Goal: Information Seeking & Learning: Find specific page/section

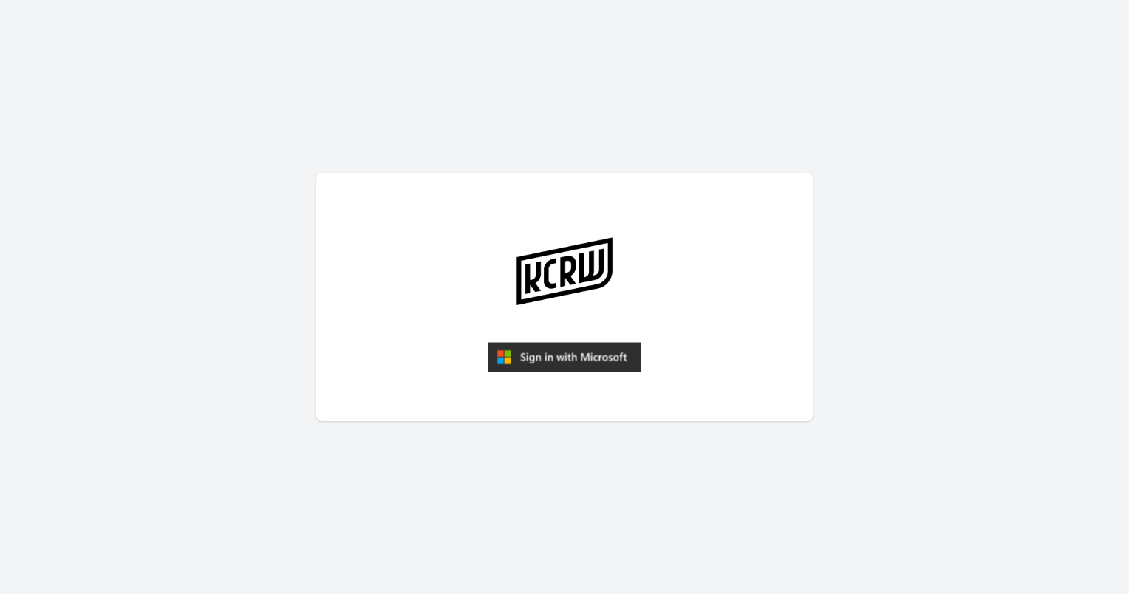
click at [573, 356] on img "submit" at bounding box center [565, 357] width 154 height 30
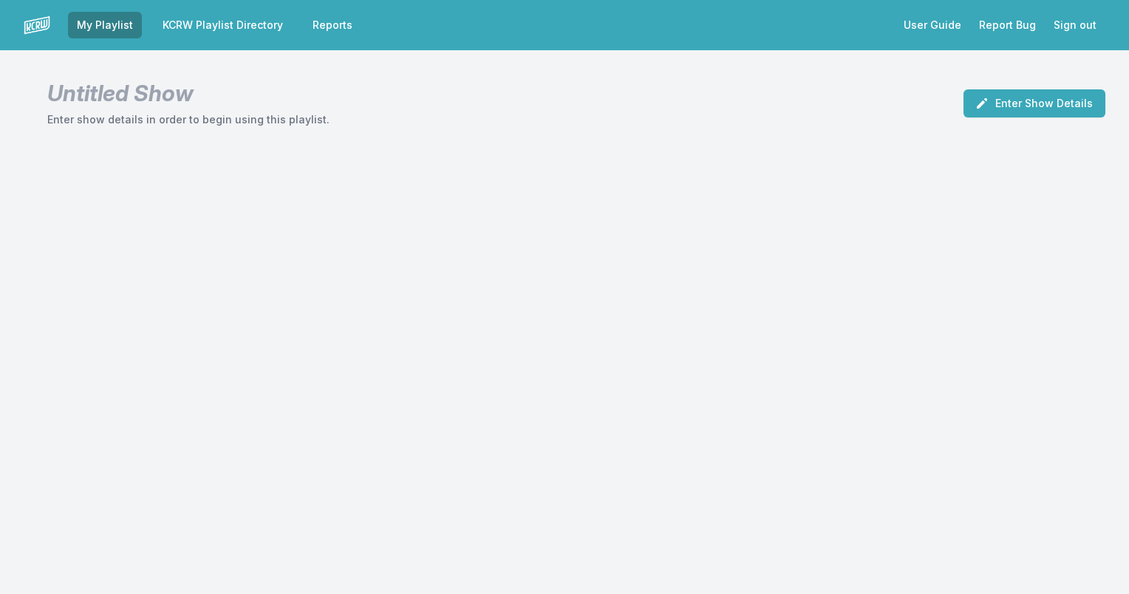
click at [231, 21] on link "KCRW Playlist Directory" at bounding box center [223, 25] width 138 height 27
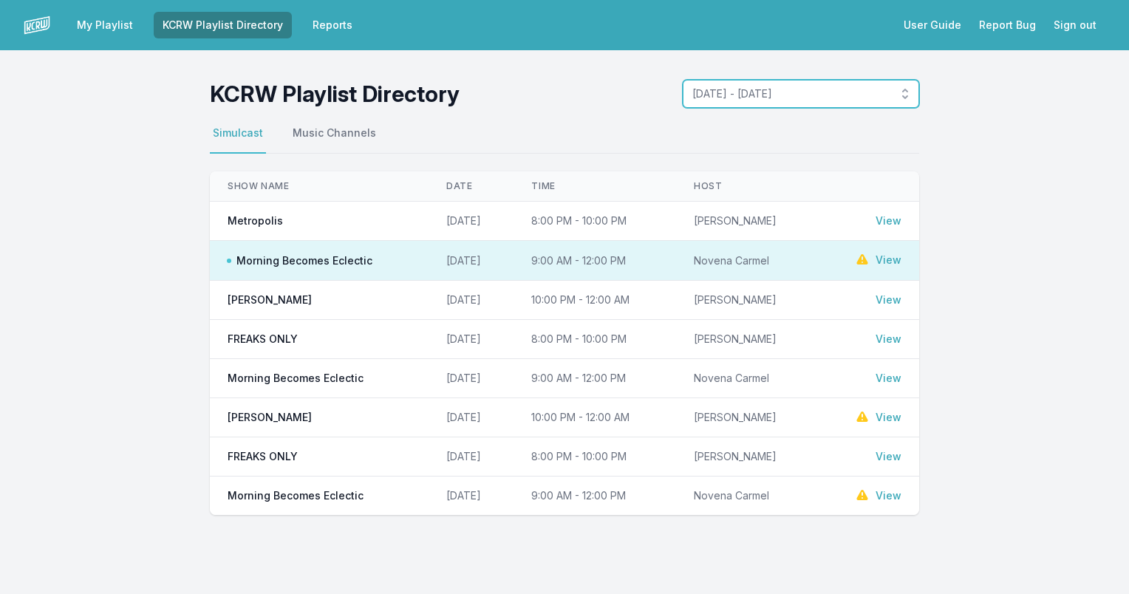
click at [907, 93] on button "[DATE] - [DATE]" at bounding box center [801, 94] width 236 height 28
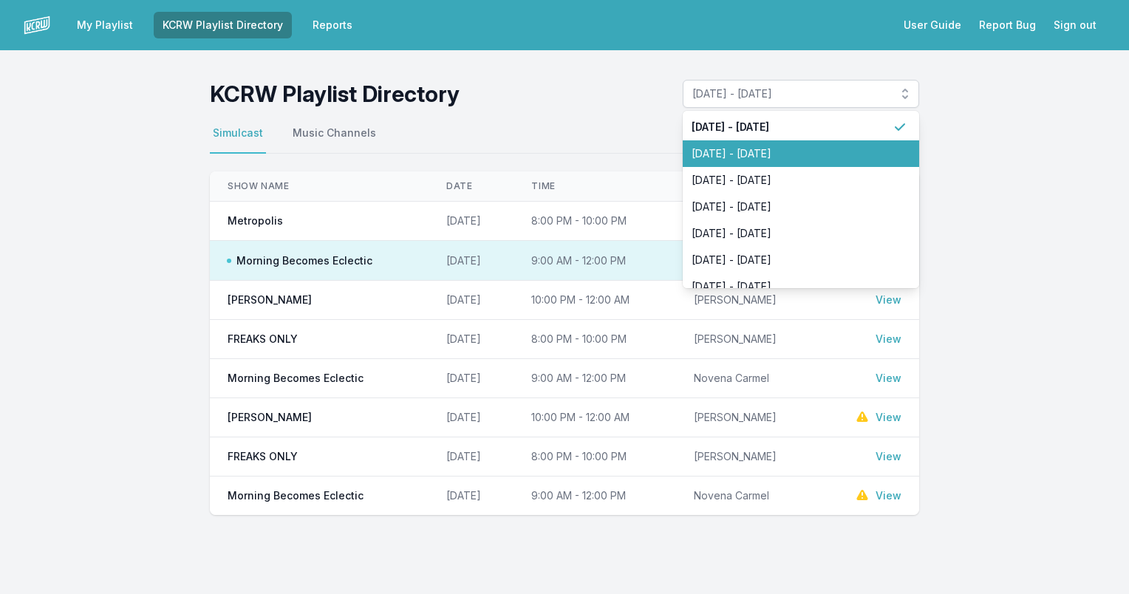
click at [776, 149] on span "[DATE] - [DATE]" at bounding box center [792, 153] width 201 height 15
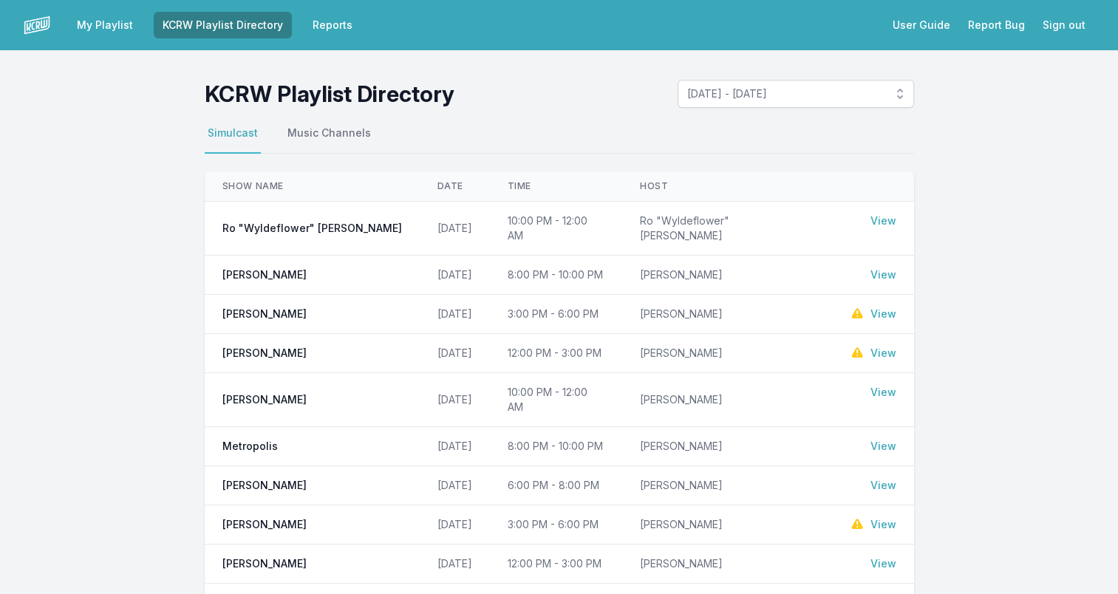
click at [886, 439] on link "View" at bounding box center [883, 446] width 26 height 15
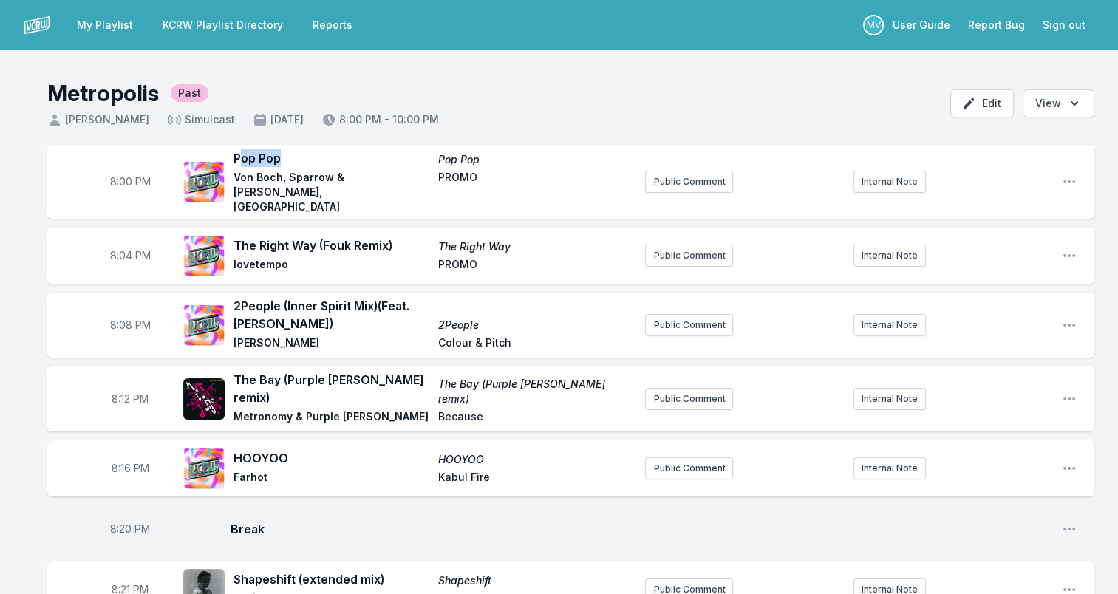
drag, startPoint x: 288, startPoint y: 161, endPoint x: 239, endPoint y: 164, distance: 49.6
click at [239, 164] on span "Pop Pop" at bounding box center [331, 158] width 196 height 18
click at [242, 163] on span "Pop Pop" at bounding box center [331, 158] width 196 height 18
click at [235, 160] on span "Pop Pop" at bounding box center [331, 158] width 196 height 18
drag, startPoint x: 236, startPoint y: 160, endPoint x: 288, endPoint y: 160, distance: 51.7
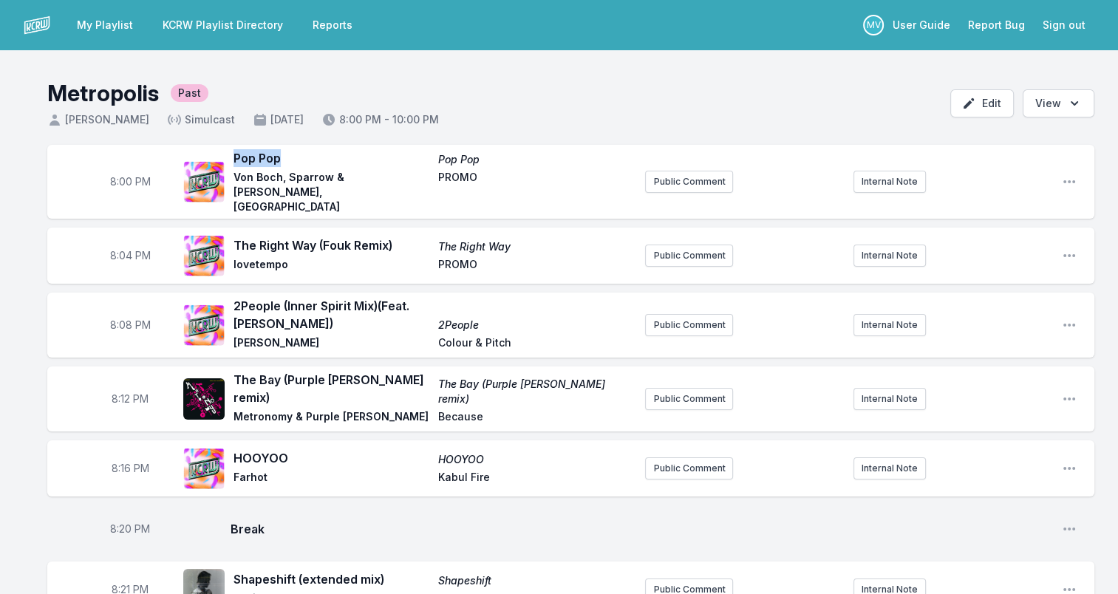
click at [288, 160] on span "Pop Pop" at bounding box center [331, 158] width 196 height 18
drag, startPoint x: 288, startPoint y: 160, endPoint x: 267, endPoint y: 164, distance: 21.0
copy span "Pop Pop"
drag, startPoint x: 248, startPoint y: 181, endPoint x: 409, endPoint y: 180, distance: 160.3
click at [409, 180] on span "Von Boch, Sparrow & [PERSON_NAME], [GEOGRAPHIC_DATA]" at bounding box center [331, 192] width 196 height 44
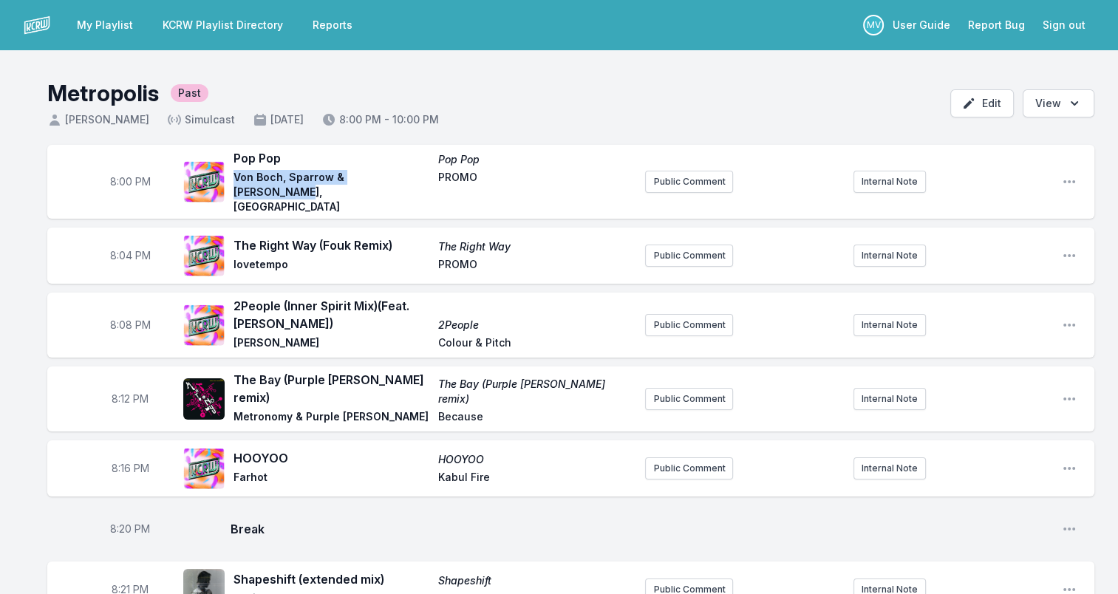
drag, startPoint x: 409, startPoint y: 180, endPoint x: 399, endPoint y: 181, distance: 9.6
copy span "Von Boch, Sparrow & [PERSON_NAME], [GEOGRAPHIC_DATA]"
click at [460, 177] on span "PROMO" at bounding box center [536, 192] width 196 height 44
copy span "PROMO"
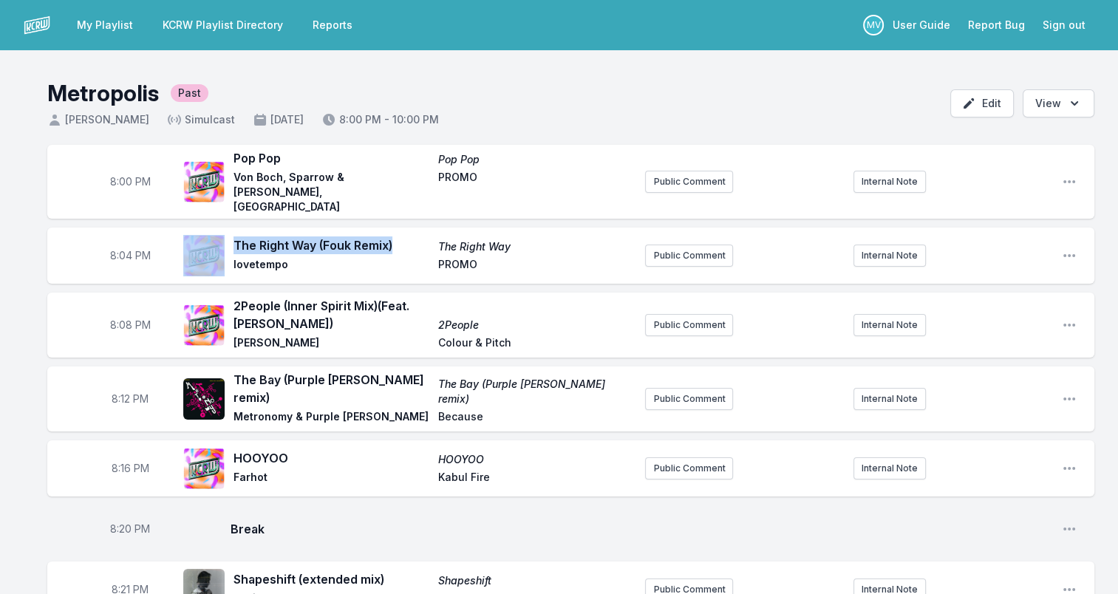
drag, startPoint x: 402, startPoint y: 223, endPoint x: 227, endPoint y: 228, distance: 175.2
click at [227, 232] on div "The Right Way (Fouk Remix) The Right Way lovetempo PROMO" at bounding box center [408, 255] width 450 height 47
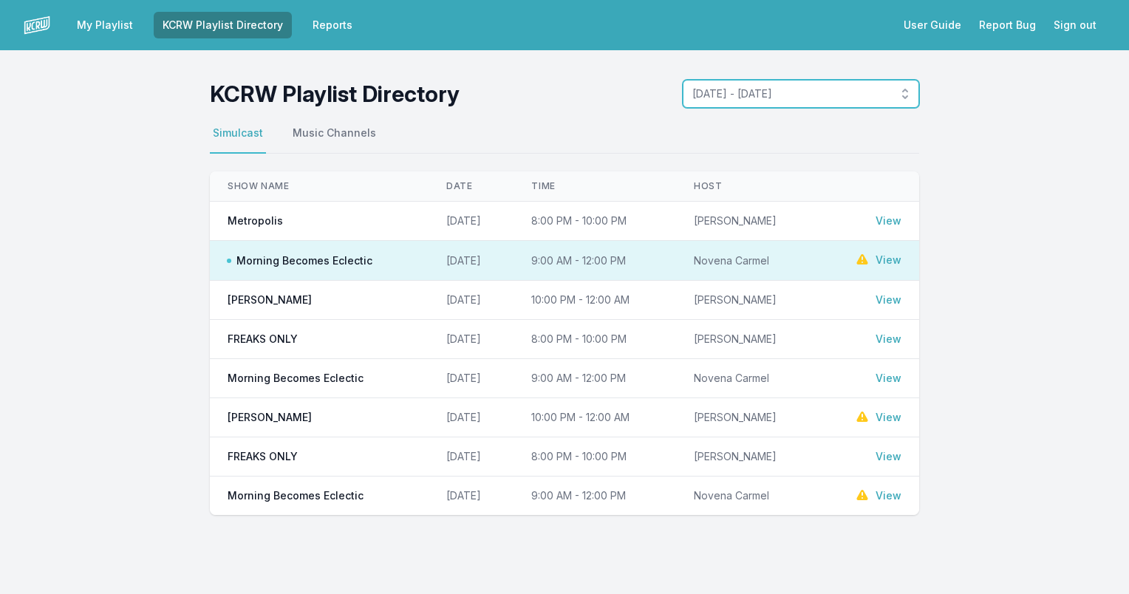
click at [903, 92] on button "[DATE] - [DATE]" at bounding box center [801, 94] width 236 height 28
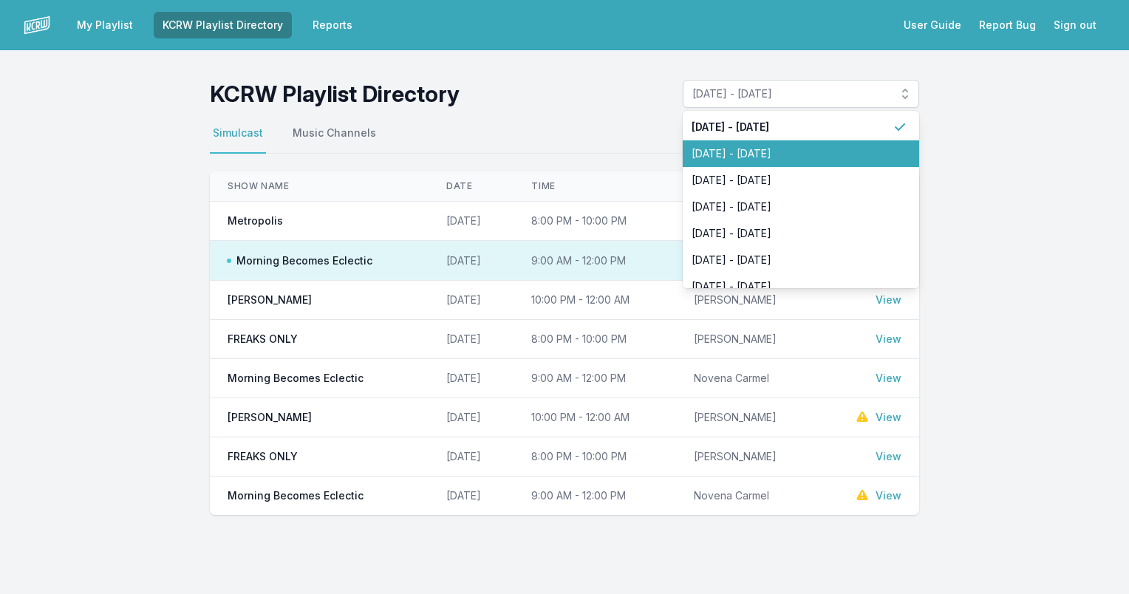
click at [810, 146] on span "[DATE] - [DATE]" at bounding box center [792, 153] width 201 height 15
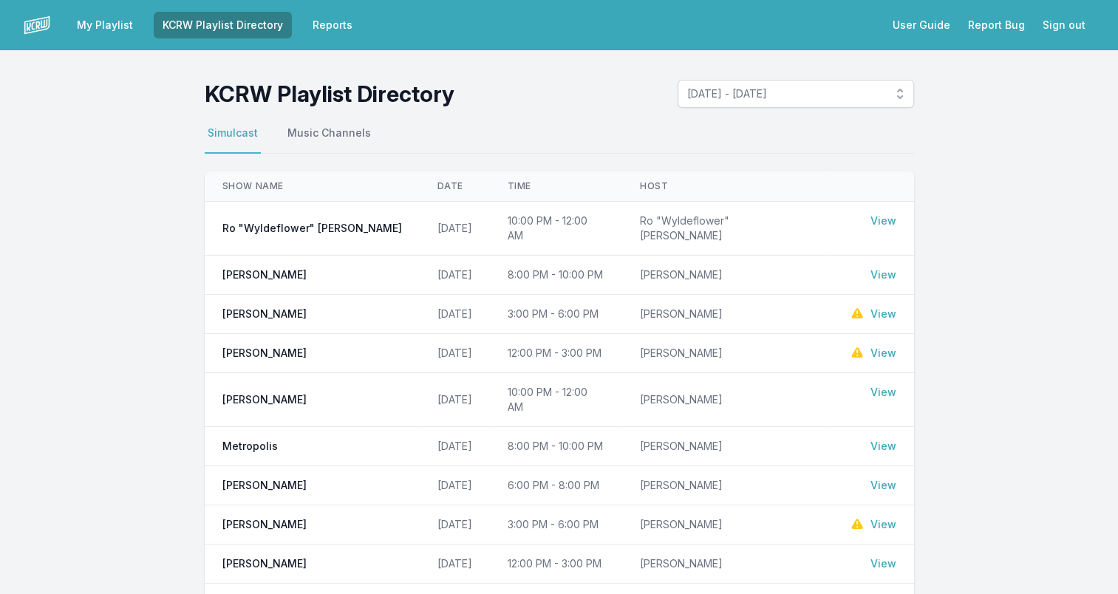
click at [878, 439] on link "View" at bounding box center [883, 446] width 26 height 15
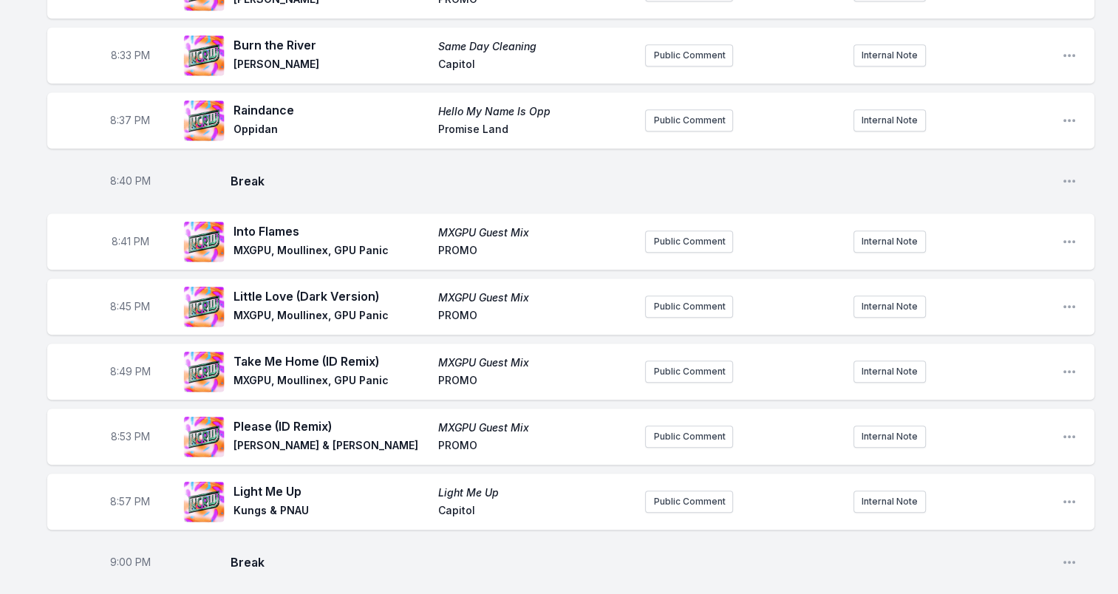
scroll to position [739, 0]
drag, startPoint x: 441, startPoint y: 214, endPoint x: 528, endPoint y: 208, distance: 87.3
click at [528, 225] on span "MXGPU Guest Mix" at bounding box center [536, 232] width 196 height 15
drag, startPoint x: 528, startPoint y: 208, endPoint x: 517, endPoint y: 214, distance: 12.2
copy span "MXGPU Guest Mix"
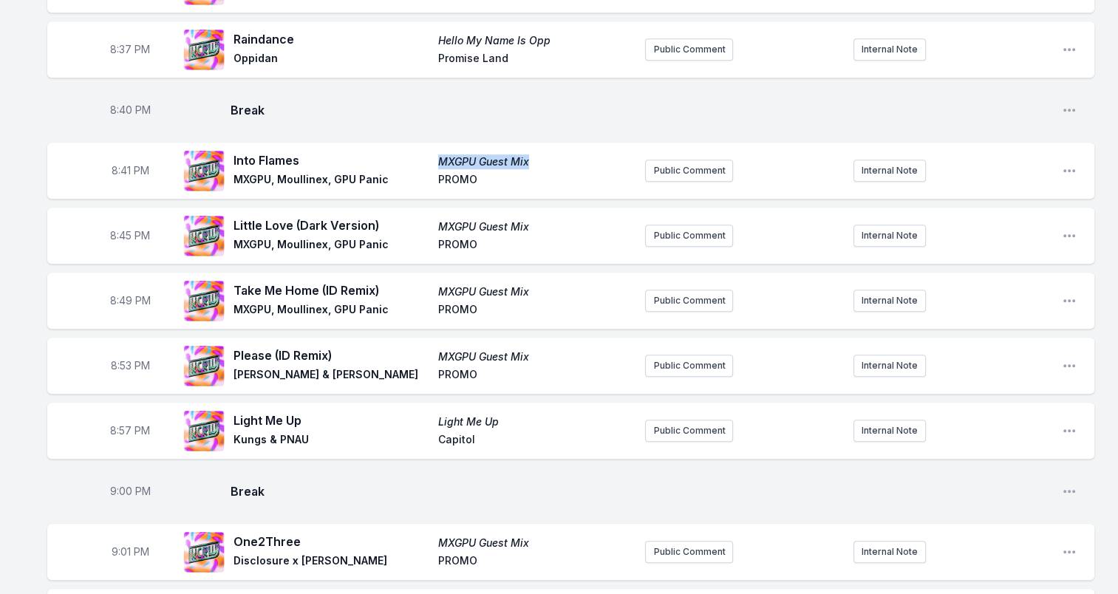
scroll to position [813, 0]
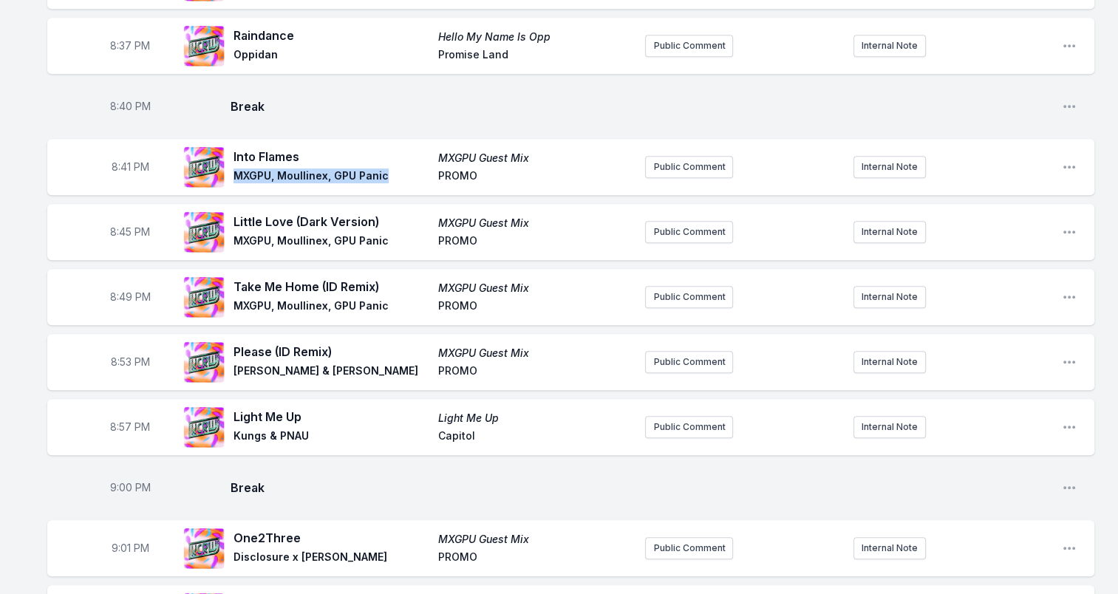
drag, startPoint x: 388, startPoint y: 155, endPoint x: 230, endPoint y: 166, distance: 158.5
click at [230, 166] on div "Into Flames MXGPU Guest Mix MXGPU, Moullinex, GPU Panic PROMO" at bounding box center [408, 166] width 450 height 47
drag, startPoint x: 230, startPoint y: 166, endPoint x: 339, endPoint y: 159, distance: 109.6
copy span "MXGPU, Moullinex, GPU Panic"
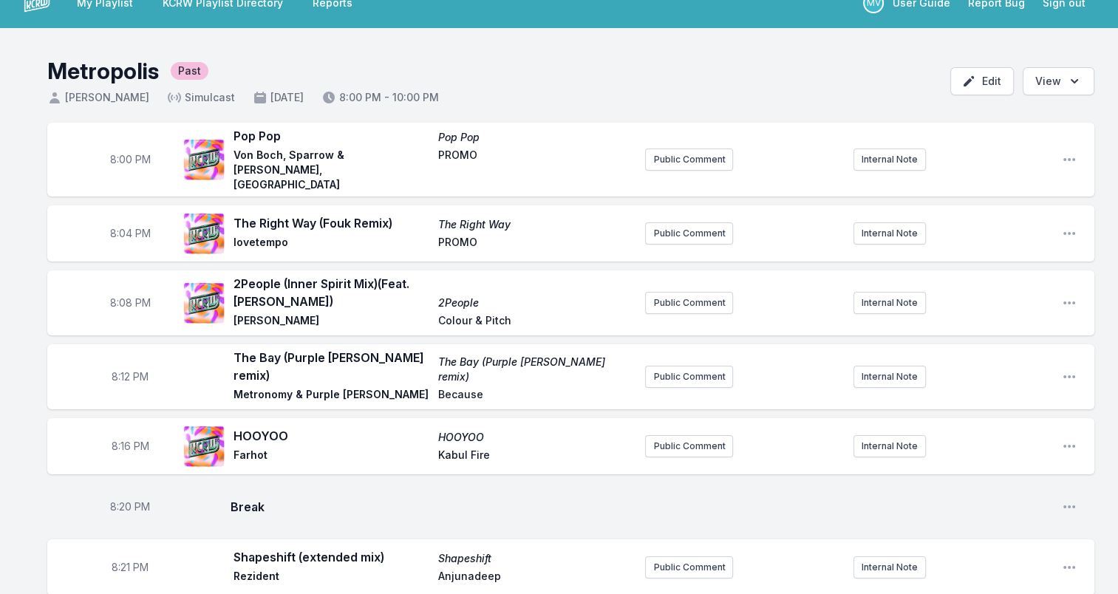
scroll to position [0, 0]
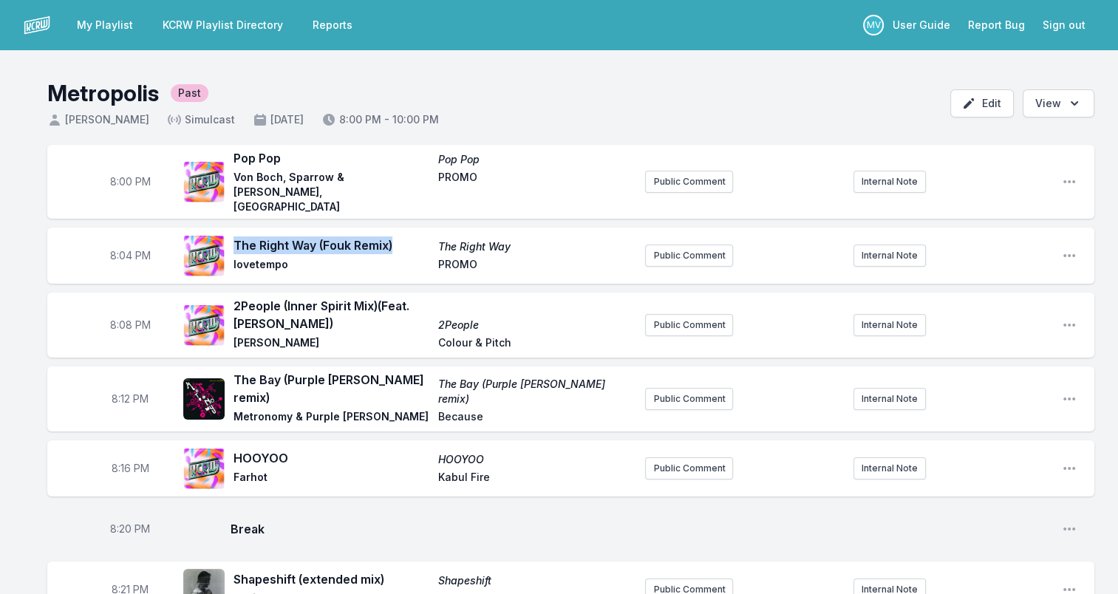
drag, startPoint x: 400, startPoint y: 217, endPoint x: 232, endPoint y: 211, distance: 168.6
click at [232, 228] on div "8:04 PM The Right Way (Fouk Remix) The Right Way lovetempo PROMO Public Comment…" at bounding box center [570, 256] width 1047 height 56
drag, startPoint x: 232, startPoint y: 211, endPoint x: 349, endPoint y: 228, distance: 117.9
copy span "The Right Way (Fouk Remix)"
click at [268, 257] on span "lovetempo" at bounding box center [331, 266] width 196 height 18
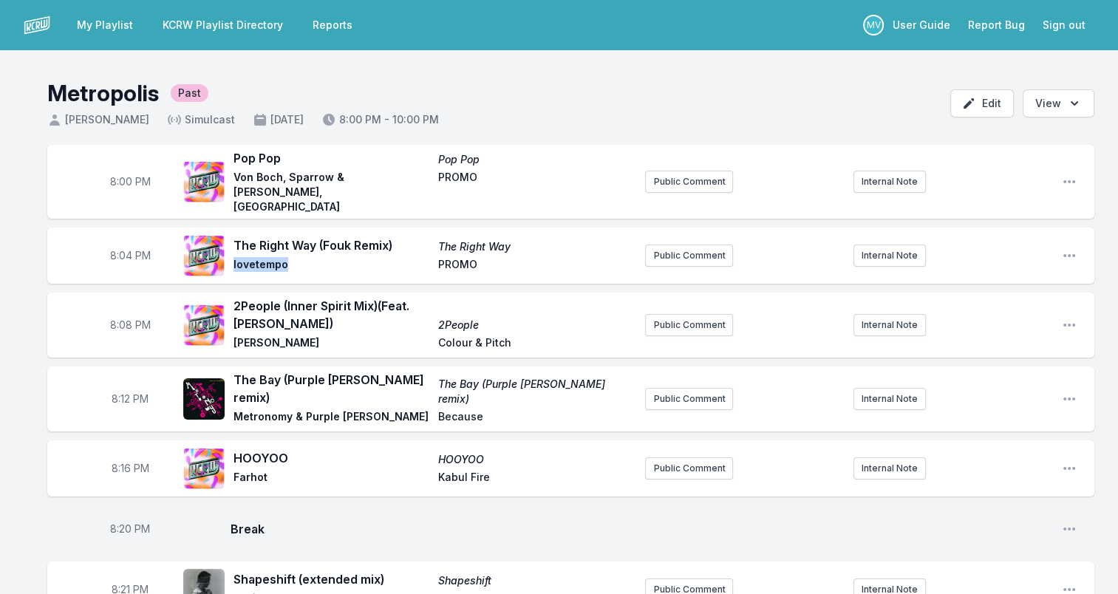
click at [268, 257] on span "lovetempo" at bounding box center [331, 266] width 196 height 18
copy span "lovetempo"
drag, startPoint x: 511, startPoint y: 229, endPoint x: 439, endPoint y: 229, distance: 72.4
click at [439, 239] on span "The Right Way" at bounding box center [536, 246] width 196 height 15
drag, startPoint x: 439, startPoint y: 229, endPoint x: 458, endPoint y: 225, distance: 19.6
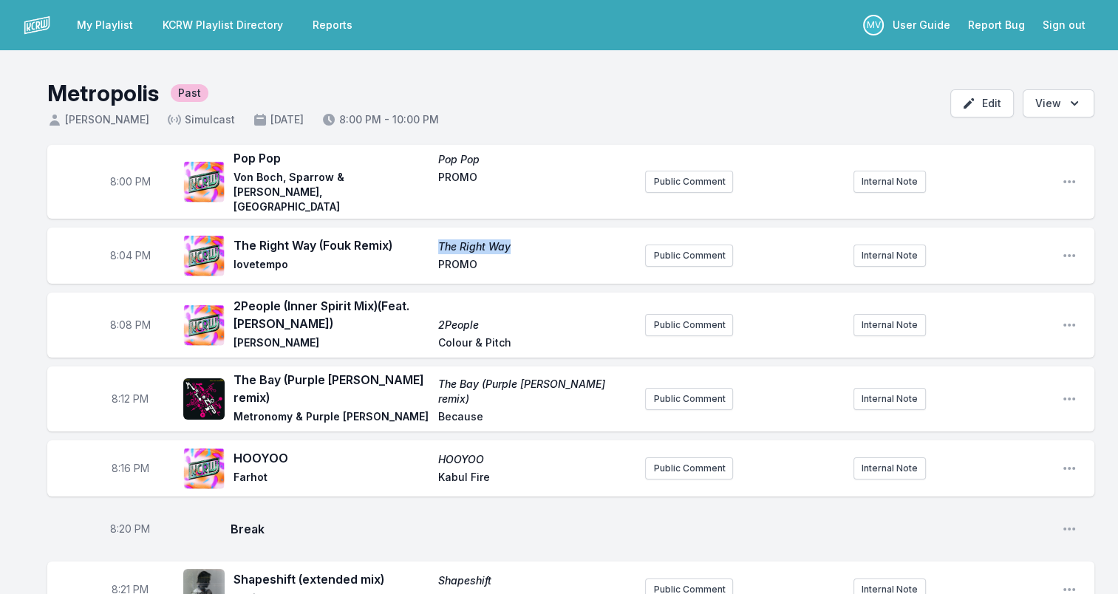
copy span "The Right Way"
drag, startPoint x: 309, startPoint y: 307, endPoint x: 233, endPoint y: 281, distance: 79.4
click at [233, 297] on span "2People (Inner Spirit Mix) (Feat. Tara Busch)" at bounding box center [331, 314] width 196 height 35
drag, startPoint x: 233, startPoint y: 281, endPoint x: 271, endPoint y: 289, distance: 38.4
copy span "2People (Inner Spirit Mix) (Feat. Tara Busch)"
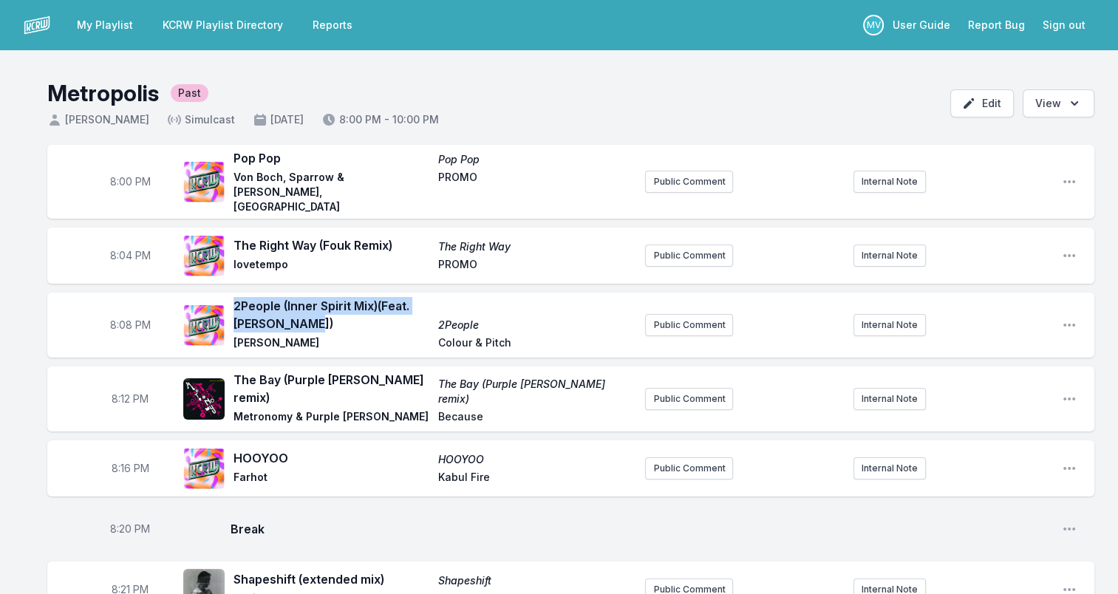
drag, startPoint x: 356, startPoint y: 327, endPoint x: 233, endPoint y: 327, distance: 122.6
click at [233, 335] on span "[PERSON_NAME]" at bounding box center [331, 344] width 196 height 18
drag, startPoint x: 233, startPoint y: 327, endPoint x: 352, endPoint y: 324, distance: 119.0
copy span "[PERSON_NAME]"
drag, startPoint x: 440, startPoint y: 307, endPoint x: 478, endPoint y: 308, distance: 38.4
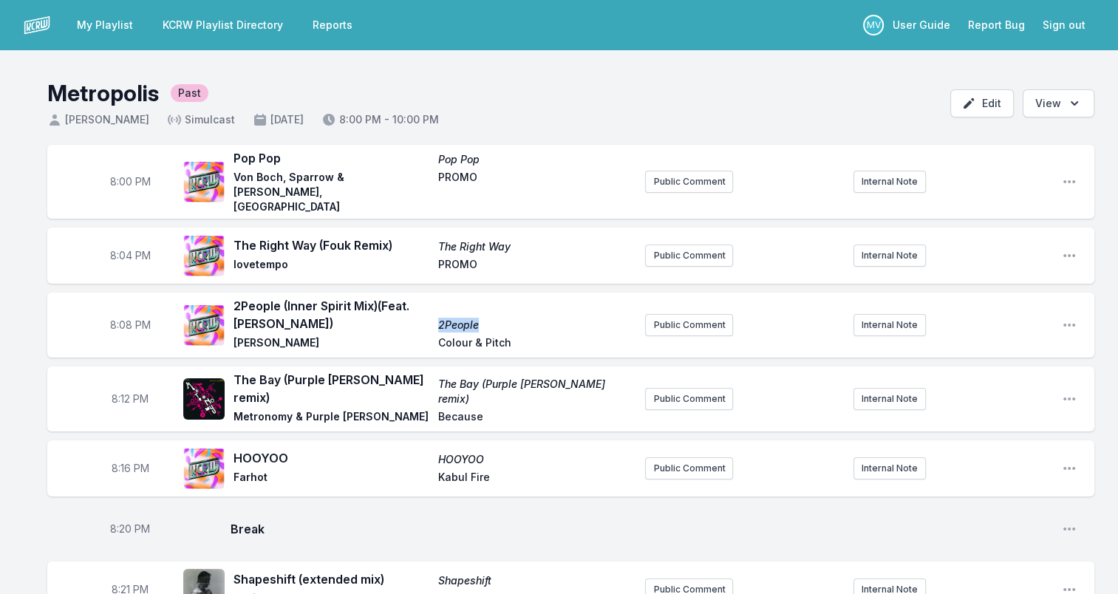
click at [478, 318] on span "2People" at bounding box center [536, 325] width 196 height 15
copy span "2People"
drag, startPoint x: 443, startPoint y: 322, endPoint x: 523, endPoint y: 325, distance: 79.8
click at [523, 335] on span "Colour & Pitch" at bounding box center [536, 344] width 196 height 18
drag, startPoint x: 523, startPoint y: 325, endPoint x: 501, endPoint y: 323, distance: 22.3
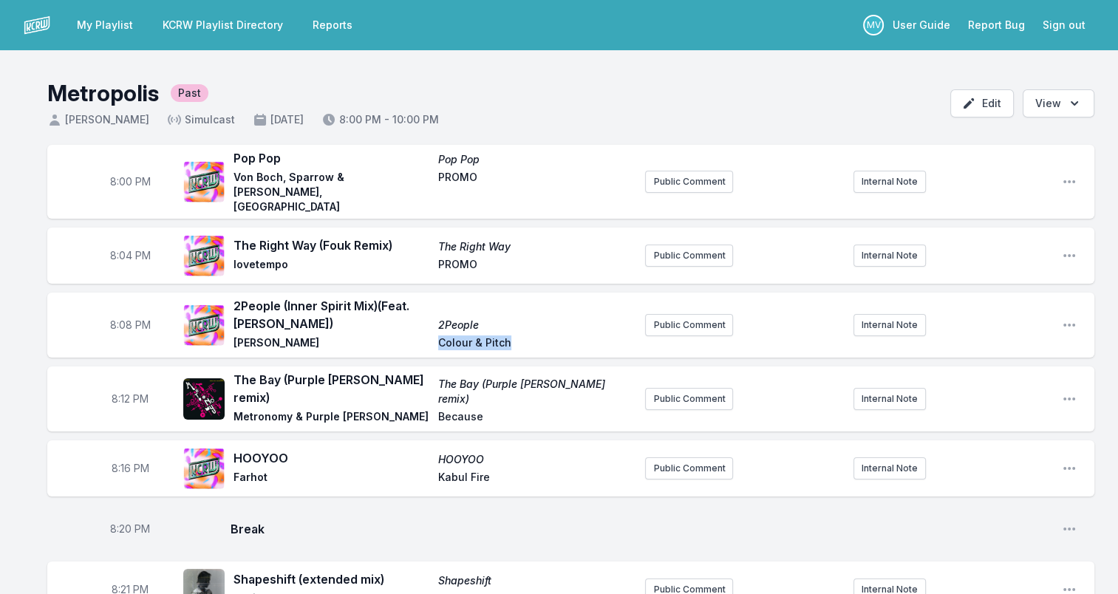
copy span "Colour & Pitch"
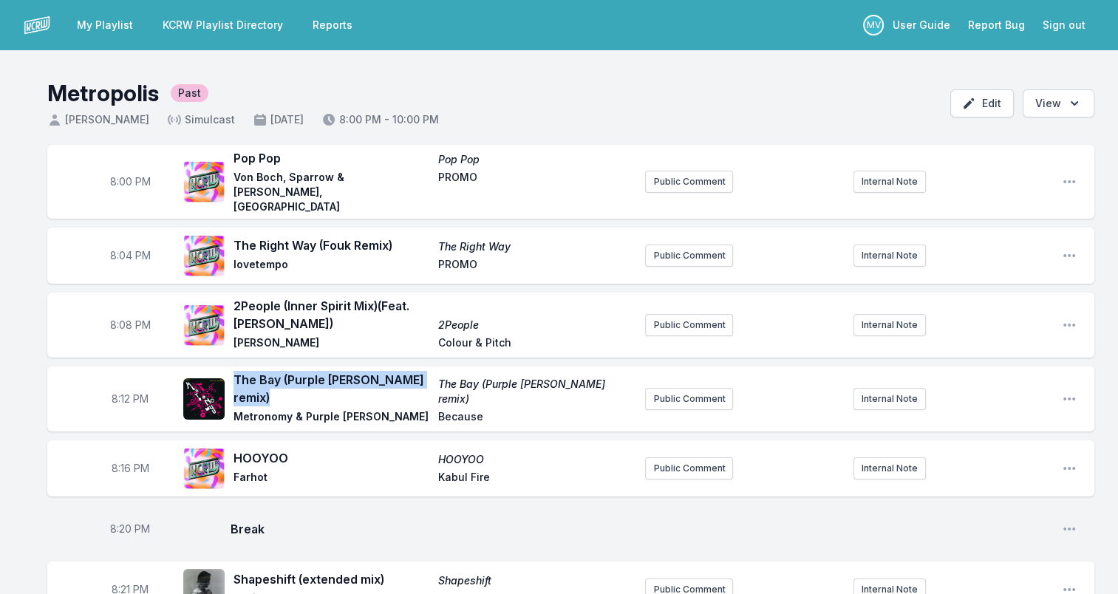
drag, startPoint x: 267, startPoint y: 375, endPoint x: 235, endPoint y: 362, distance: 35.1
click at [235, 371] on span "The Bay (Purple [PERSON_NAME] remix)" at bounding box center [331, 388] width 196 height 35
drag, startPoint x: 235, startPoint y: 362, endPoint x: 319, endPoint y: 359, distance: 84.3
copy span "The Bay (Purple [PERSON_NAME] remix)"
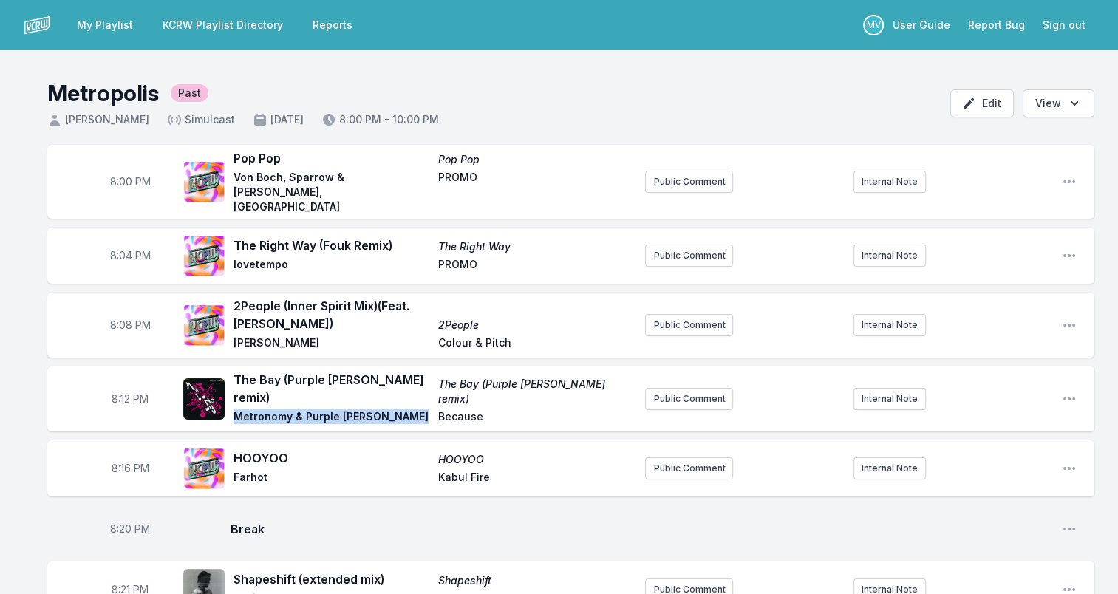
drag, startPoint x: 409, startPoint y: 404, endPoint x: 231, endPoint y: 403, distance: 178.1
click at [231, 403] on div "The Bay (Purple Disco Machine remix) The Bay (Purple Disco Machine remix) Metro…" at bounding box center [408, 399] width 450 height 56
drag, startPoint x: 231, startPoint y: 403, endPoint x: 349, endPoint y: 400, distance: 118.3
drag, startPoint x: 610, startPoint y: 376, endPoint x: 432, endPoint y: 376, distance: 178.1
click at [432, 376] on div "The Bay (Purple Disco Machine remix) The Bay (Purple Disco Machine remix) Metro…" at bounding box center [433, 399] width 400 height 56
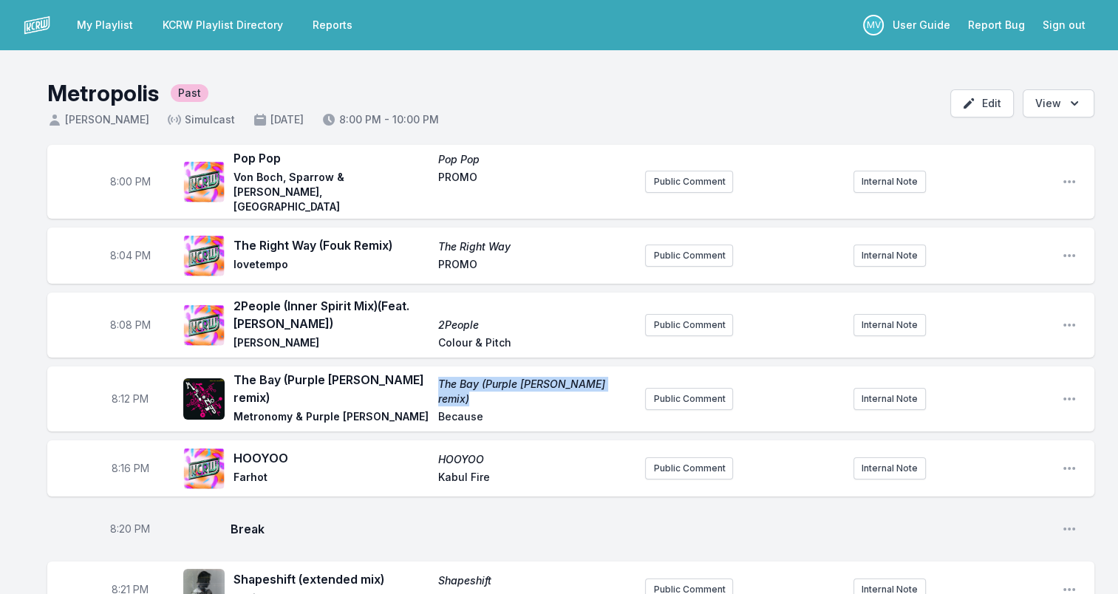
drag, startPoint x: 432, startPoint y: 376, endPoint x: 564, endPoint y: 380, distance: 131.6
click at [463, 409] on span "Because" at bounding box center [536, 418] width 196 height 18
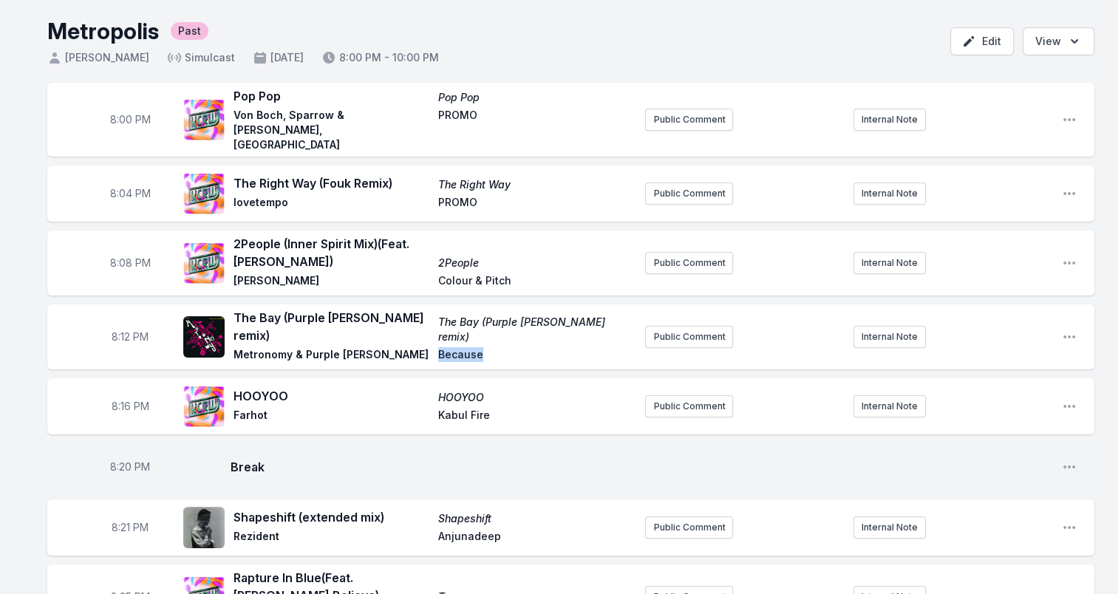
scroll to position [74, 0]
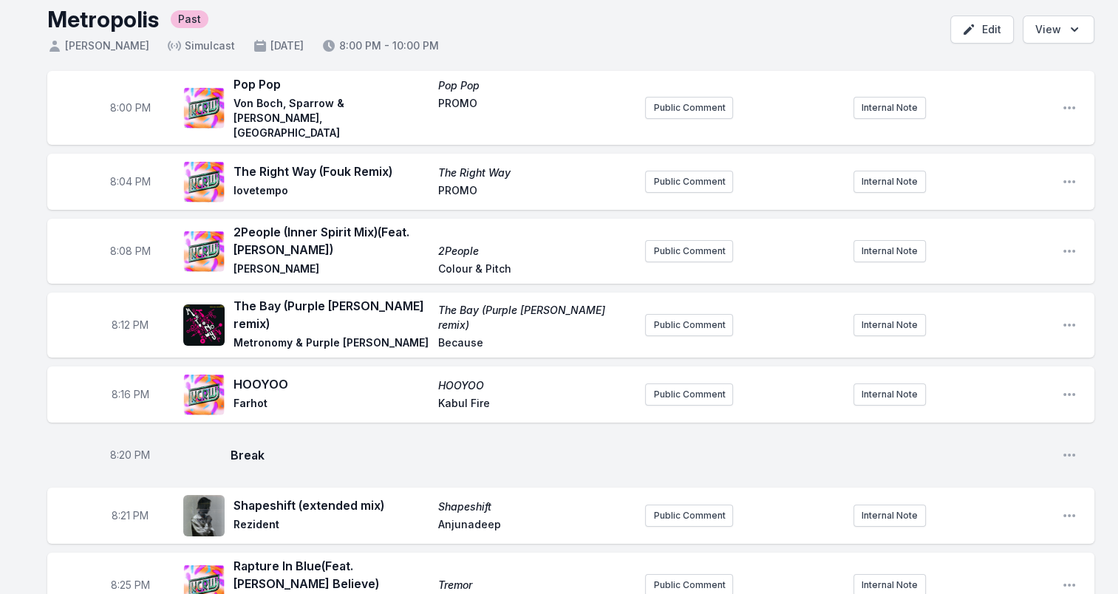
click at [254, 375] on span "HOOYOO" at bounding box center [331, 384] width 196 height 18
click at [255, 375] on span "HOOYOO" at bounding box center [331, 384] width 196 height 18
click at [250, 396] on span "Farhot" at bounding box center [331, 405] width 196 height 18
drag, startPoint x: 471, startPoint y: 389, endPoint x: 439, endPoint y: 387, distance: 32.5
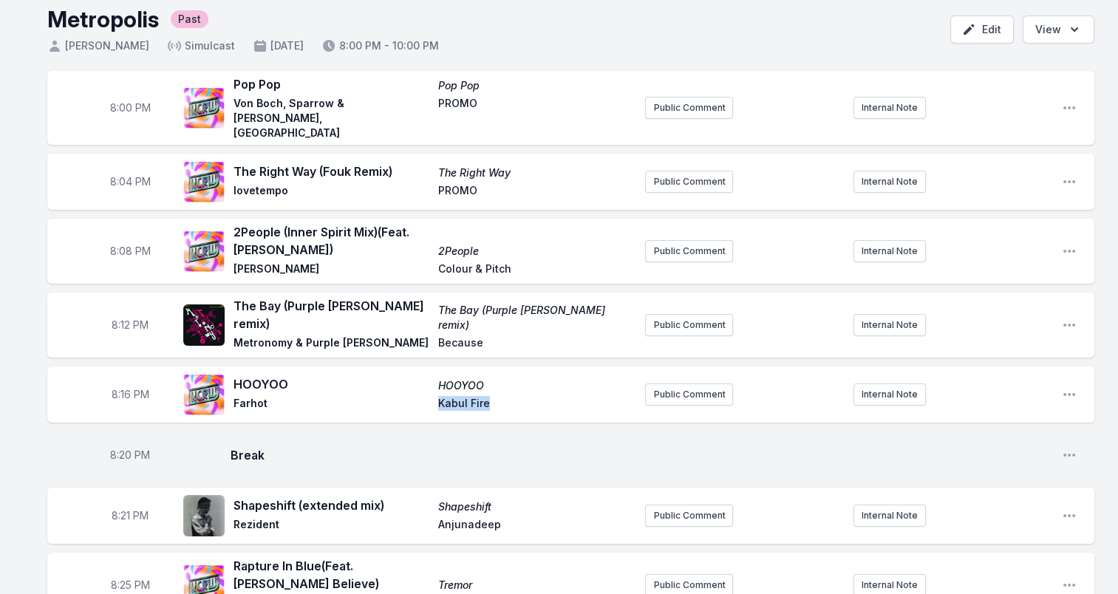
click at [439, 396] on span "Kabul Fire" at bounding box center [536, 405] width 196 height 18
drag, startPoint x: 439, startPoint y: 387, endPoint x: 458, endPoint y: 386, distance: 19.2
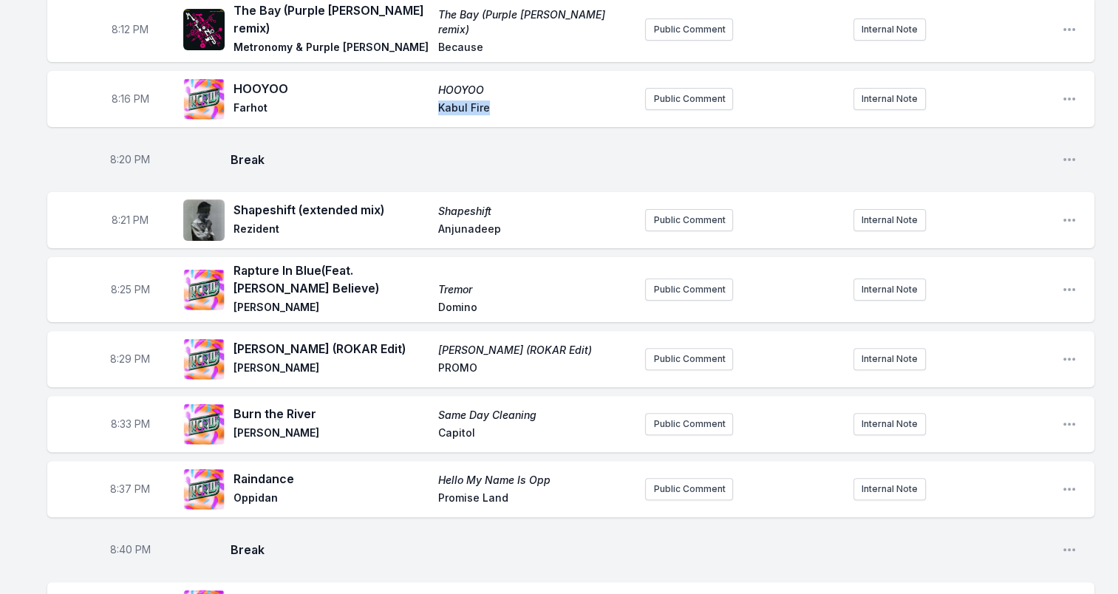
scroll to position [443, 0]
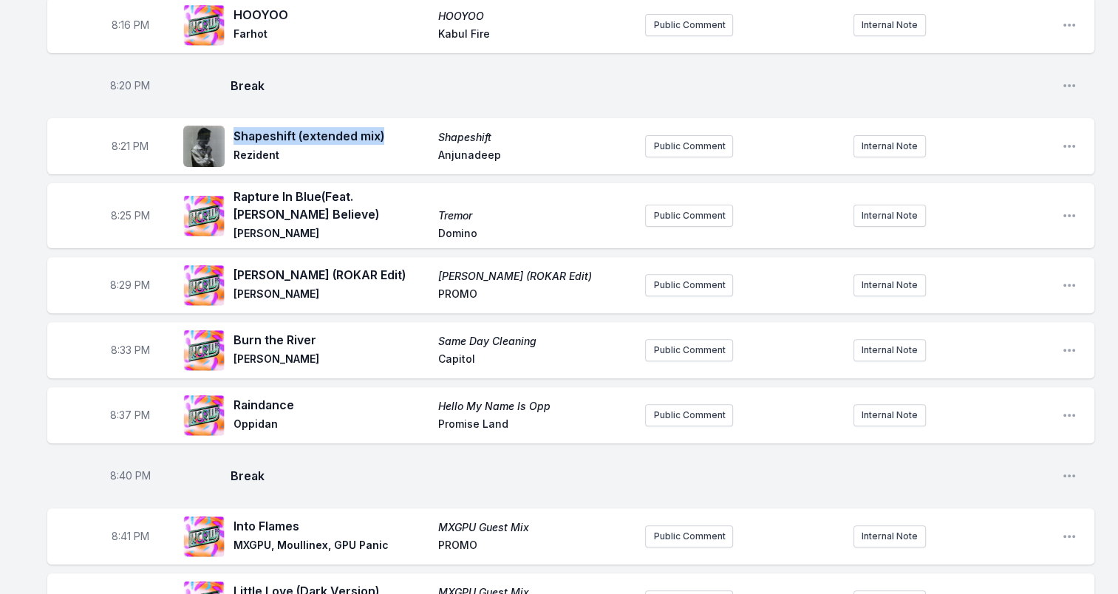
drag, startPoint x: 390, startPoint y: 112, endPoint x: 233, endPoint y: 114, distance: 156.6
click at [233, 127] on span "Shapeshift (extended mix)" at bounding box center [331, 136] width 196 height 18
click at [258, 148] on span "Rezident" at bounding box center [331, 157] width 196 height 18
click at [472, 148] on span "Anjunadeep" at bounding box center [536, 157] width 196 height 18
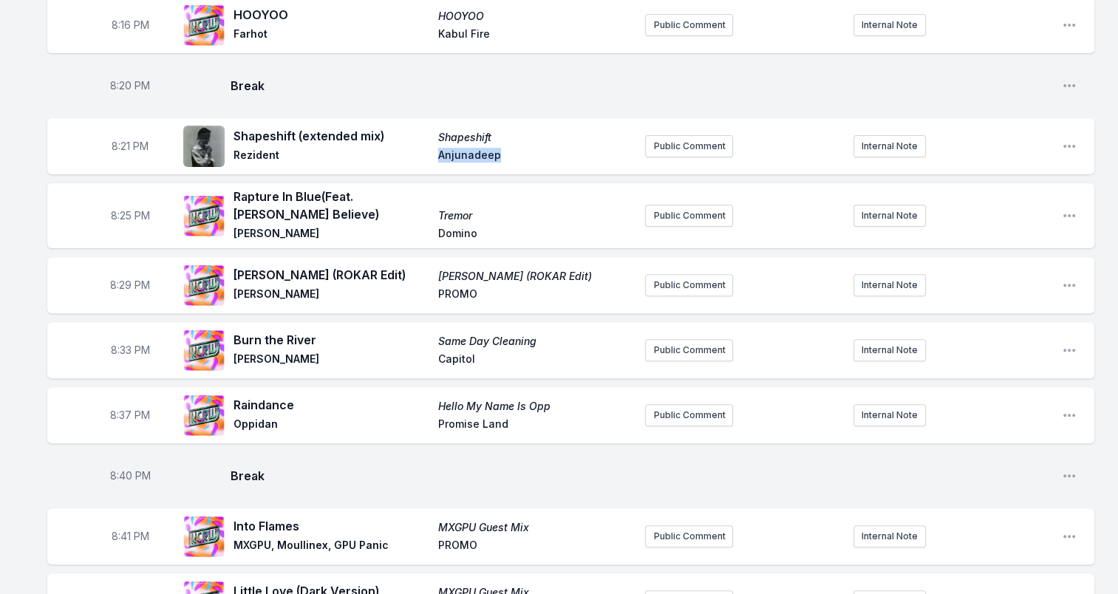
click at [472, 148] on span "Anjunadeep" at bounding box center [536, 157] width 196 height 18
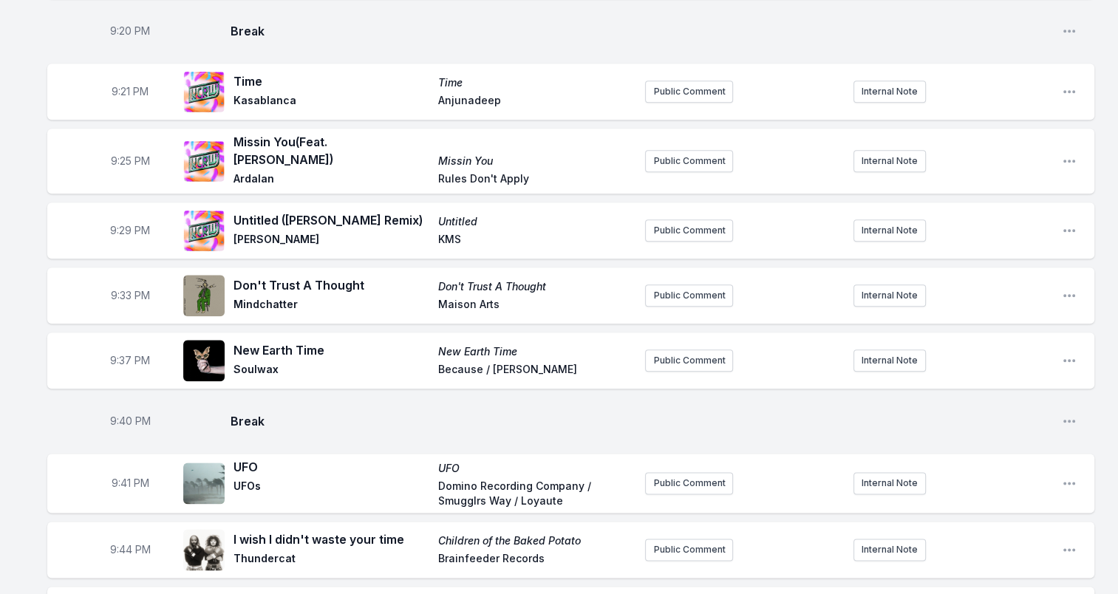
scroll to position [1625, 0]
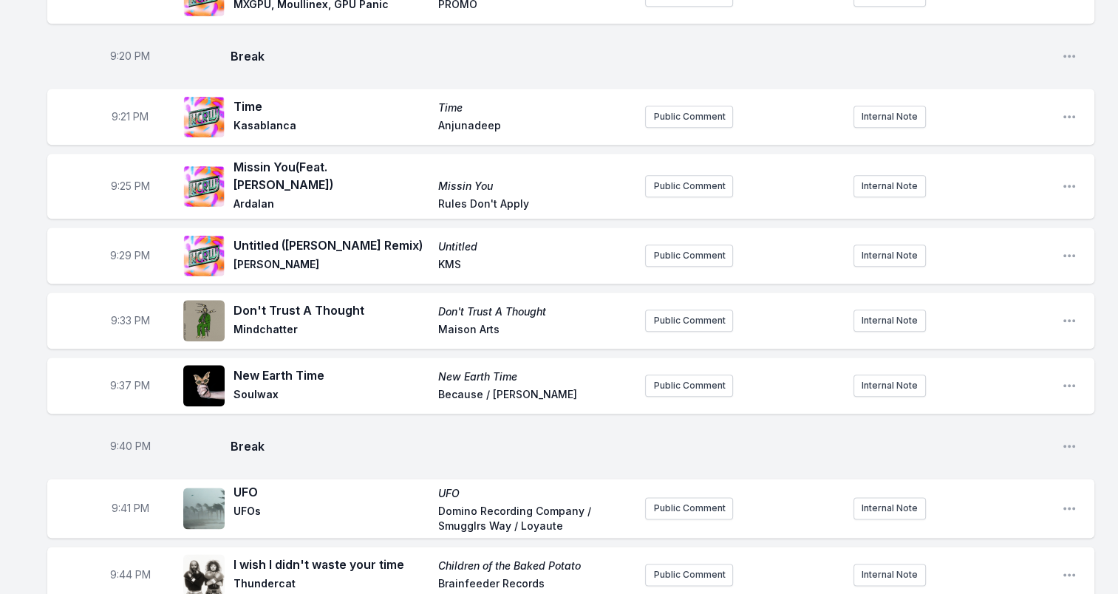
click at [450, 100] on span "Time" at bounding box center [536, 107] width 196 height 15
click at [267, 118] on span "Kasablanca" at bounding box center [331, 127] width 196 height 18
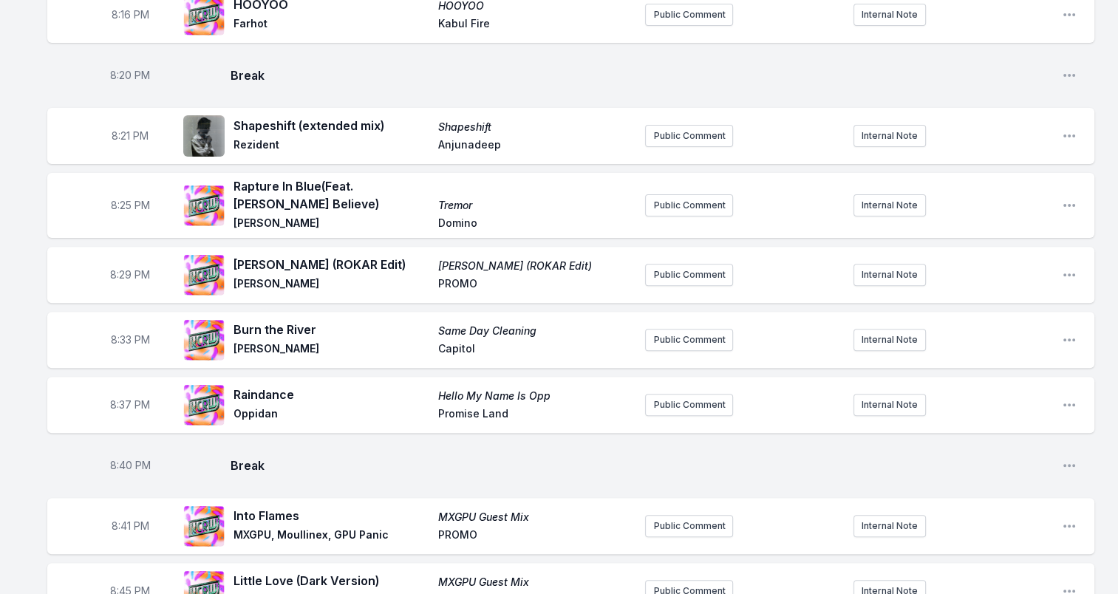
scroll to position [443, 0]
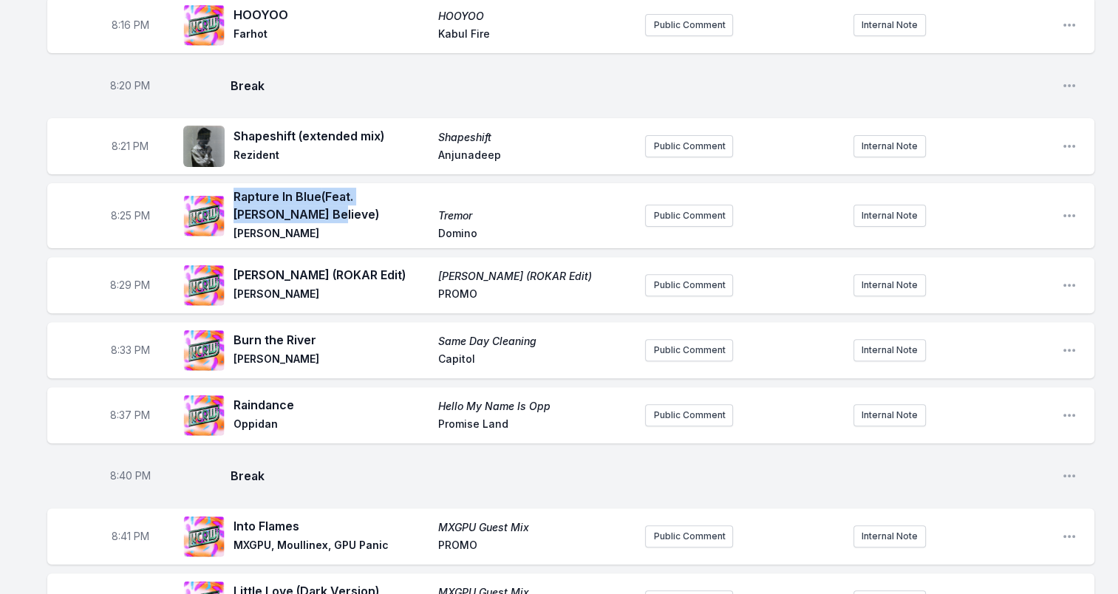
drag, startPoint x: 282, startPoint y: 192, endPoint x: 234, endPoint y: 168, distance: 53.5
click at [234, 183] on div "8:25 PM Rapture In Blue (Feat. Cecile Believe) Tremor Daniel Avery Domino Publi…" at bounding box center [570, 215] width 1047 height 65
drag, startPoint x: 234, startPoint y: 168, endPoint x: 244, endPoint y: 177, distance: 12.6
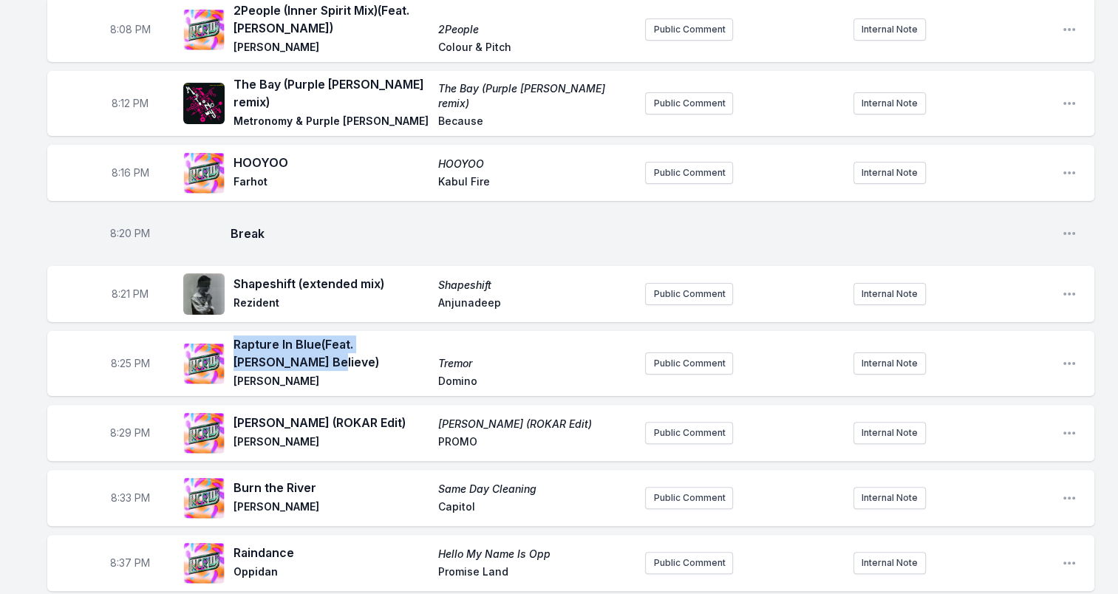
scroll to position [0, 0]
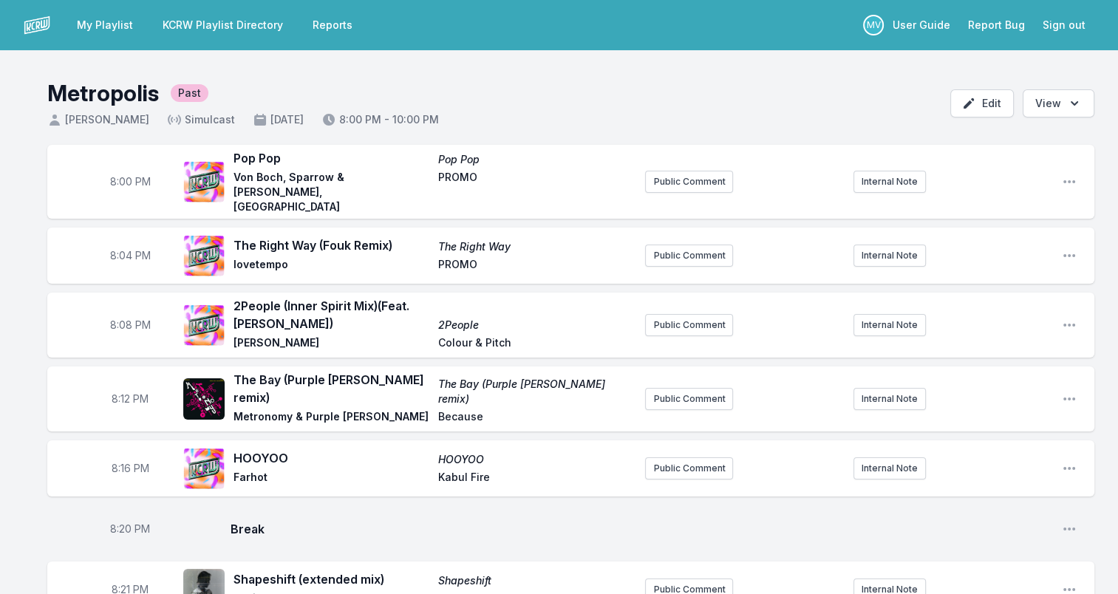
click at [263, 257] on span "lovetempo" at bounding box center [331, 266] width 196 height 18
click at [264, 257] on span "lovetempo" at bounding box center [331, 266] width 196 height 18
copy span "lovetempo"
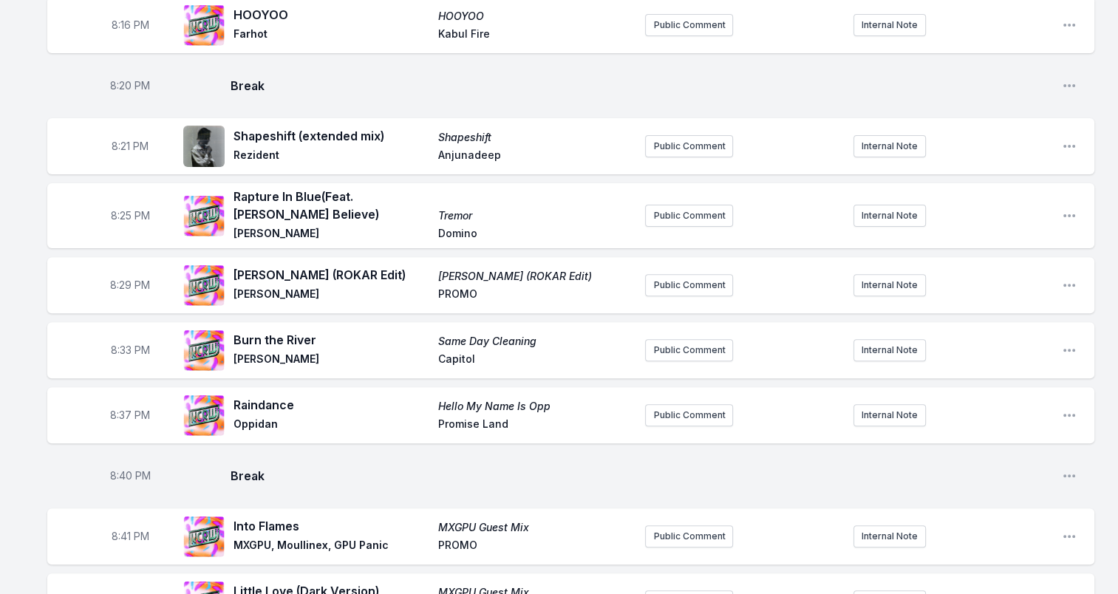
scroll to position [517, 0]
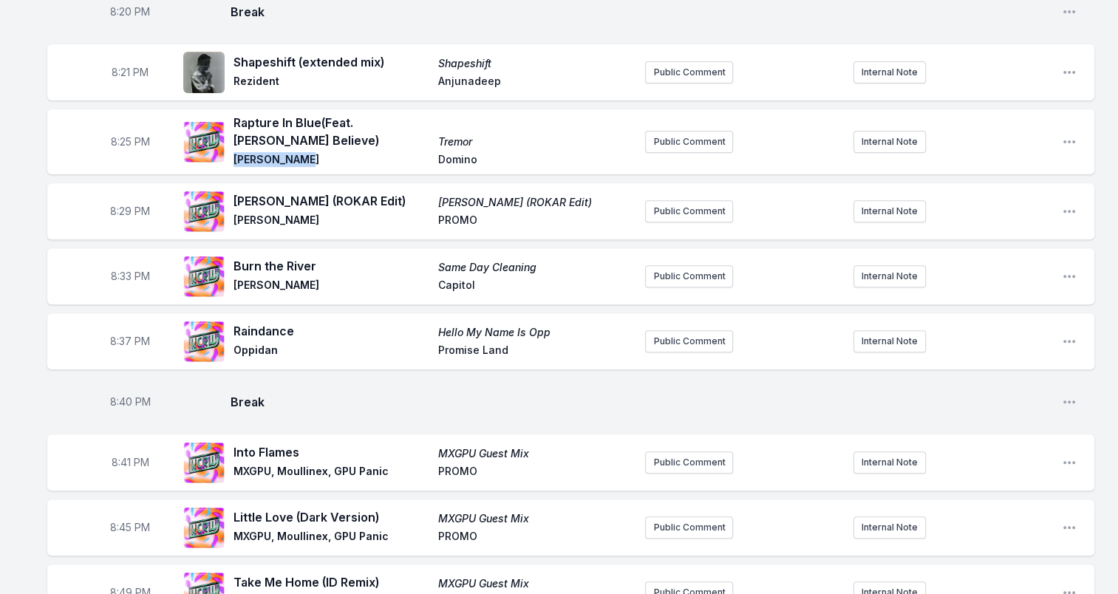
drag, startPoint x: 294, startPoint y: 141, endPoint x: 231, endPoint y: 146, distance: 63.8
click at [231, 146] on div "Rapture In Blue (Feat. Cecile Believe) Tremor Daniel Avery Domino" at bounding box center [408, 142] width 450 height 56
drag, startPoint x: 231, startPoint y: 146, endPoint x: 281, endPoint y: 141, distance: 50.5
copy span "[PERSON_NAME]"
click at [457, 134] on span "Tremor" at bounding box center [536, 141] width 196 height 15
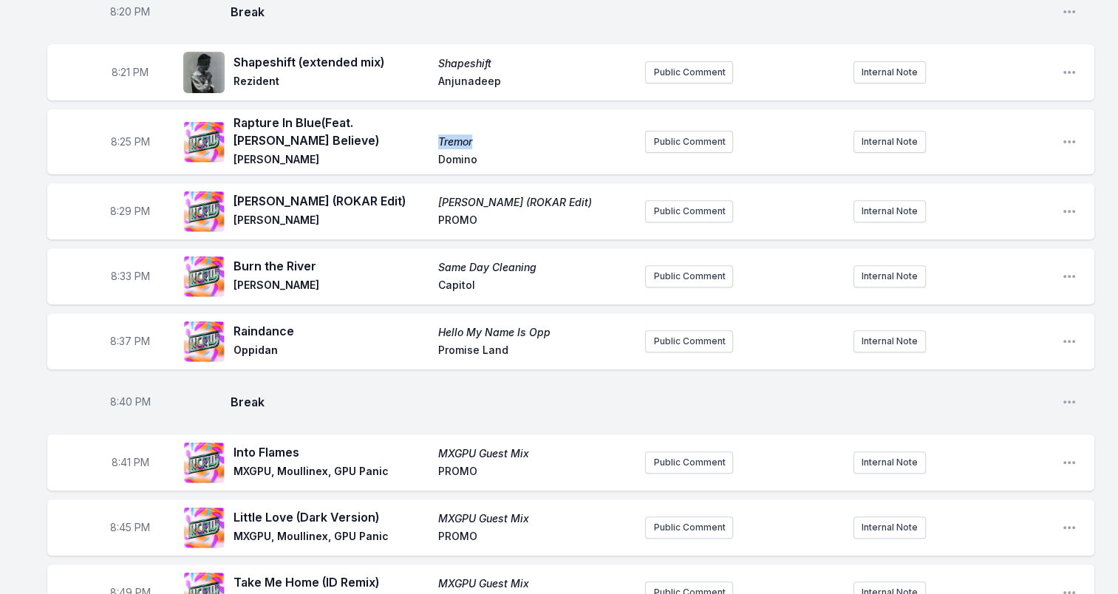
click at [457, 134] on span "Tremor" at bounding box center [536, 141] width 196 height 15
copy span "Tremor"
click at [452, 152] on span "Domino" at bounding box center [536, 161] width 196 height 18
copy span "Domino"
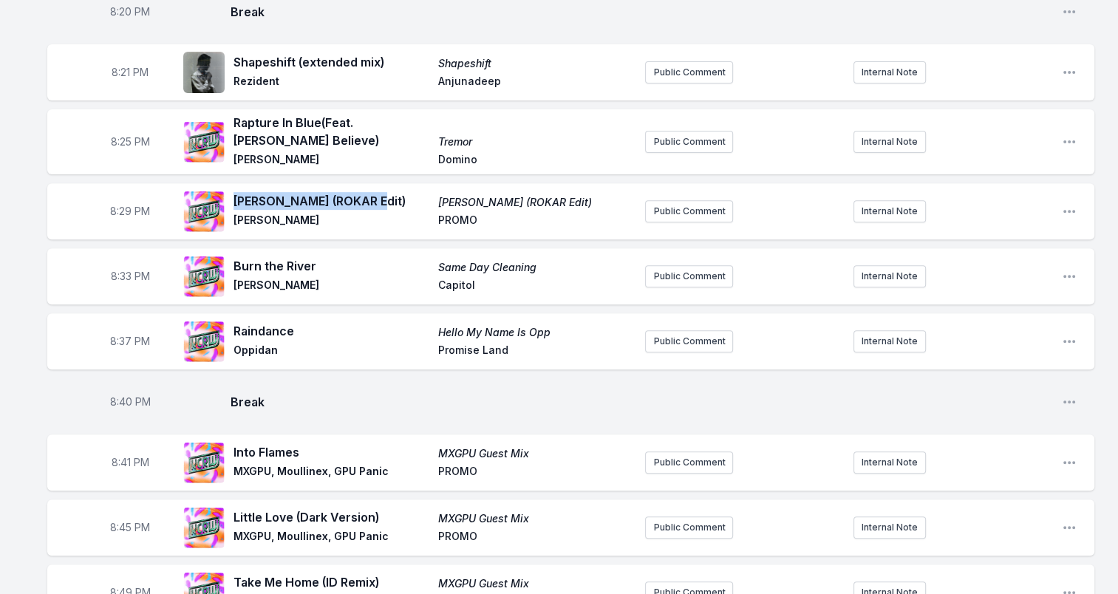
drag, startPoint x: 235, startPoint y: 182, endPoint x: 381, endPoint y: 182, distance: 146.3
click at [381, 192] on span "[PERSON_NAME] (ROKAR Edit)" at bounding box center [331, 201] width 196 height 18
drag, startPoint x: 381, startPoint y: 182, endPoint x: 347, endPoint y: 182, distance: 34.7
copy span "[PERSON_NAME] (ROKAR Edit)"
drag, startPoint x: 233, startPoint y: 205, endPoint x: 308, endPoint y: 203, distance: 74.7
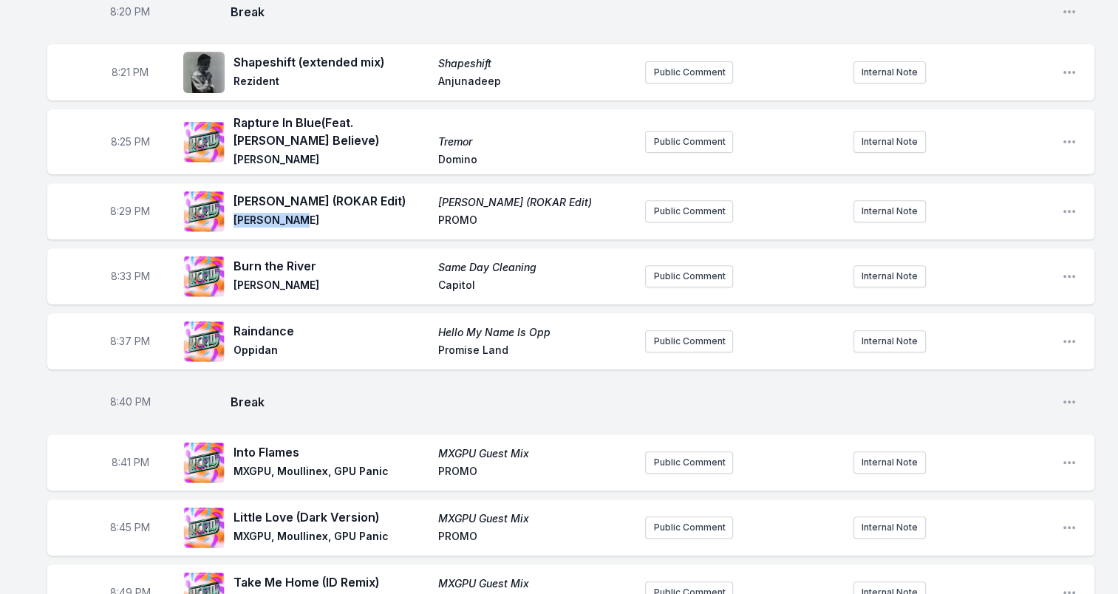
click at [308, 213] on span "[PERSON_NAME]" at bounding box center [331, 222] width 196 height 18
drag, startPoint x: 308, startPoint y: 203, endPoint x: 270, endPoint y: 205, distance: 38.5
copy span "[PERSON_NAME]"
drag, startPoint x: 554, startPoint y: 185, endPoint x: 431, endPoint y: 185, distance: 123.4
click at [431, 192] on div "Hyph Mngo (ROKAR Edit) Hyph Mngo (ROKAR Edit) Joy Orbison PROMO" at bounding box center [433, 211] width 400 height 38
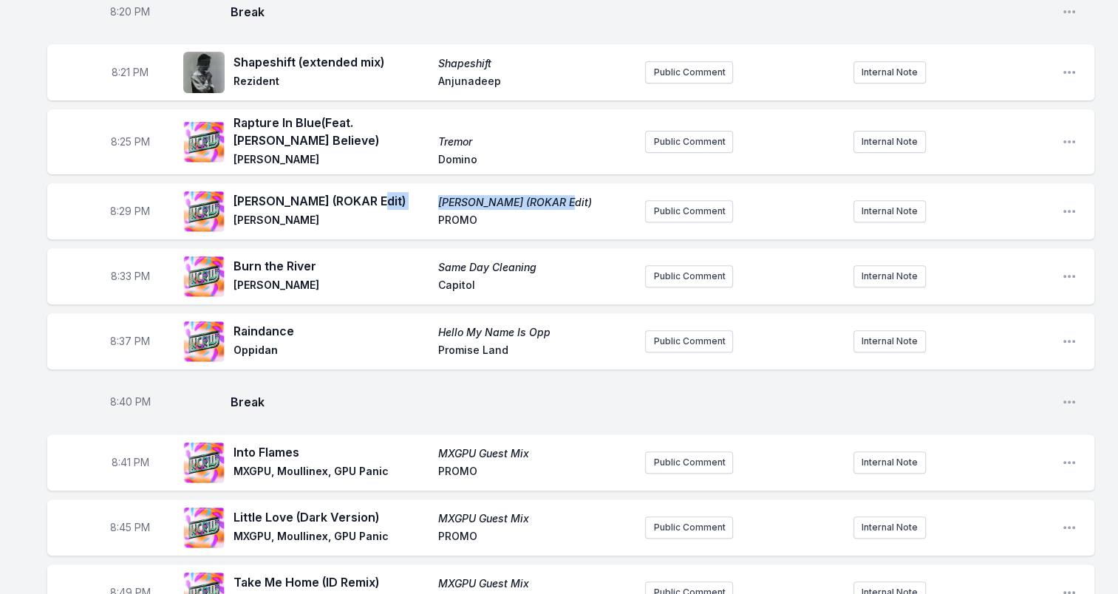
drag, startPoint x: 431, startPoint y: 185, endPoint x: 514, endPoint y: 185, distance: 83.5
copy div "[PERSON_NAME] (ROKAR Edit)"
drag, startPoint x: 247, startPoint y: 249, endPoint x: 310, endPoint y: 248, distance: 63.5
click at [310, 257] on span "Burn the River" at bounding box center [331, 266] width 196 height 18
drag, startPoint x: 310, startPoint y: 248, endPoint x: 322, endPoint y: 244, distance: 12.6
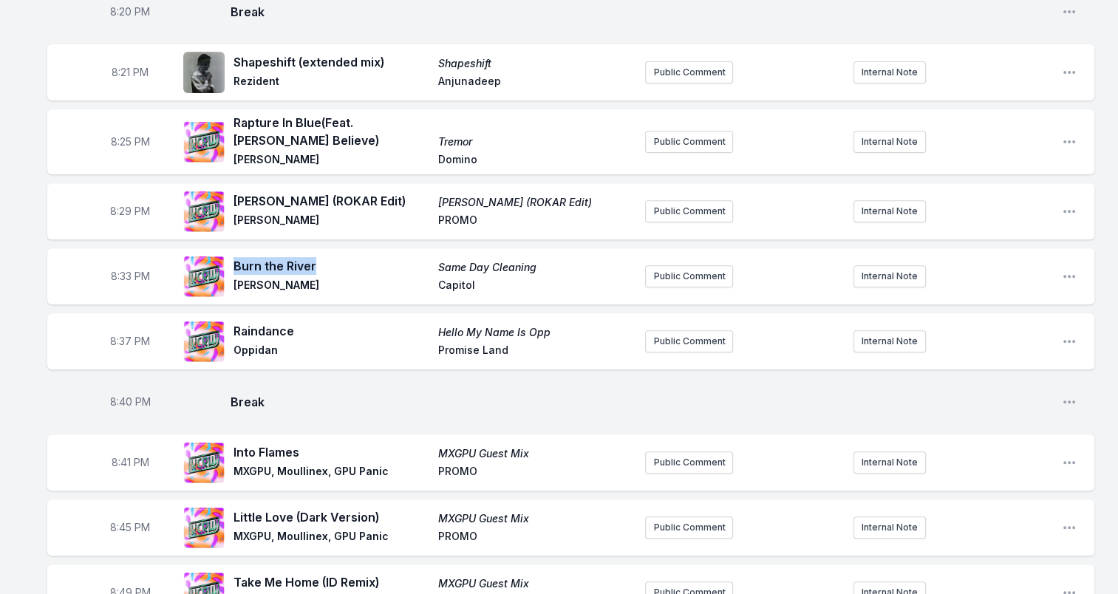
click at [322, 257] on span "Burn the River" at bounding box center [331, 266] width 196 height 18
drag, startPoint x: 322, startPoint y: 244, endPoint x: 288, endPoint y: 248, distance: 34.2
copy span "Burn the River"
drag, startPoint x: 236, startPoint y: 268, endPoint x: 341, endPoint y: 268, distance: 104.2
click at [341, 278] on span "[PERSON_NAME]" at bounding box center [331, 287] width 196 height 18
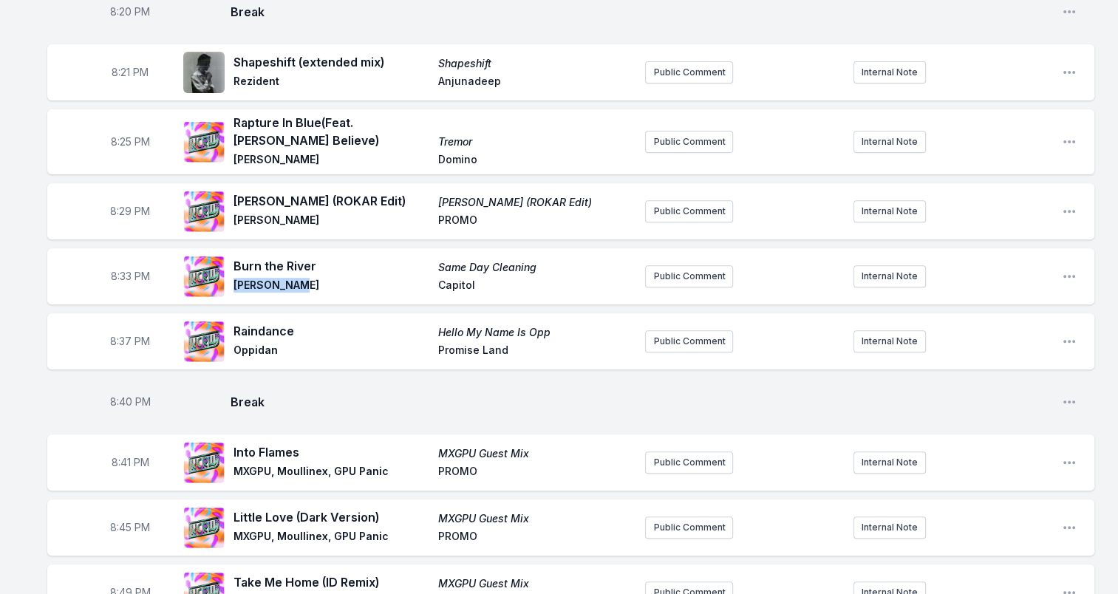
drag, startPoint x: 341, startPoint y: 268, endPoint x: 316, endPoint y: 270, distance: 24.4
click at [316, 270] on div "Burn the River Same Day Cleaning Sammy Virji Capitol" at bounding box center [408, 276] width 450 height 47
drag, startPoint x: 316, startPoint y: 270, endPoint x: 238, endPoint y: 264, distance: 78.5
copy span "[PERSON_NAME]"
drag, startPoint x: 536, startPoint y: 251, endPoint x: 439, endPoint y: 254, distance: 97.6
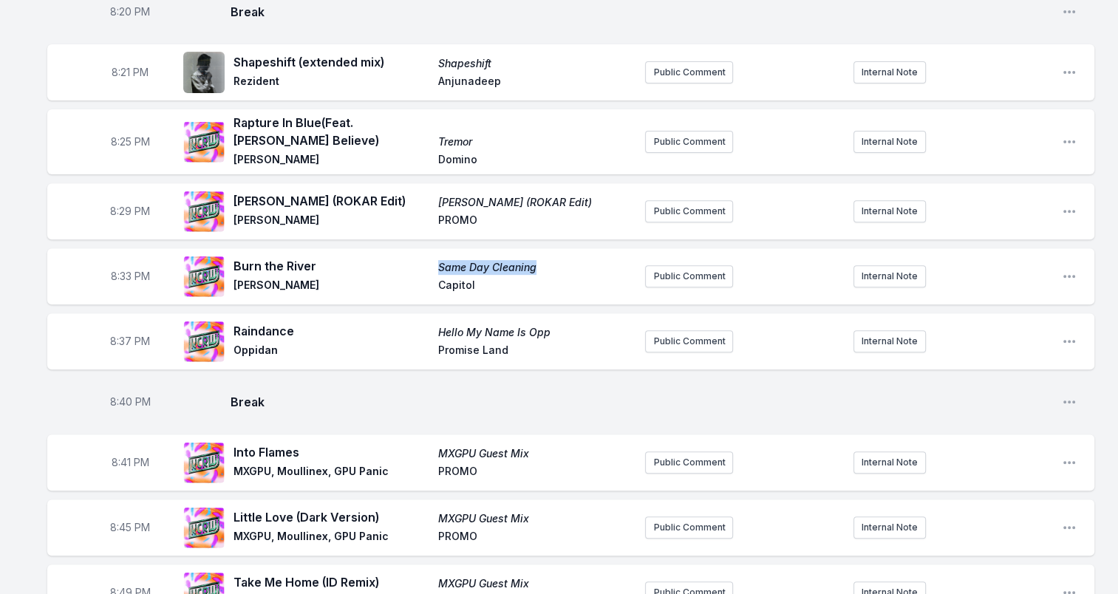
click at [439, 260] on span "Same Day Cleaning" at bounding box center [536, 267] width 196 height 15
drag, startPoint x: 439, startPoint y: 254, endPoint x: 457, endPoint y: 248, distance: 18.9
copy span "Same Day Cleaning"
click at [449, 278] on span "Capitol" at bounding box center [536, 287] width 196 height 18
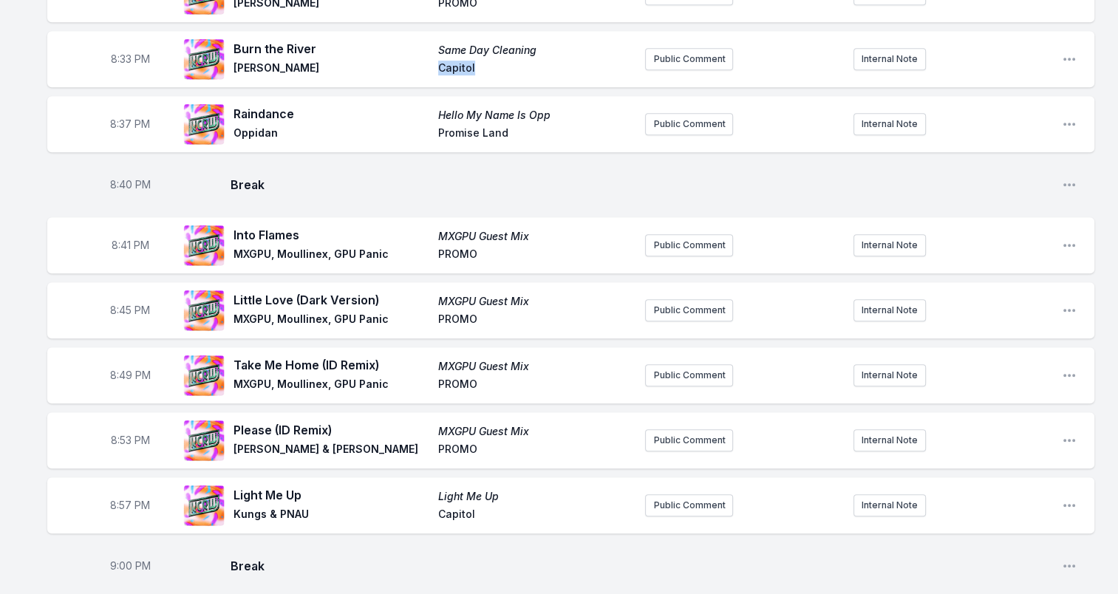
scroll to position [739, 0]
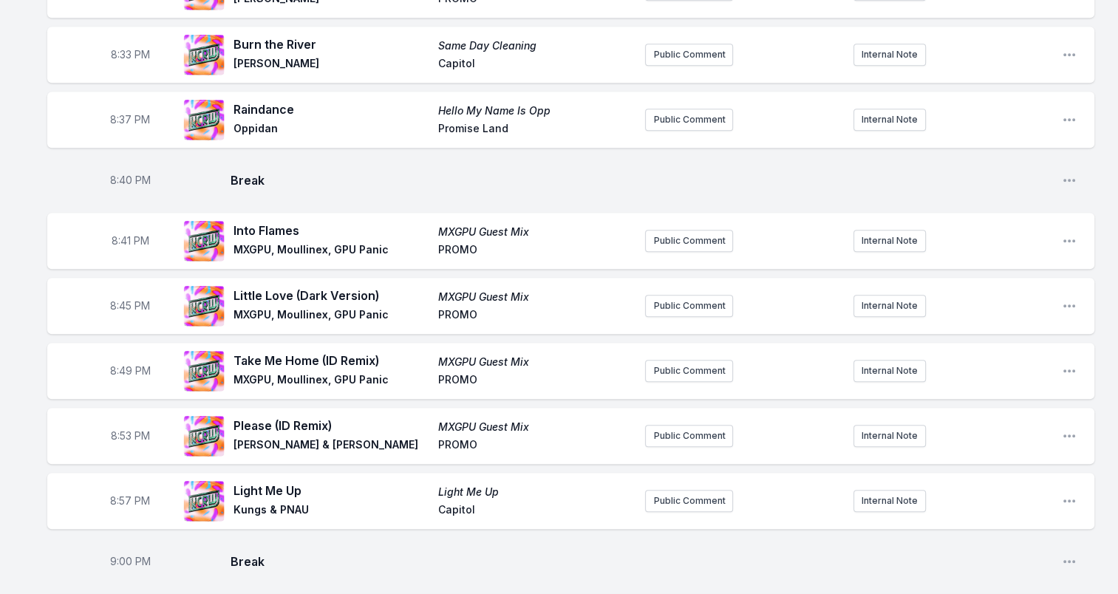
click at [265, 100] on span "Raindance" at bounding box center [331, 109] width 196 height 18
click at [266, 100] on span "Raindance" at bounding box center [331, 109] width 196 height 18
drag, startPoint x: 266, startPoint y: 88, endPoint x: 258, endPoint y: 92, distance: 8.9
click at [260, 121] on span "Oppidan" at bounding box center [331, 130] width 196 height 18
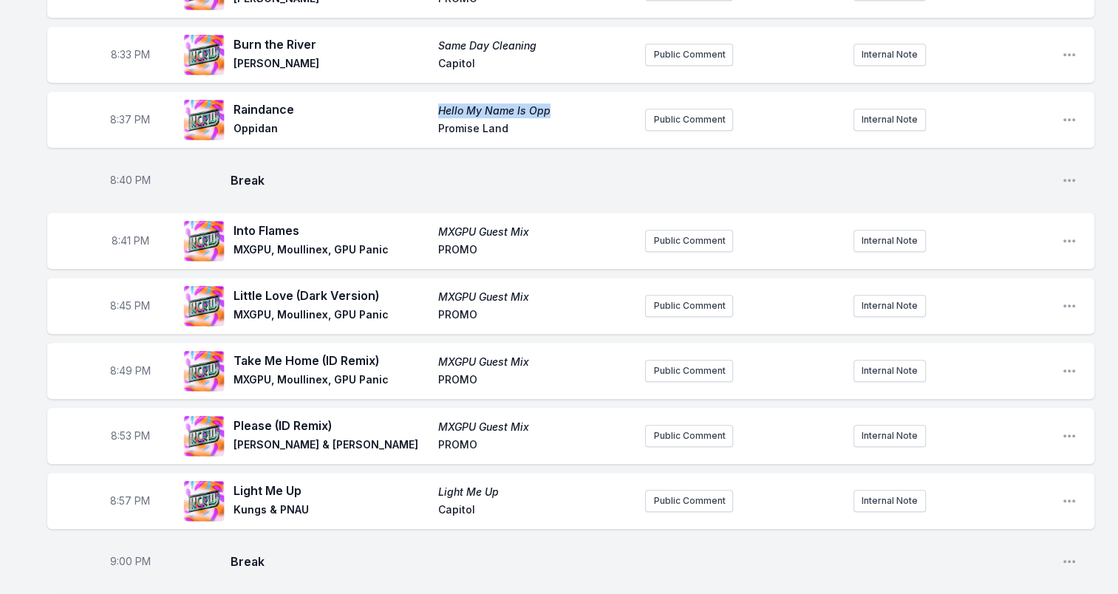
drag, startPoint x: 551, startPoint y: 90, endPoint x: 434, endPoint y: 95, distance: 116.8
click at [434, 100] on div "Raindance Hello My Name Is Opp Oppidan Promise Land" at bounding box center [433, 119] width 400 height 38
drag, startPoint x: 437, startPoint y: 109, endPoint x: 509, endPoint y: 111, distance: 71.7
click at [509, 121] on span "Promise Land" at bounding box center [536, 130] width 196 height 18
drag, startPoint x: 509, startPoint y: 111, endPoint x: 497, endPoint y: 113, distance: 12.8
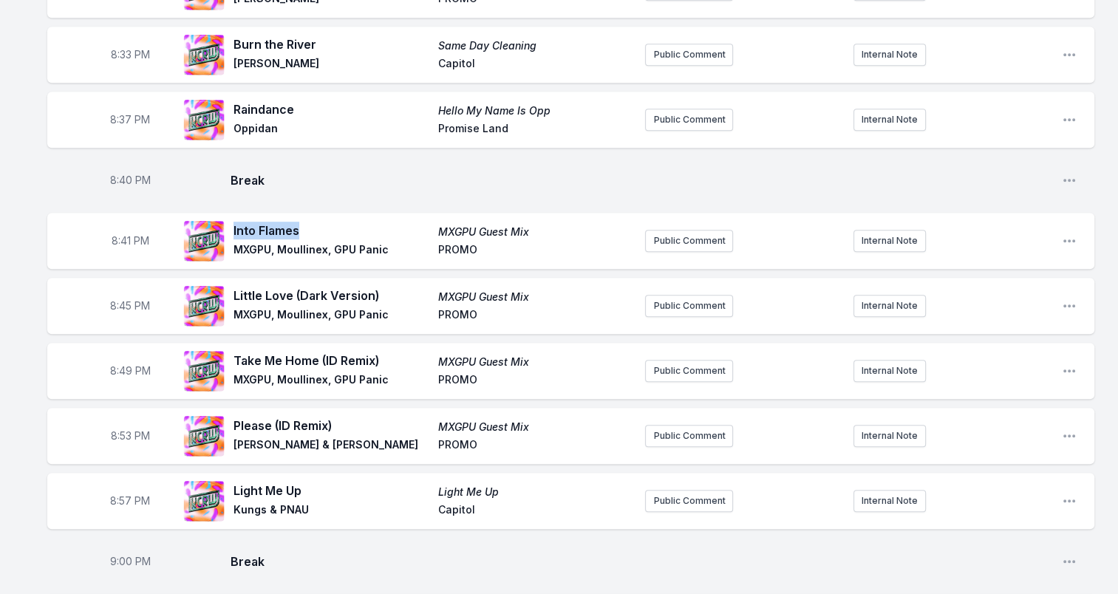
drag, startPoint x: 233, startPoint y: 212, endPoint x: 318, endPoint y: 212, distance: 85.0
click at [318, 222] on span "Into Flames" at bounding box center [331, 231] width 196 height 18
drag, startPoint x: 318, startPoint y: 212, endPoint x: 284, endPoint y: 211, distance: 34.8
drag, startPoint x: 237, startPoint y: 276, endPoint x: 376, endPoint y: 273, distance: 138.9
click at [376, 287] on span "Little Love (Dark Version)" at bounding box center [331, 296] width 196 height 18
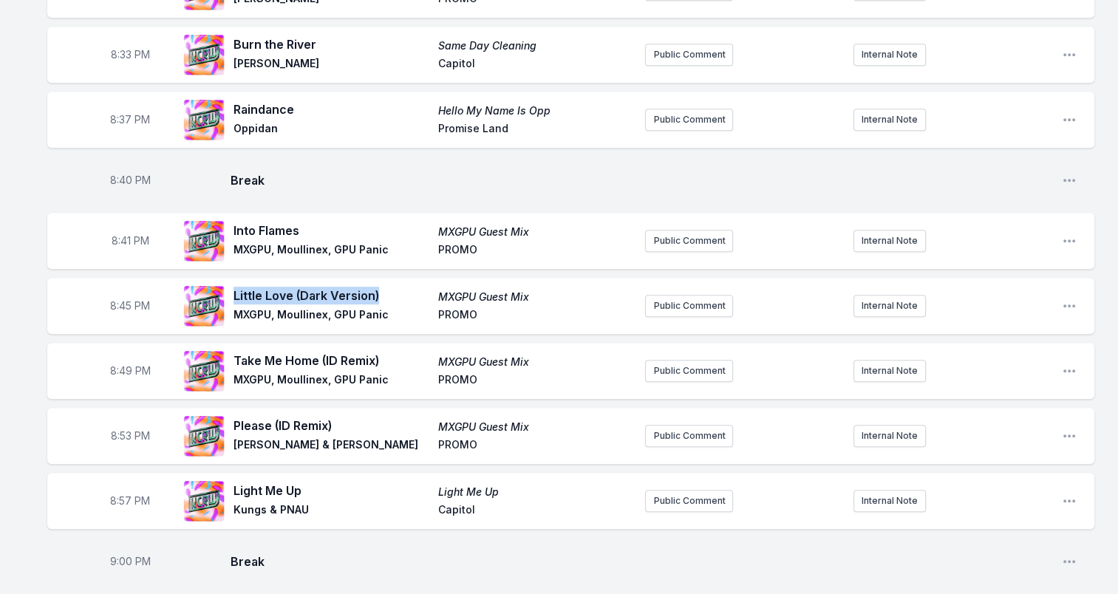
drag, startPoint x: 376, startPoint y: 273, endPoint x: 363, endPoint y: 276, distance: 13.5
drag, startPoint x: 241, startPoint y: 341, endPoint x: 366, endPoint y: 346, distance: 125.0
click at [366, 352] on span "Take Me Home (ID Remix)" at bounding box center [331, 361] width 196 height 18
drag, startPoint x: 231, startPoint y: 341, endPoint x: 395, endPoint y: 338, distance: 163.3
click at [395, 347] on div "Take Me Home (ID Remix) MXGPU Guest Mix MXGPU, Moullinex, GPU Panic PROMO" at bounding box center [408, 370] width 450 height 47
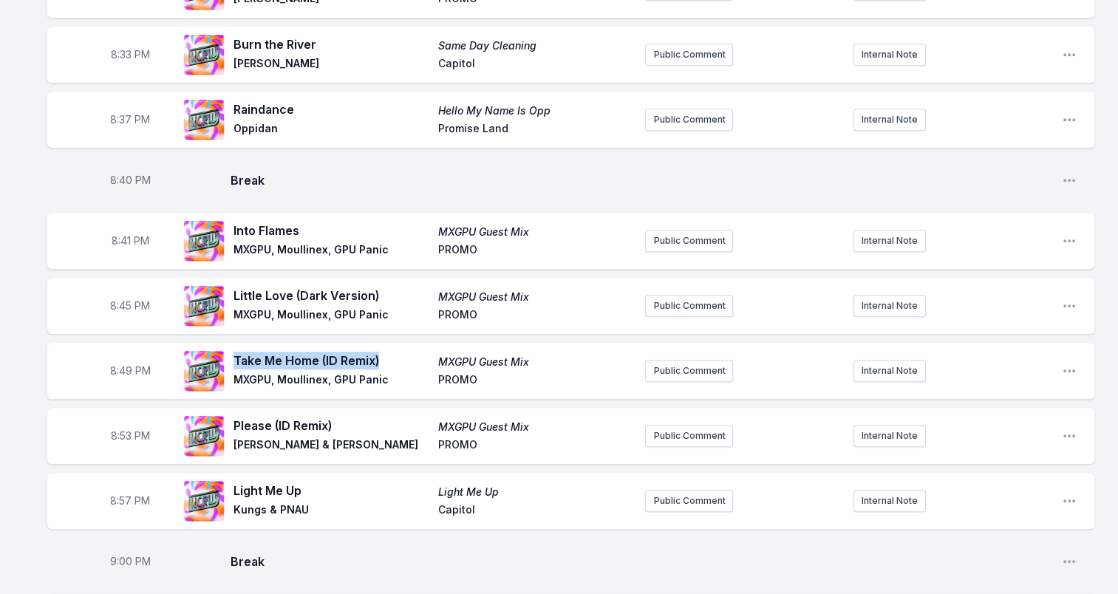
drag, startPoint x: 395, startPoint y: 338, endPoint x: 332, endPoint y: 347, distance: 63.4
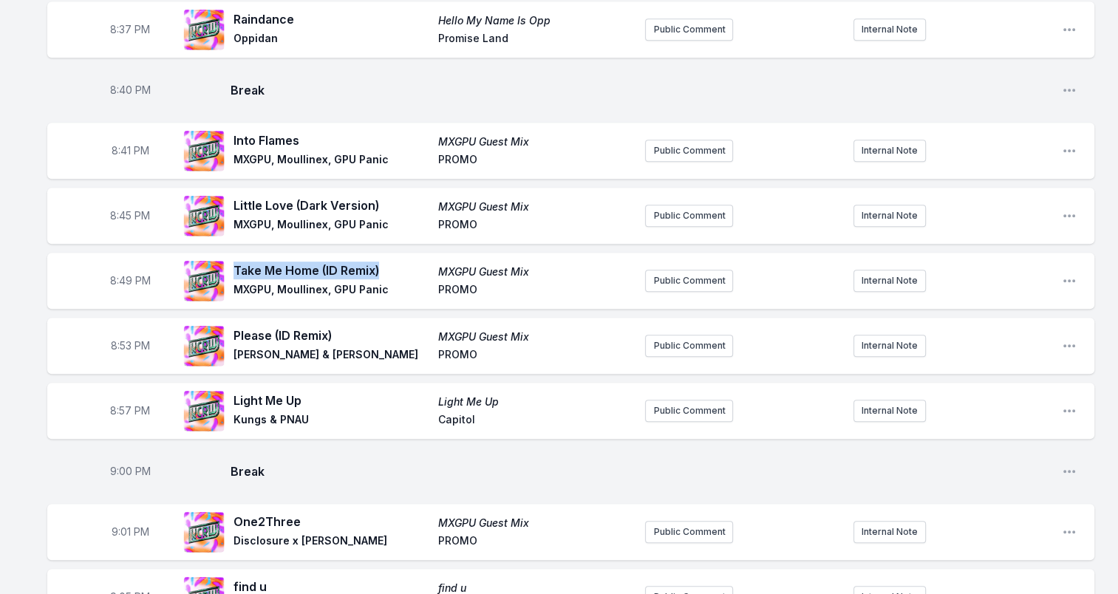
scroll to position [887, 0]
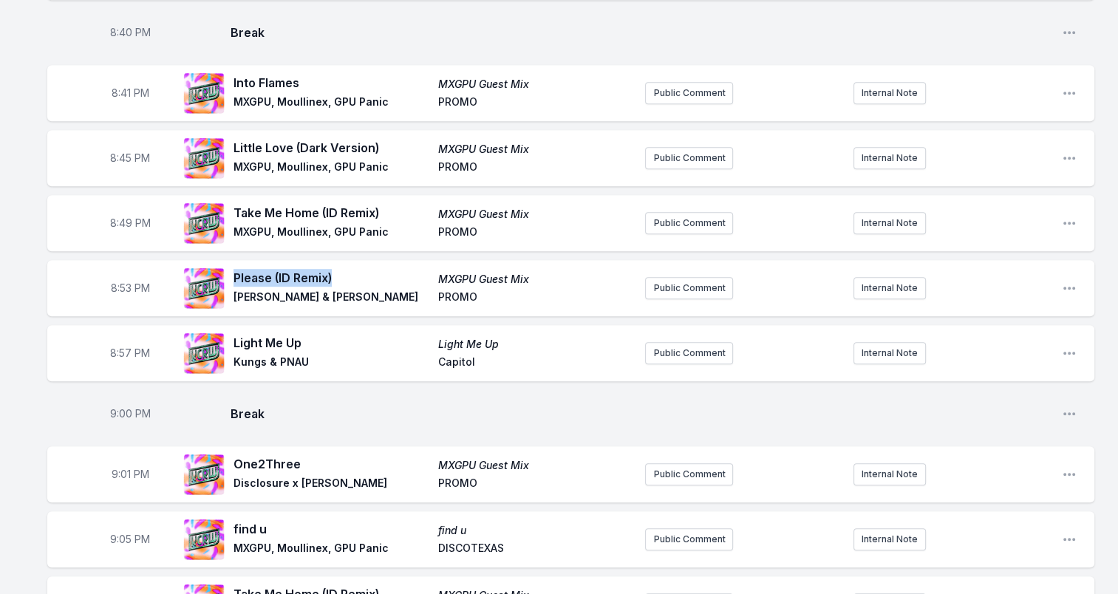
drag, startPoint x: 341, startPoint y: 260, endPoint x: 235, endPoint y: 258, distance: 105.7
click at [235, 269] on span "Please (ID Remix)" at bounding box center [331, 278] width 196 height 18
drag, startPoint x: 235, startPoint y: 258, endPoint x: 249, endPoint y: 263, distance: 15.0
drag, startPoint x: 338, startPoint y: 283, endPoint x: 233, endPoint y: 279, distance: 105.0
click at [233, 279] on div "Please (ID Remix) MXGPU Guest Mix Frankey & Sandrino PROMO" at bounding box center [408, 288] width 450 height 47
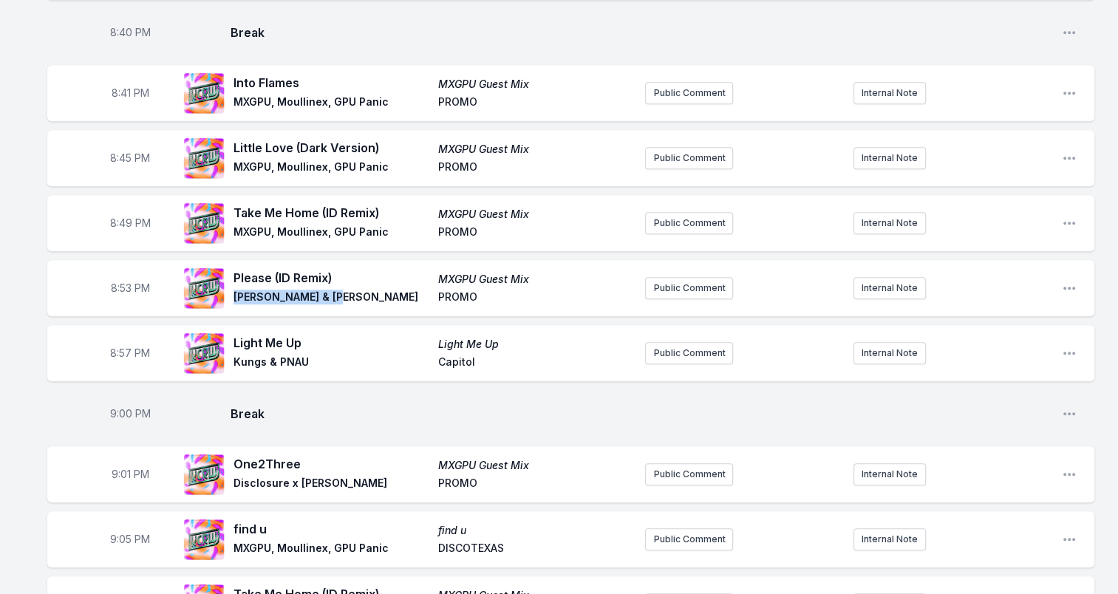
drag, startPoint x: 233, startPoint y: 279, endPoint x: 256, endPoint y: 282, distance: 23.1
drag, startPoint x: 305, startPoint y: 328, endPoint x: 233, endPoint y: 318, distance: 72.4
click at [233, 334] on span "Light Me Up" at bounding box center [331, 343] width 196 height 18
drag, startPoint x: 233, startPoint y: 318, endPoint x: 253, endPoint y: 323, distance: 19.9
drag, startPoint x: 243, startPoint y: 346, endPoint x: 316, endPoint y: 348, distance: 73.2
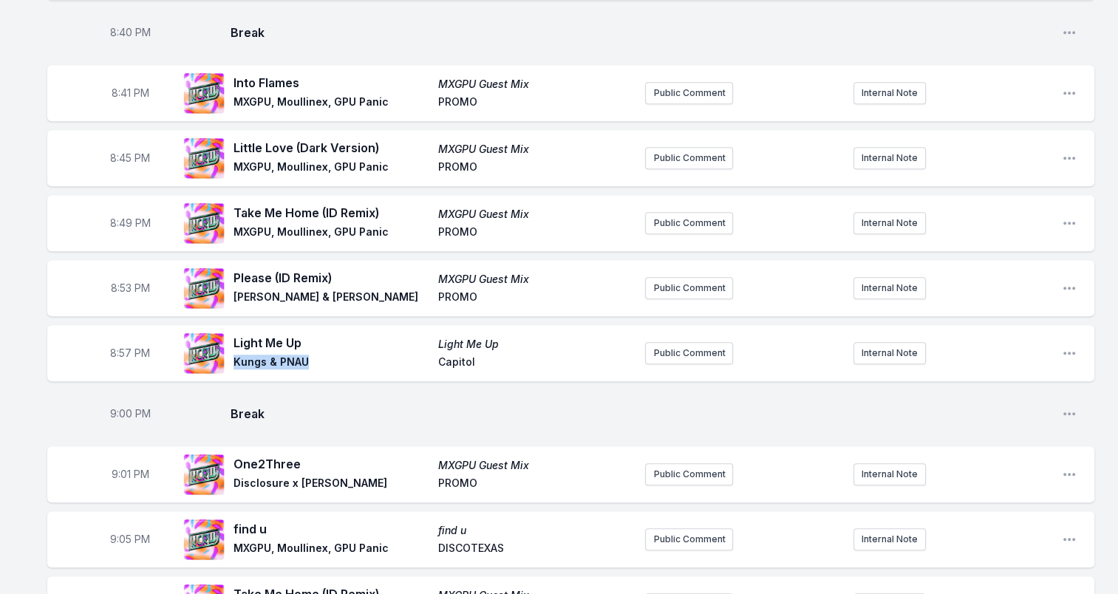
click at [316, 355] on span "Kungs & PNAU" at bounding box center [331, 364] width 196 height 18
drag, startPoint x: 316, startPoint y: 348, endPoint x: 293, endPoint y: 348, distance: 23.6
drag, startPoint x: 440, startPoint y: 325, endPoint x: 505, endPoint y: 326, distance: 65.8
click at [505, 334] on div "Light Me Up Light Me Up Kungs & PNAU Capitol" at bounding box center [433, 353] width 400 height 38
drag, startPoint x: 505, startPoint y: 326, endPoint x: 491, endPoint y: 328, distance: 14.9
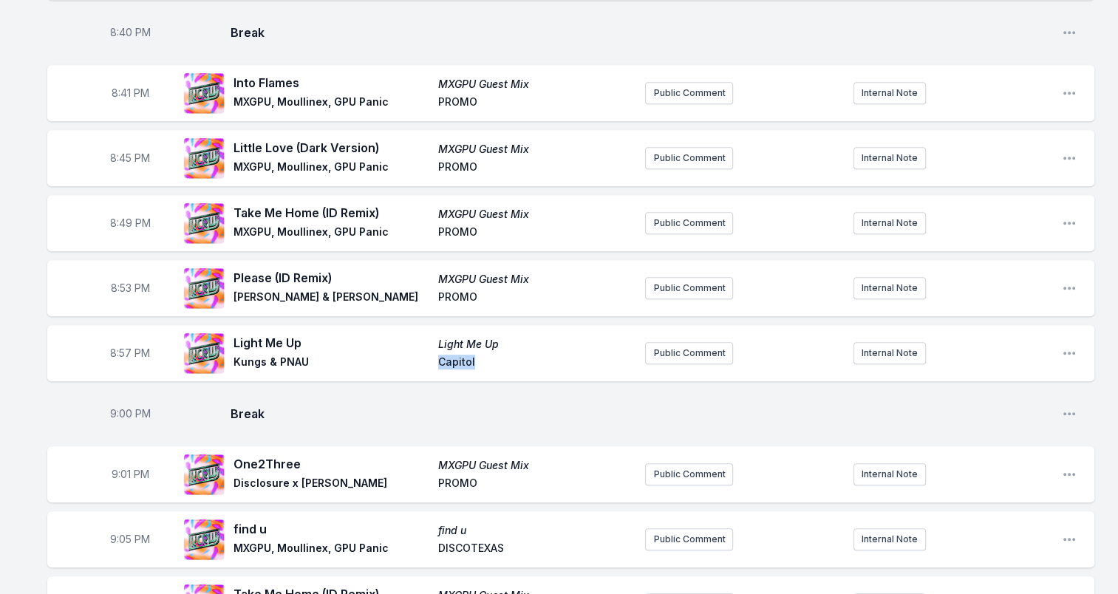
drag, startPoint x: 463, startPoint y: 344, endPoint x: 488, endPoint y: 348, distance: 26.1
click at [488, 348] on div "Light Me Up Light Me Up Kungs & PNAU Capitol" at bounding box center [433, 353] width 400 height 38
drag, startPoint x: 488, startPoint y: 348, endPoint x: 460, endPoint y: 347, distance: 28.9
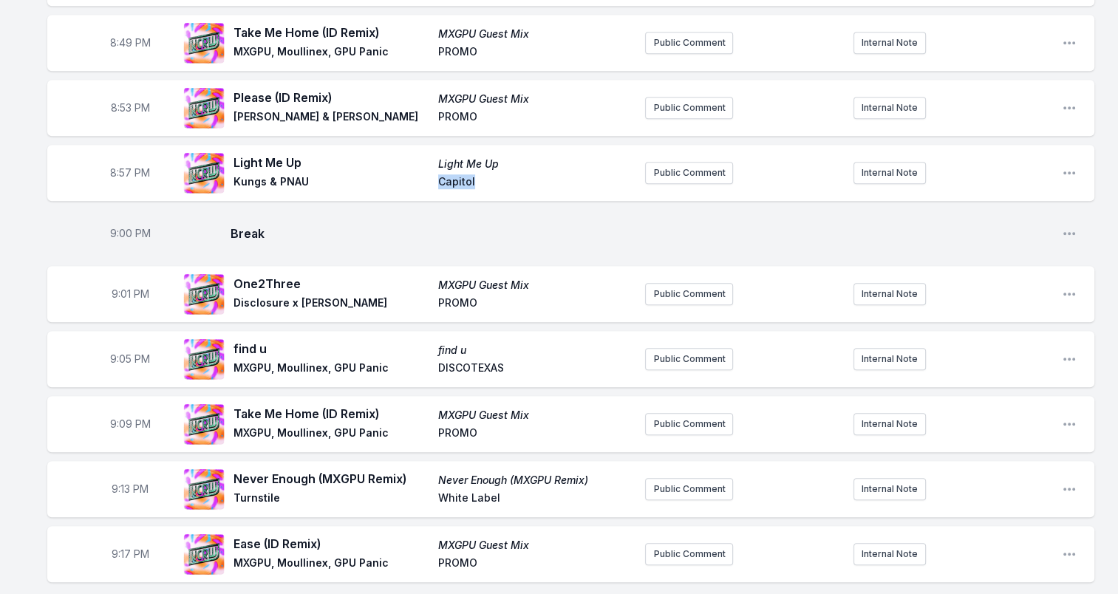
scroll to position [1108, 0]
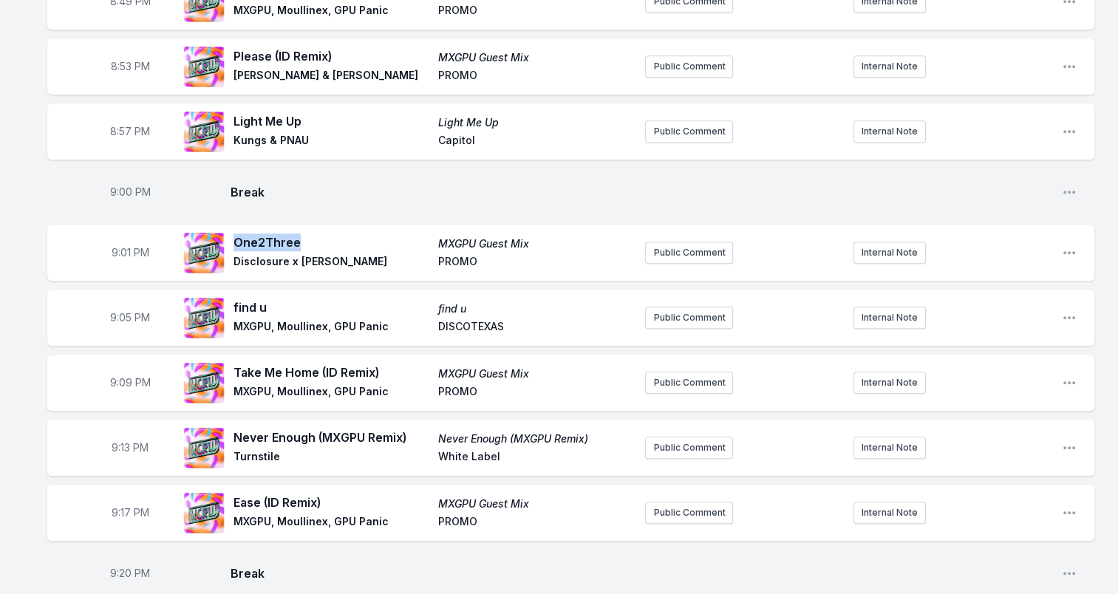
drag, startPoint x: 236, startPoint y: 222, endPoint x: 296, endPoint y: 222, distance: 59.8
click at [296, 233] on span "One2Three" at bounding box center [331, 242] width 196 height 18
drag, startPoint x: 296, startPoint y: 222, endPoint x: 286, endPoint y: 226, distance: 11.0
drag, startPoint x: 307, startPoint y: 242, endPoint x: 355, endPoint y: 240, distance: 48.1
click at [355, 254] on span "Disclosure x [PERSON_NAME]" at bounding box center [331, 263] width 196 height 18
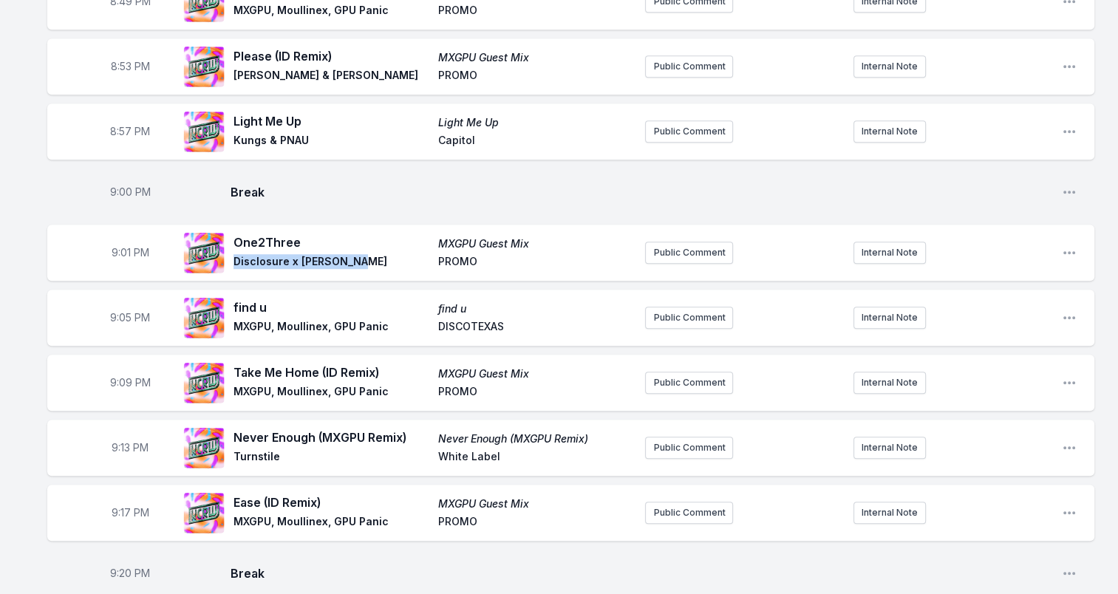
drag, startPoint x: 355, startPoint y: 240, endPoint x: 330, endPoint y: 243, distance: 24.6
drag, startPoint x: 234, startPoint y: 290, endPoint x: 272, endPoint y: 288, distance: 37.7
click at [272, 298] on span "find u" at bounding box center [331, 307] width 196 height 18
drag, startPoint x: 272, startPoint y: 288, endPoint x: 254, endPoint y: 290, distance: 17.8
drag, startPoint x: 511, startPoint y: 309, endPoint x: 428, endPoint y: 309, distance: 82.8
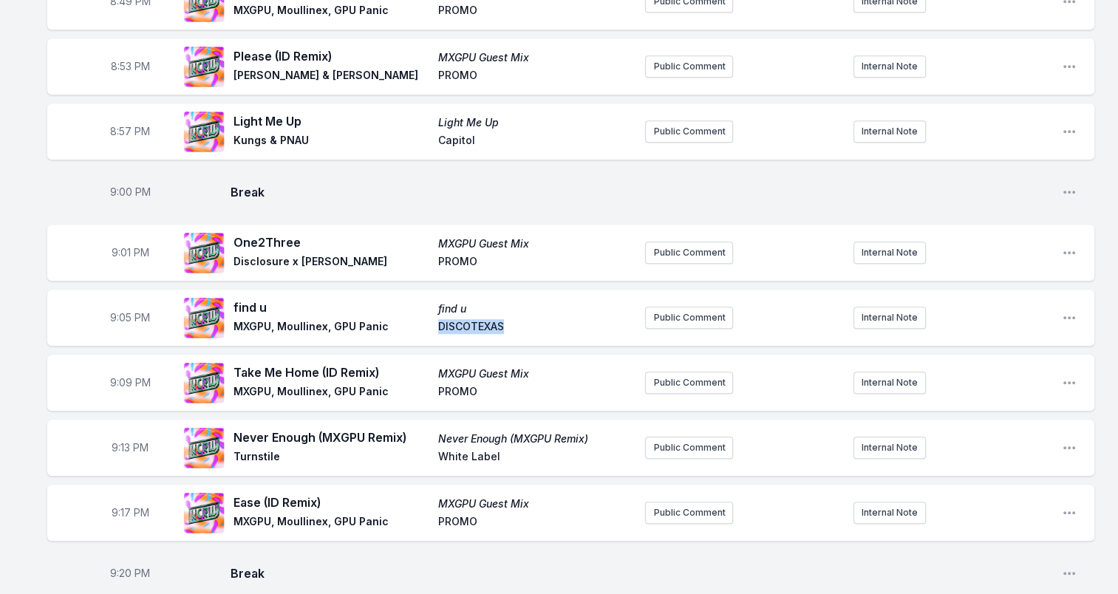
click at [428, 309] on div "find u find u MXGPU, Moullinex, GPU Panic DISCOTEXAS" at bounding box center [433, 317] width 400 height 38
drag, startPoint x: 428, startPoint y: 309, endPoint x: 449, endPoint y: 308, distance: 21.4
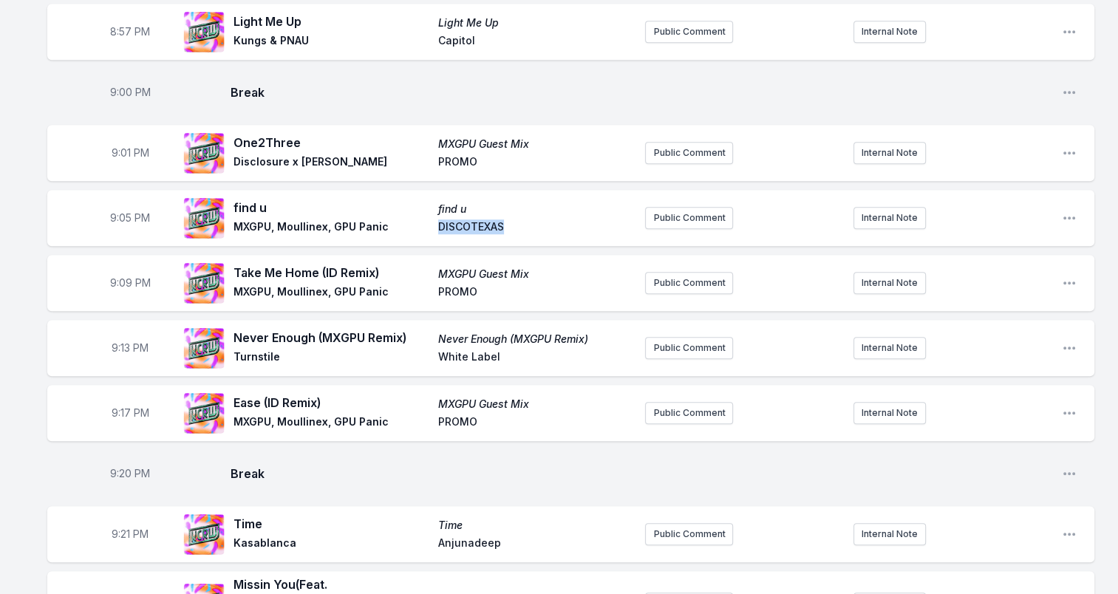
scroll to position [1256, 0]
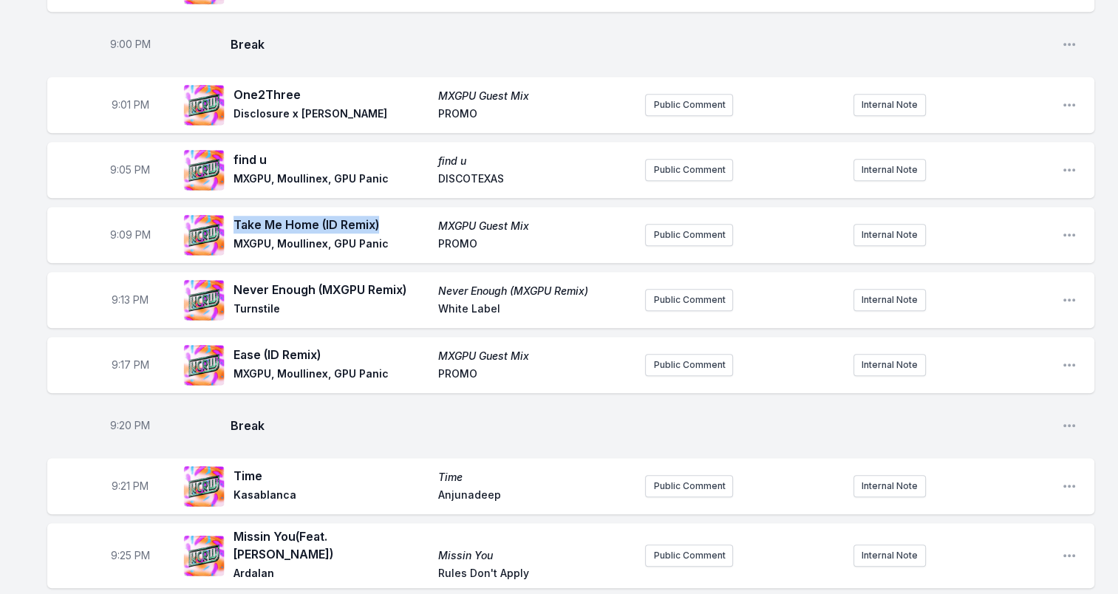
drag, startPoint x: 384, startPoint y: 207, endPoint x: 235, endPoint y: 202, distance: 149.3
click at [235, 216] on span "Take Me Home (ID Remix)" at bounding box center [331, 225] width 196 height 18
drag, startPoint x: 235, startPoint y: 202, endPoint x: 244, endPoint y: 204, distance: 9.1
drag, startPoint x: 233, startPoint y: 270, endPoint x: 406, endPoint y: 267, distance: 172.9
click at [406, 281] on span "Never Enough (MXGPU Remix)" at bounding box center [331, 290] width 196 height 18
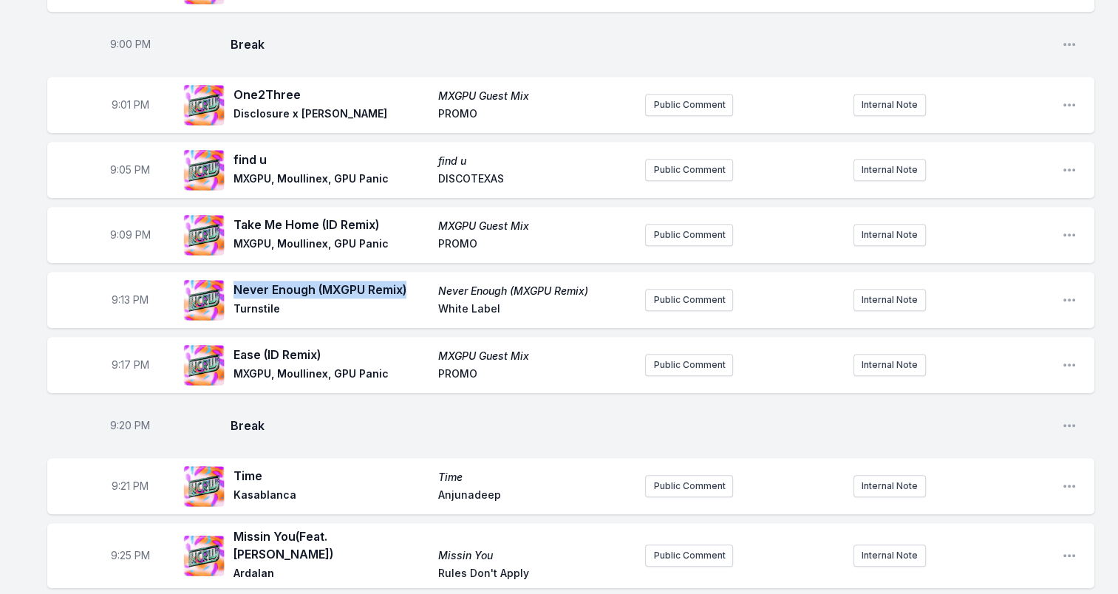
drag, startPoint x: 406, startPoint y: 267, endPoint x: 390, endPoint y: 269, distance: 16.4
click at [259, 301] on span "Turnstile" at bounding box center [331, 310] width 196 height 18
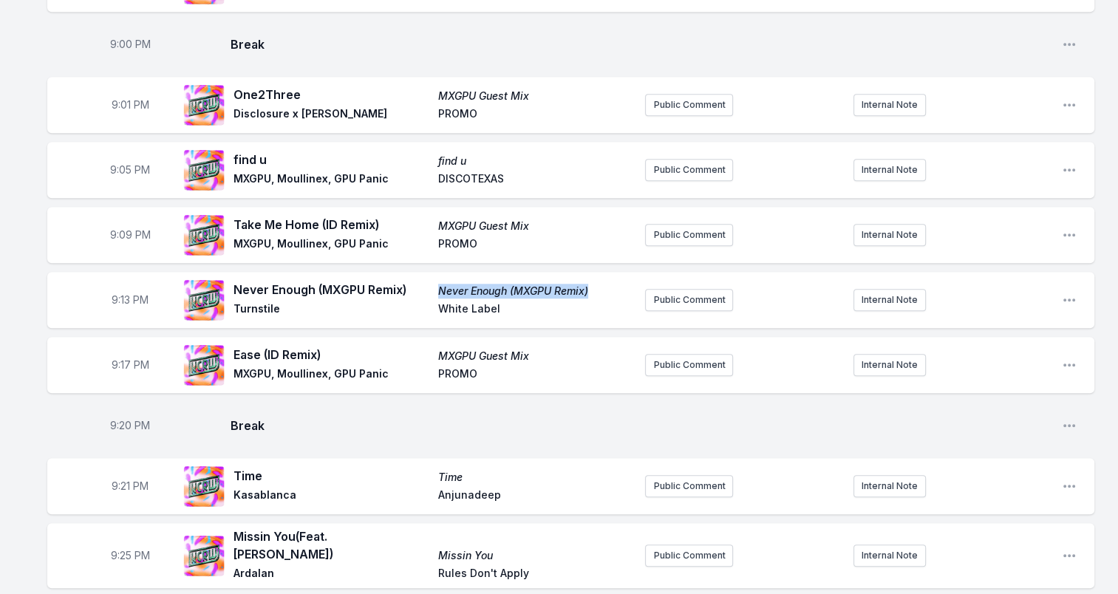
drag, startPoint x: 597, startPoint y: 270, endPoint x: 436, endPoint y: 266, distance: 161.1
click at [436, 281] on div "Never Enough (MXGPU Remix) Never Enough (MXGPU Remix) Turnstile White Label" at bounding box center [433, 300] width 400 height 38
drag, startPoint x: 436, startPoint y: 266, endPoint x: 458, endPoint y: 269, distance: 22.4
drag, startPoint x: 440, startPoint y: 291, endPoint x: 504, endPoint y: 291, distance: 64.3
click at [504, 301] on span "White Label" at bounding box center [536, 310] width 196 height 18
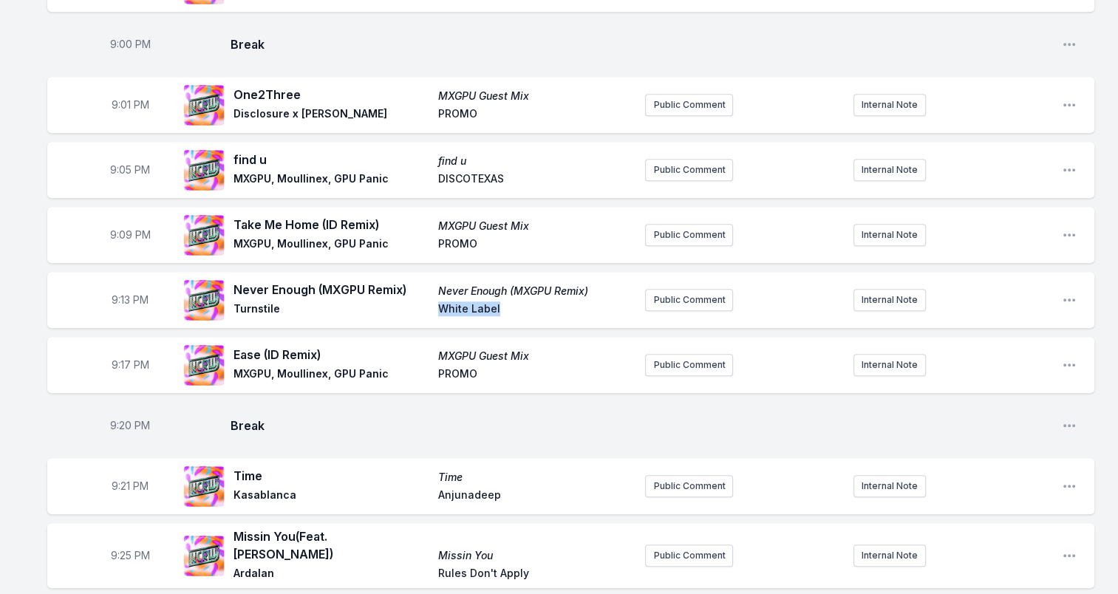
drag, startPoint x: 504, startPoint y: 291, endPoint x: 485, endPoint y: 290, distance: 18.5
drag, startPoint x: 236, startPoint y: 338, endPoint x: 325, endPoint y: 342, distance: 89.5
click at [325, 346] on span "Ease (ID Remix)" at bounding box center [331, 355] width 196 height 18
drag, startPoint x: 325, startPoint y: 342, endPoint x: 304, endPoint y: 335, distance: 21.7
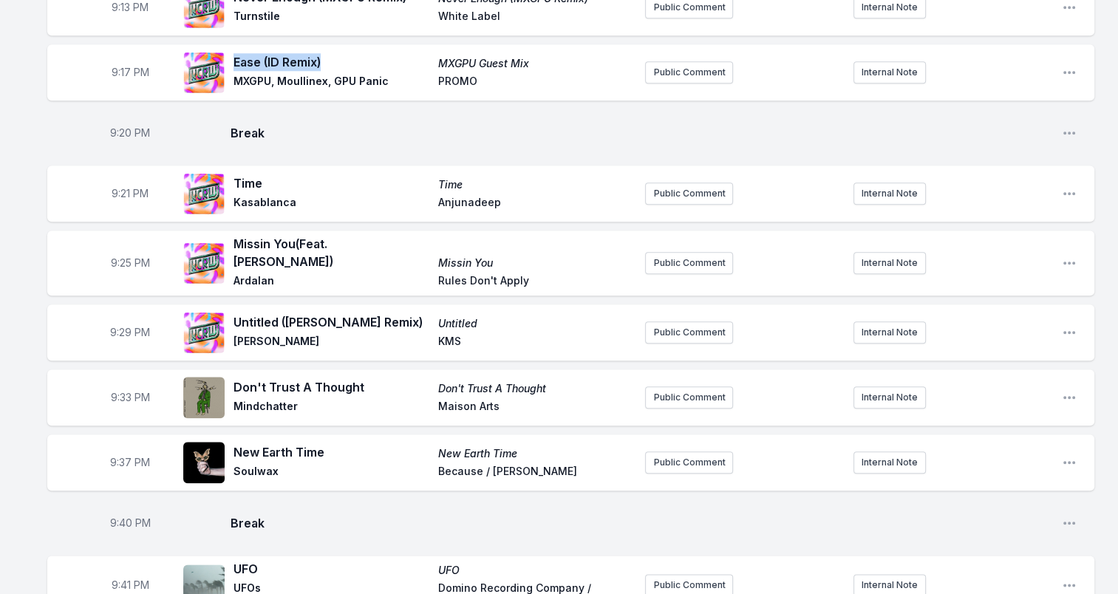
scroll to position [1552, 0]
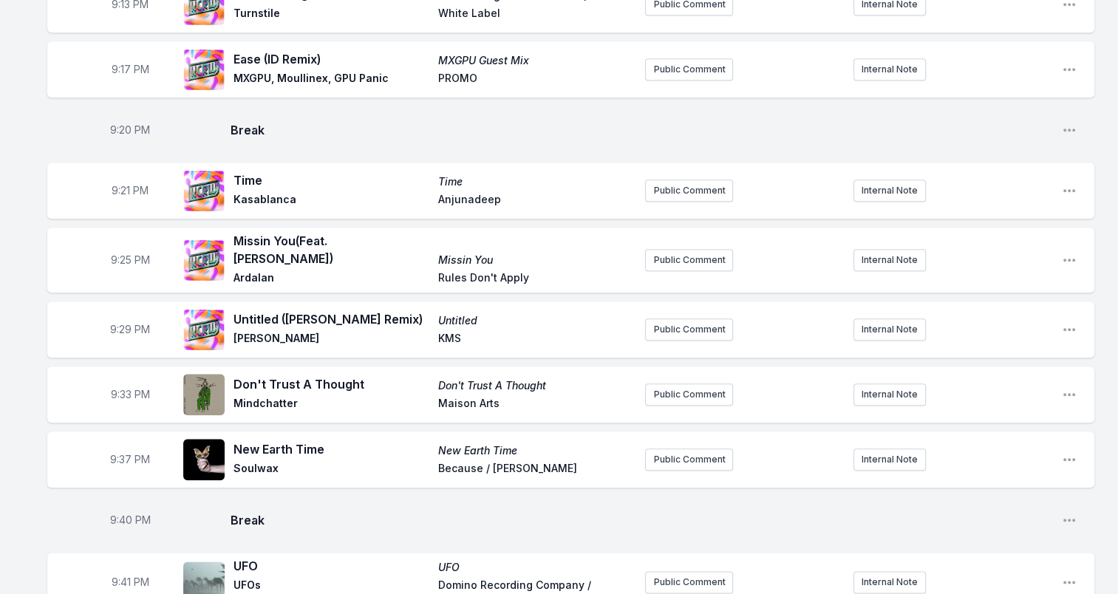
click at [251, 171] on span "Time" at bounding box center [331, 180] width 196 height 18
drag, startPoint x: 251, startPoint y: 162, endPoint x: 247, endPoint y: 229, distance: 67.4
click at [247, 232] on span "Missin You (Feat. Nicollette Sullivan)" at bounding box center [331, 249] width 196 height 35
click at [310, 270] on span "Ardalan" at bounding box center [331, 279] width 196 height 18
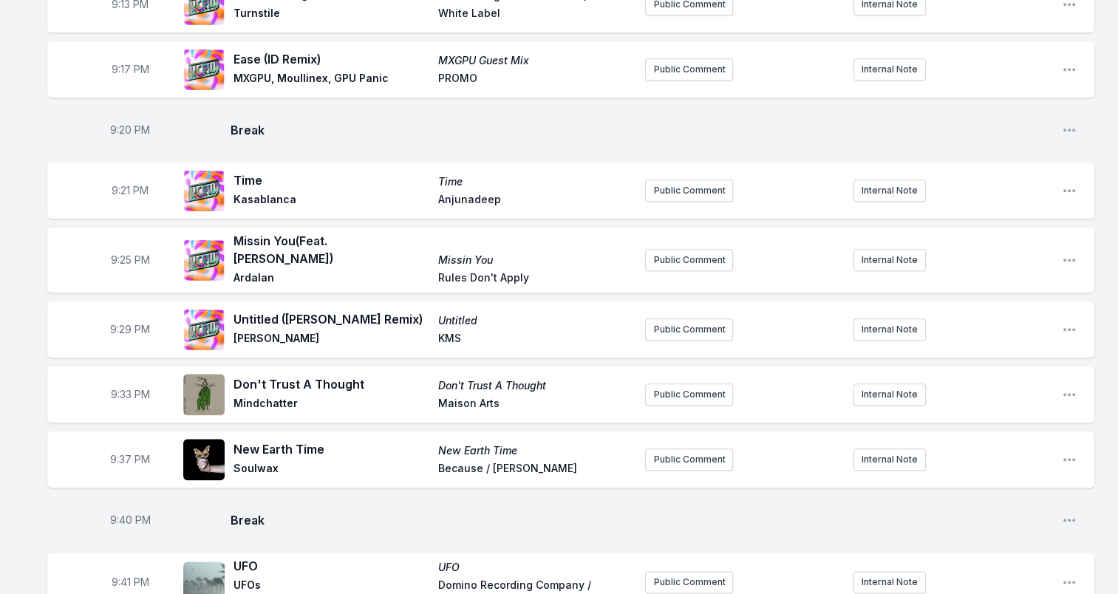
drag, startPoint x: 285, startPoint y: 238, endPoint x: 234, endPoint y: 221, distance: 53.7
click at [234, 232] on span "Missin You (Feat. Nicollette Sullivan)" at bounding box center [331, 249] width 196 height 35
drag, startPoint x: 234, startPoint y: 221, endPoint x: 248, endPoint y: 224, distance: 13.6
click at [257, 270] on span "Ardalan" at bounding box center [331, 279] width 196 height 18
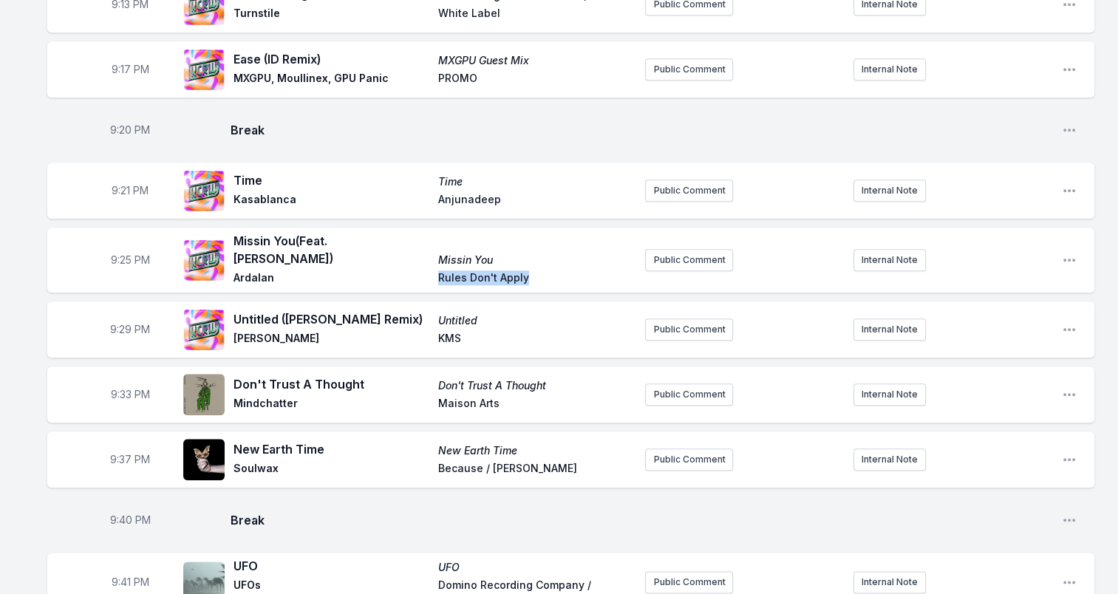
drag, startPoint x: 528, startPoint y: 259, endPoint x: 436, endPoint y: 262, distance: 92.4
click at [436, 262] on div "Missin You (Feat. Nicollette Sullivan) Missin You Ardalan Rules Don't Apply" at bounding box center [433, 260] width 400 height 56
drag, startPoint x: 436, startPoint y: 262, endPoint x: 443, endPoint y: 263, distance: 7.5
drag, startPoint x: 235, startPoint y: 300, endPoint x: 418, endPoint y: 300, distance: 183.2
click at [418, 310] on span "Untitled ([PERSON_NAME] Remix)" at bounding box center [331, 319] width 196 height 18
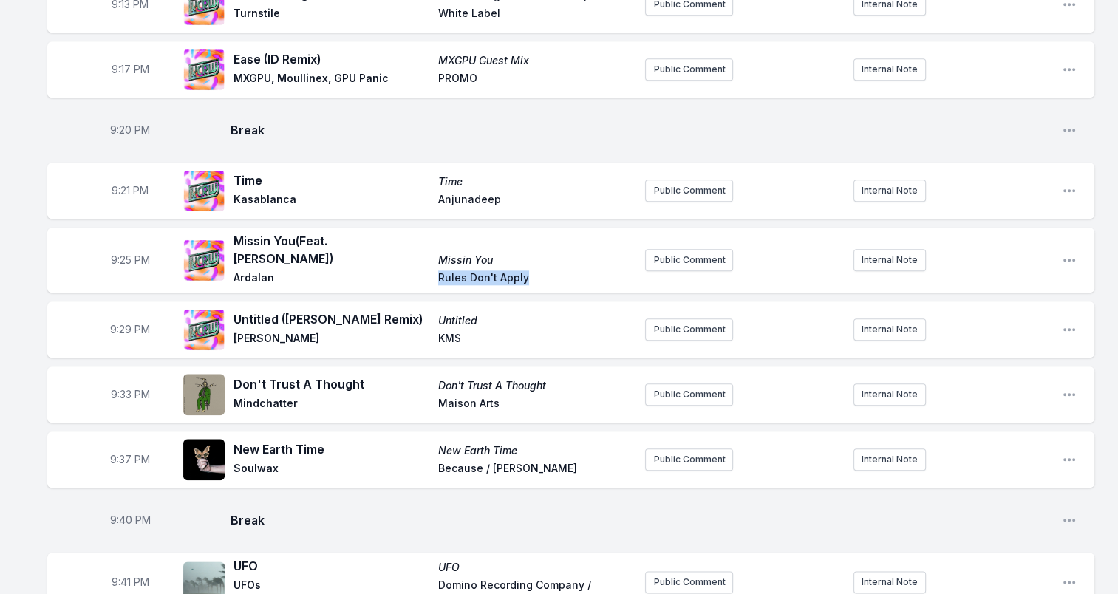
drag, startPoint x: 418, startPoint y: 300, endPoint x: 400, endPoint y: 301, distance: 18.5
drag, startPoint x: 229, startPoint y: 319, endPoint x: 297, endPoint y: 319, distance: 68.0
click at [297, 319] on div "Untitled (Junior Sanchez Remix) Untitled Chez Damier KMS" at bounding box center [408, 329] width 450 height 47
drag, startPoint x: 297, startPoint y: 319, endPoint x: 288, endPoint y: 318, distance: 9.0
click at [463, 313] on span "Untitled" at bounding box center [536, 320] width 196 height 15
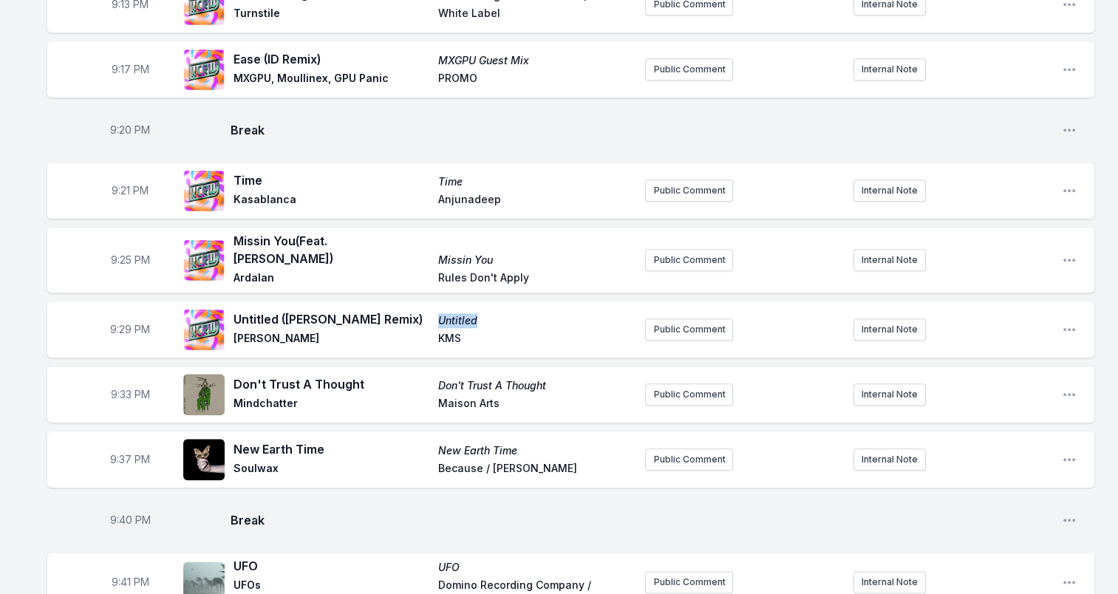
click at [463, 313] on span "Untitled" at bounding box center [536, 320] width 196 height 15
click at [446, 331] on span "KMS" at bounding box center [536, 340] width 196 height 18
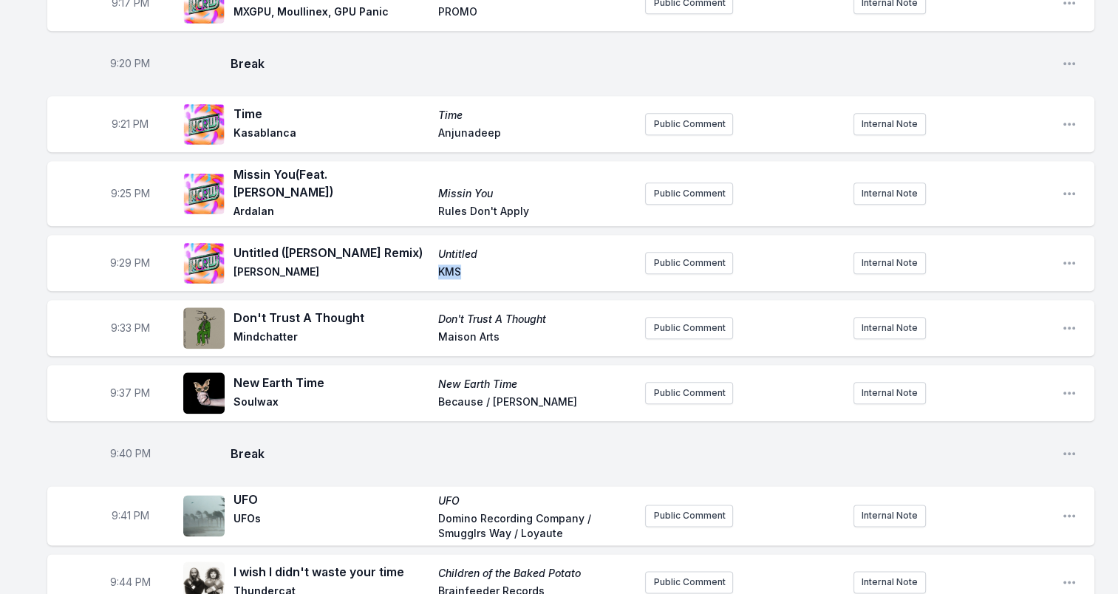
scroll to position [1699, 0]
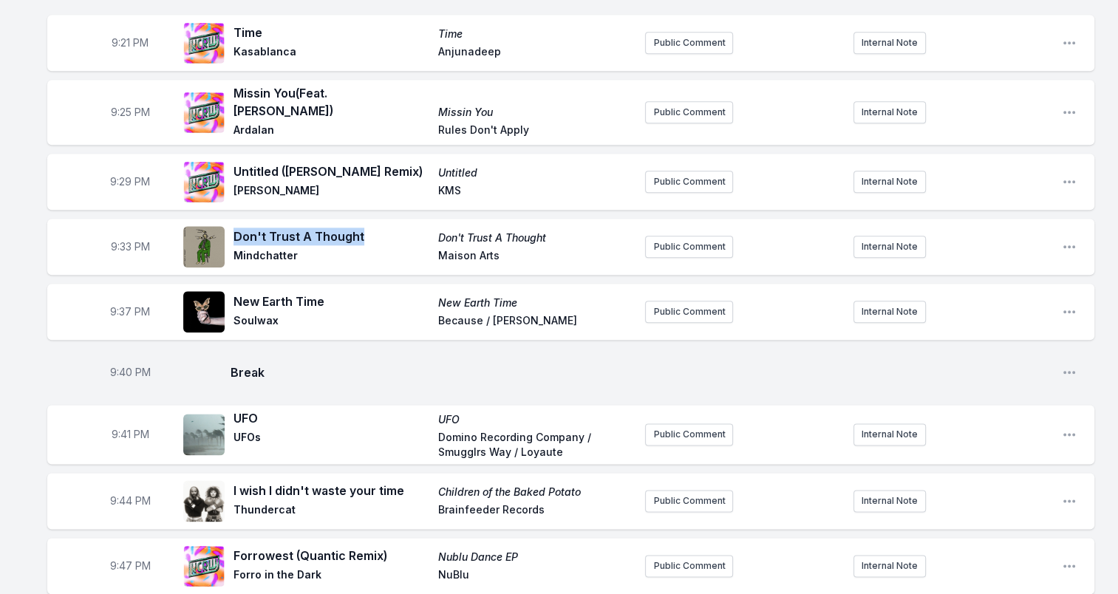
drag, startPoint x: 233, startPoint y: 216, endPoint x: 361, endPoint y: 225, distance: 128.1
click at [361, 228] on span "Don't Trust A Thought" at bounding box center [331, 237] width 196 height 18
drag, startPoint x: 361, startPoint y: 225, endPoint x: 341, endPoint y: 219, distance: 20.6
click at [278, 248] on span "Mindchatter" at bounding box center [331, 257] width 196 height 18
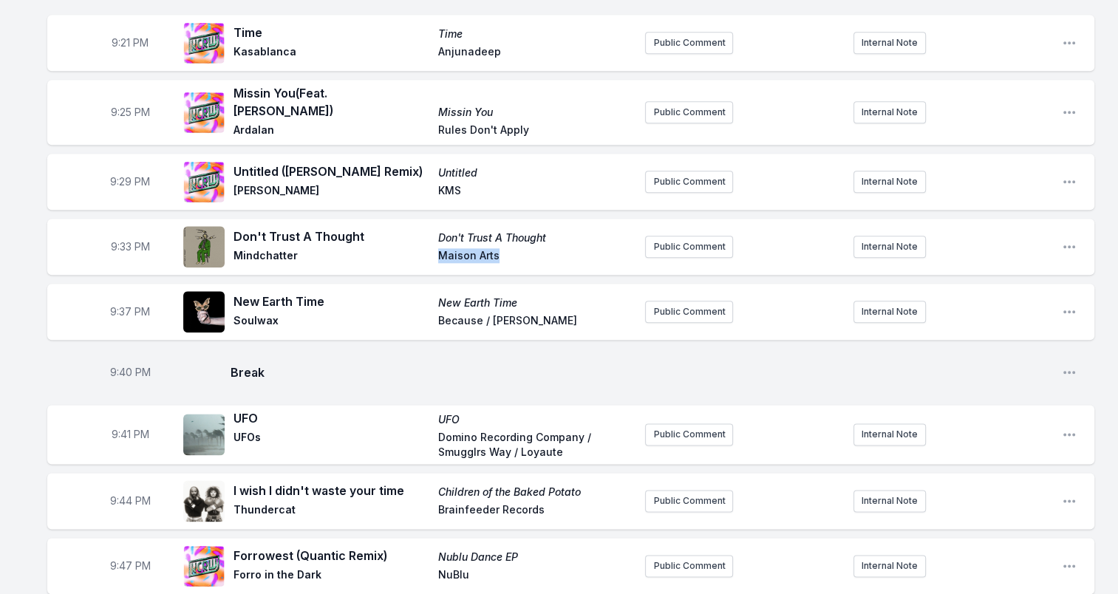
drag, startPoint x: 437, startPoint y: 239, endPoint x: 518, endPoint y: 241, distance: 80.5
click at [518, 248] on span "Maison Arts" at bounding box center [536, 257] width 196 height 18
drag, startPoint x: 518, startPoint y: 241, endPoint x: 492, endPoint y: 238, distance: 26.0
drag, startPoint x: 234, startPoint y: 284, endPoint x: 343, endPoint y: 282, distance: 108.6
click at [343, 293] on span "New Earth Time" at bounding box center [331, 302] width 196 height 18
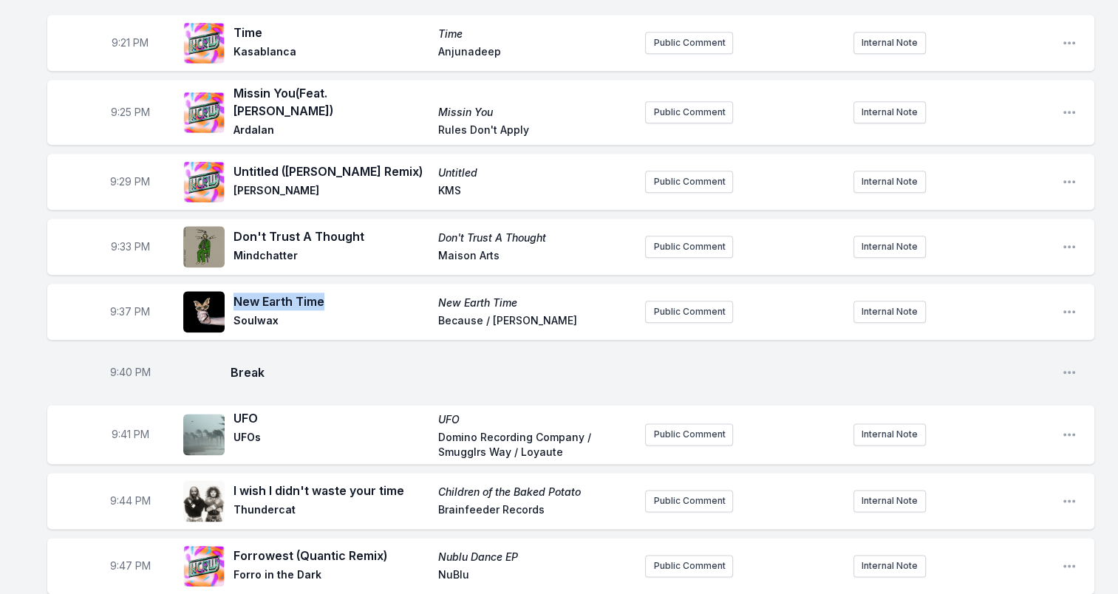
drag, startPoint x: 343, startPoint y: 282, endPoint x: 313, endPoint y: 283, distance: 29.6
click at [257, 313] on span "Soulwax" at bounding box center [331, 322] width 196 height 18
click at [258, 313] on span "Soulwax" at bounding box center [331, 322] width 196 height 18
drag, startPoint x: 258, startPoint y: 303, endPoint x: 247, endPoint y: 303, distance: 11.1
click at [247, 313] on span "Soulwax" at bounding box center [331, 322] width 196 height 18
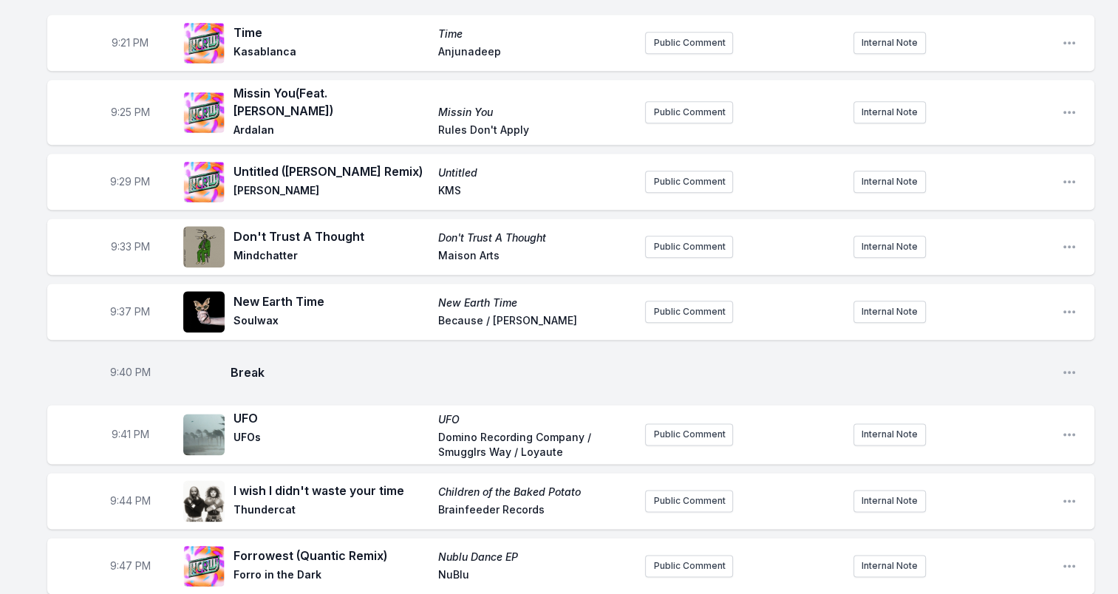
click at [248, 313] on span "Soulwax" at bounding box center [331, 322] width 196 height 18
drag, startPoint x: 445, startPoint y: 305, endPoint x: 557, endPoint y: 304, distance: 112.3
click at [557, 313] on span "Because / [PERSON_NAME]" at bounding box center [536, 322] width 196 height 18
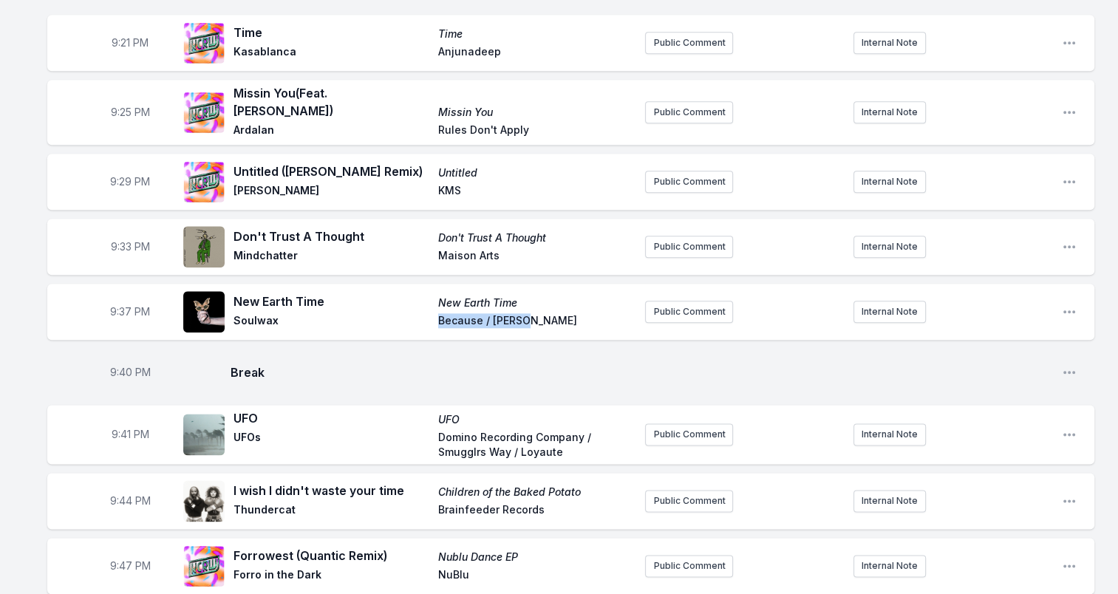
drag, startPoint x: 557, startPoint y: 304, endPoint x: 491, endPoint y: 300, distance: 66.6
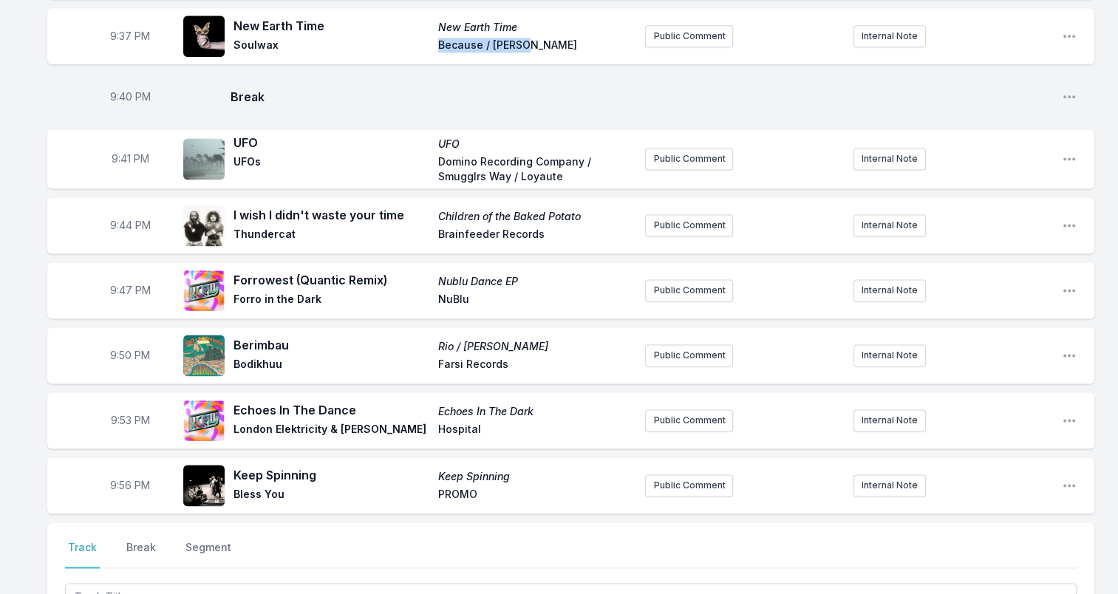
scroll to position [1995, 0]
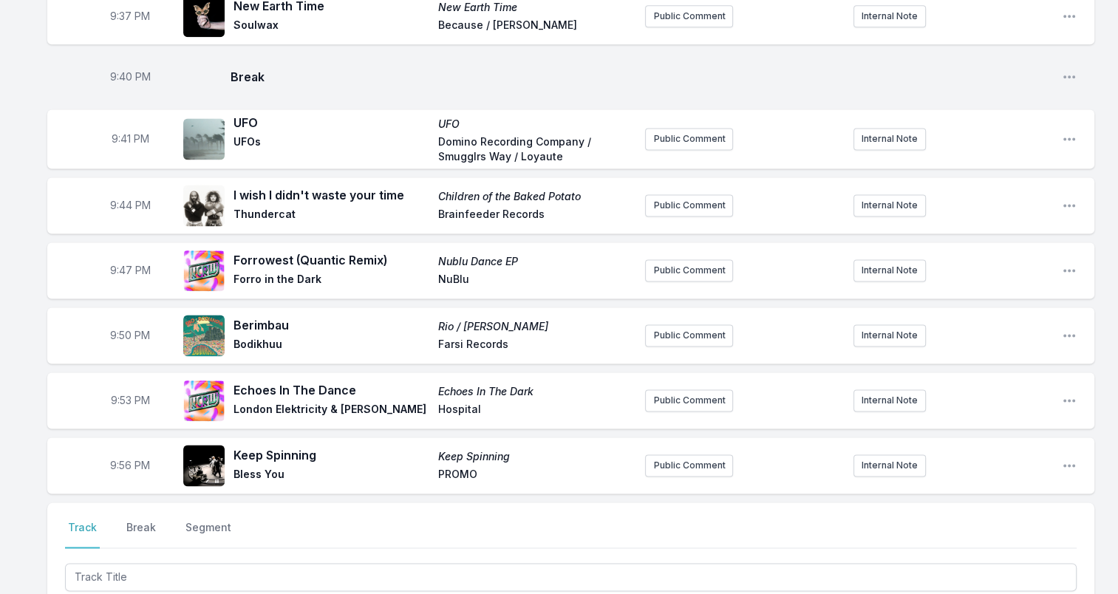
click at [243, 114] on span "UFO" at bounding box center [331, 123] width 196 height 18
click at [244, 114] on span "UFO" at bounding box center [331, 123] width 196 height 18
drag, startPoint x: 539, startPoint y: 135, endPoint x: 415, endPoint y: 123, distance: 124.0
click at [415, 123] on div "UFO UFO UFOs Domino Recording Company / Smugglrs Way / Loyaute" at bounding box center [433, 139] width 400 height 50
drag, startPoint x: 415, startPoint y: 123, endPoint x: 478, endPoint y: 132, distance: 63.5
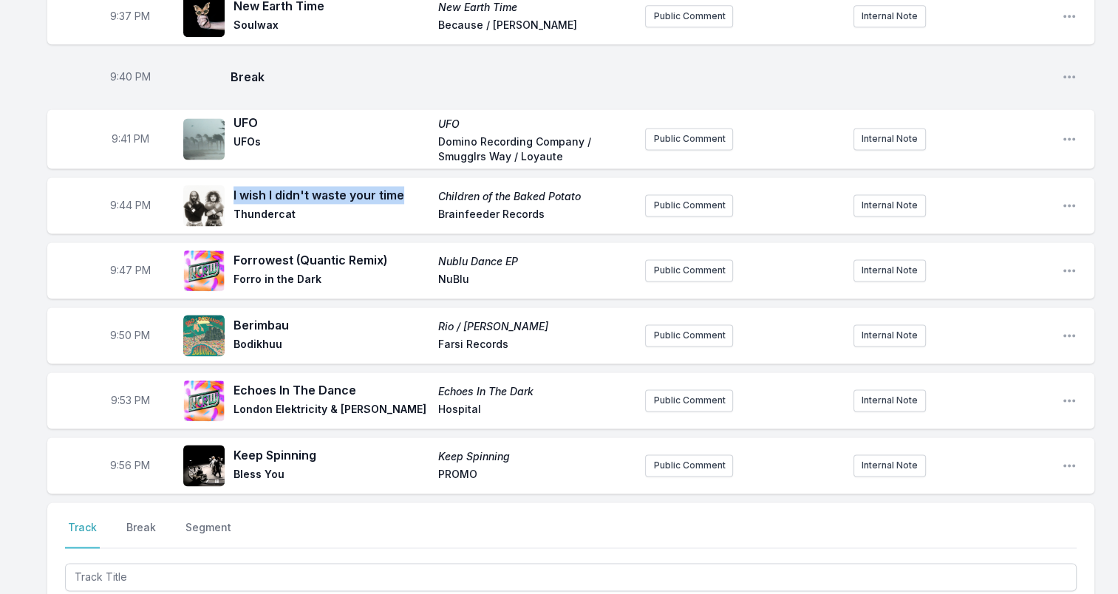
drag, startPoint x: 405, startPoint y: 177, endPoint x: 229, endPoint y: 177, distance: 175.8
click at [229, 182] on div "I wish I didn't waste your time Children of the Baked Potato Thundercat Brainfe…" at bounding box center [408, 205] width 450 height 47
drag, startPoint x: 229, startPoint y: 177, endPoint x: 340, endPoint y: 178, distance: 110.8
click at [265, 207] on span "Thundercat" at bounding box center [331, 216] width 196 height 18
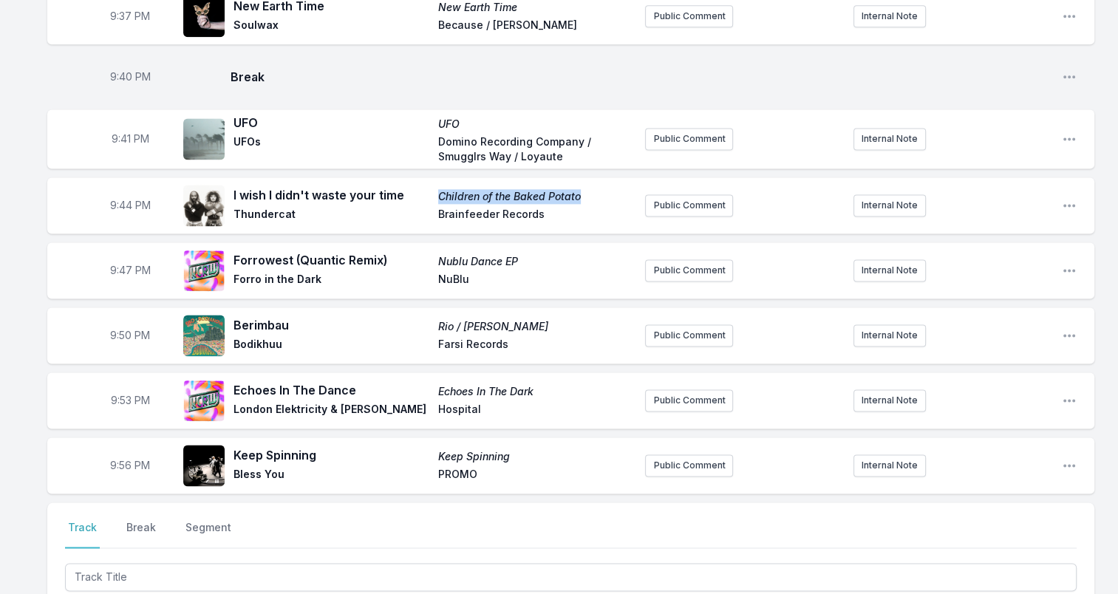
drag, startPoint x: 582, startPoint y: 180, endPoint x: 429, endPoint y: 182, distance: 153.0
click at [429, 186] on div "I wish I didn't waste your time Children of the Baked Potato Thundercat Brainfe…" at bounding box center [433, 205] width 400 height 38
drag, startPoint x: 429, startPoint y: 182, endPoint x: 539, endPoint y: 181, distance: 109.4
drag, startPoint x: 437, startPoint y: 196, endPoint x: 540, endPoint y: 198, distance: 103.5
click at [540, 198] on div "I wish I didn't waste your time Children of the Baked Potato Thundercat Brainfe…" at bounding box center [433, 205] width 400 height 38
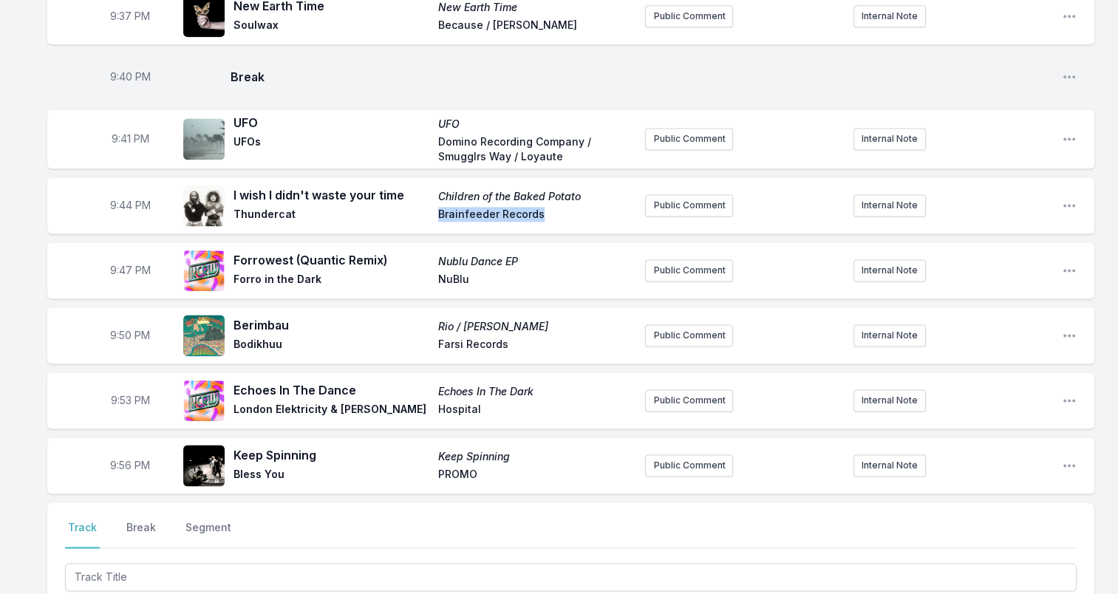
drag, startPoint x: 540, startPoint y: 198, endPoint x: 530, endPoint y: 201, distance: 10.0
drag, startPoint x: 236, startPoint y: 244, endPoint x: 390, endPoint y: 248, distance: 154.5
click at [390, 251] on span "Forrowest (Quantic Remix)" at bounding box center [331, 260] width 196 height 18
drag, startPoint x: 390, startPoint y: 248, endPoint x: 364, endPoint y: 244, distance: 26.2
drag, startPoint x: 236, startPoint y: 263, endPoint x: 328, endPoint y: 269, distance: 91.8
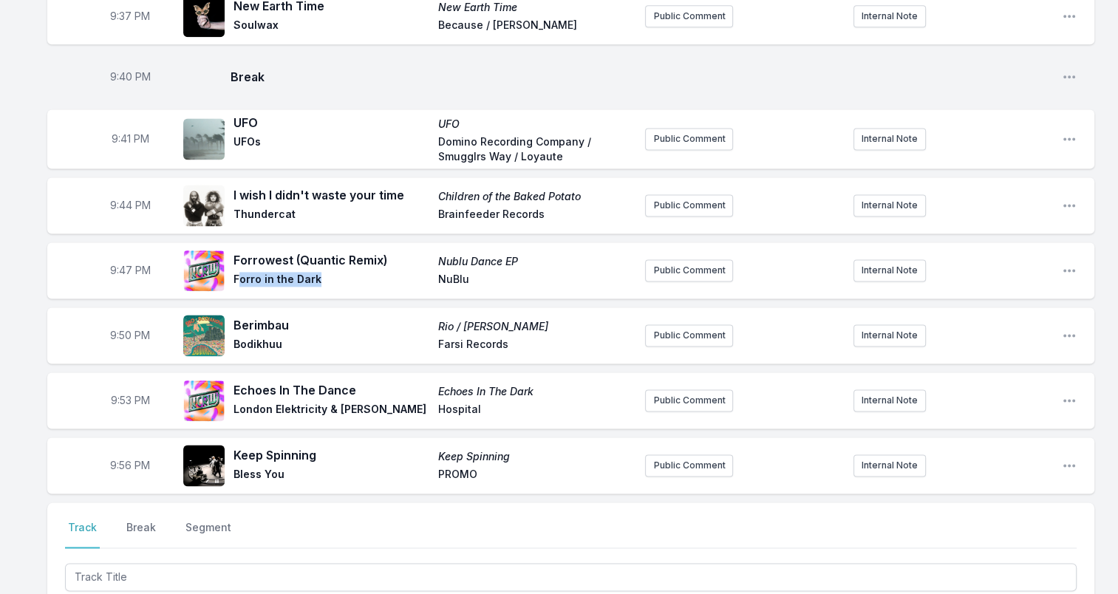
click at [328, 272] on span "Forro in the Dark" at bounding box center [331, 281] width 196 height 18
click at [321, 272] on span "Forro in the Dark" at bounding box center [331, 281] width 196 height 18
drag, startPoint x: 250, startPoint y: 265, endPoint x: 318, endPoint y: 266, distance: 68.0
click at [318, 272] on span "Forro in the Dark" at bounding box center [331, 281] width 196 height 18
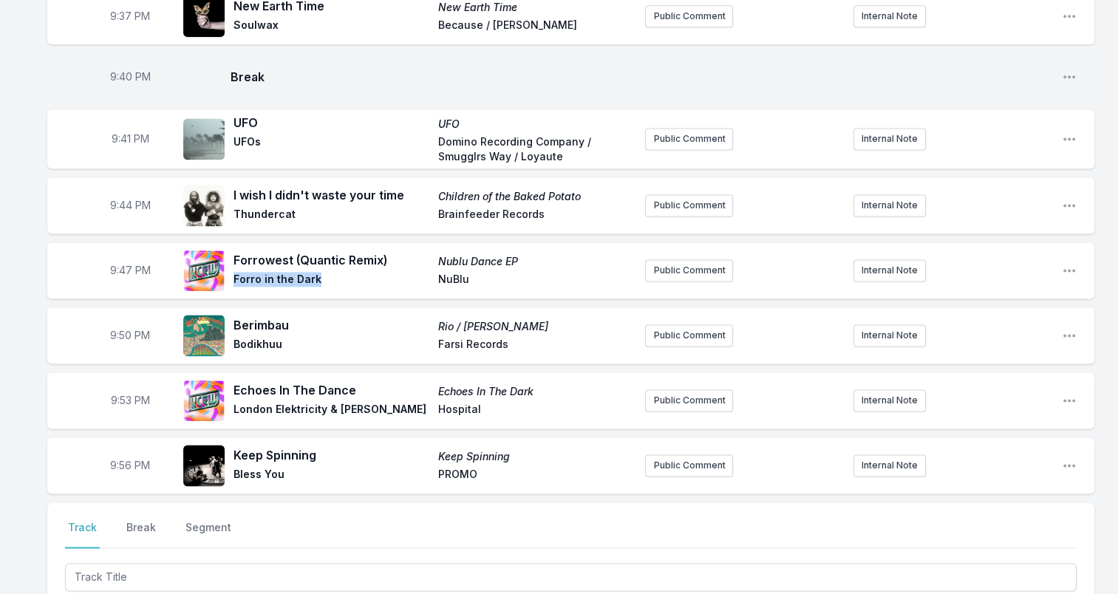
drag, startPoint x: 318, startPoint y: 266, endPoint x: 301, endPoint y: 263, distance: 16.5
drag, startPoint x: 535, startPoint y: 242, endPoint x: 437, endPoint y: 250, distance: 98.7
click at [437, 251] on div "Forrowest (Quantic Remix) Nublu Dance EP Forro in the Dark NuBlu" at bounding box center [433, 270] width 400 height 38
drag, startPoint x: 437, startPoint y: 250, endPoint x: 495, endPoint y: 245, distance: 58.6
click at [457, 272] on span "NuBlu" at bounding box center [536, 281] width 196 height 18
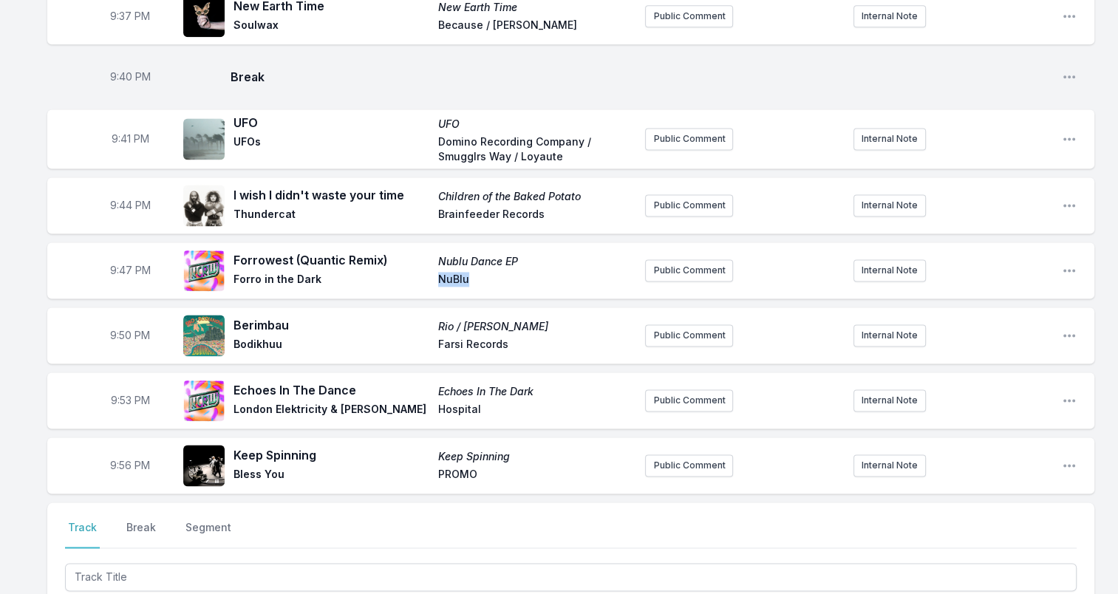
click at [457, 272] on span "NuBlu" at bounding box center [536, 281] width 196 height 18
click at [270, 316] on span "Berimbau" at bounding box center [331, 325] width 196 height 18
click at [265, 337] on span "Bodikhuu" at bounding box center [331, 346] width 196 height 18
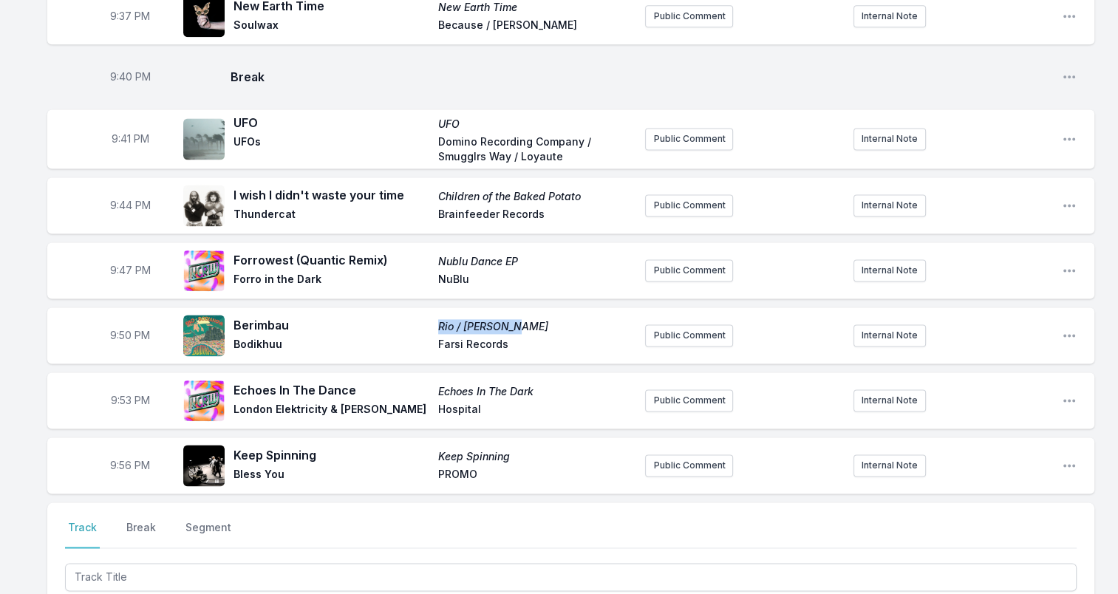
drag, startPoint x: 525, startPoint y: 313, endPoint x: 420, endPoint y: 311, distance: 104.9
click at [420, 316] on div "Berimbau Rio / Bodianova Bodikhuu Farsi Records" at bounding box center [433, 335] width 400 height 38
drag, startPoint x: 420, startPoint y: 311, endPoint x: 453, endPoint y: 311, distance: 33.2
drag, startPoint x: 519, startPoint y: 330, endPoint x: 399, endPoint y: 330, distance: 120.4
click at [399, 330] on div "Berimbau Rio / Bodianova Bodikhuu Farsi Records" at bounding box center [433, 335] width 400 height 38
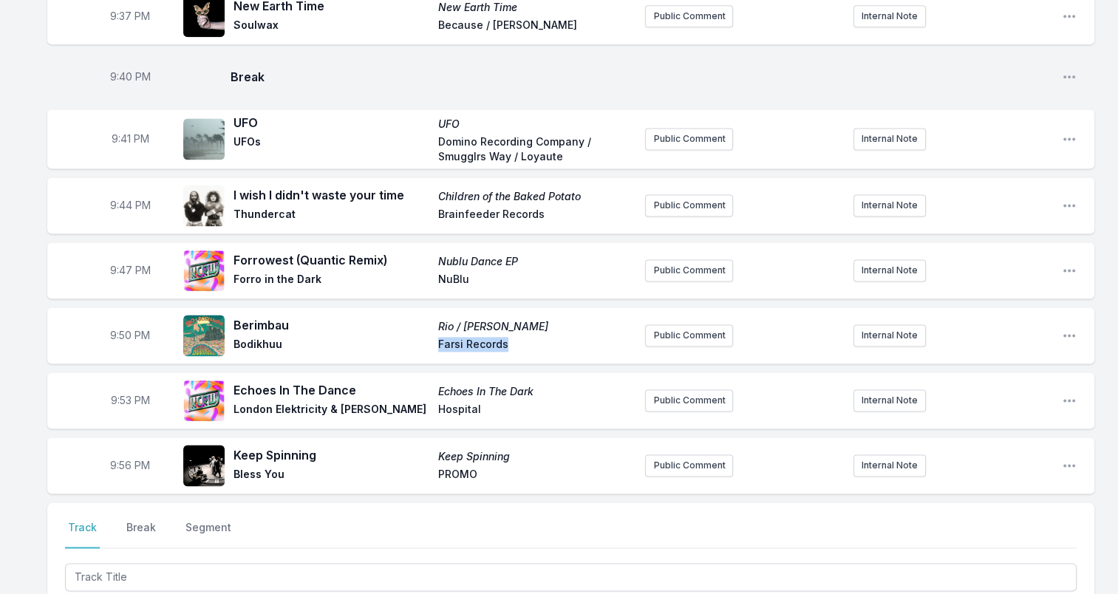
drag, startPoint x: 399, startPoint y: 330, endPoint x: 494, endPoint y: 326, distance: 95.4
drag, startPoint x: 235, startPoint y: 372, endPoint x: 350, endPoint y: 372, distance: 115.3
click at [350, 381] on span "Echoes In The Dance" at bounding box center [331, 390] width 196 height 18
drag, startPoint x: 455, startPoint y: 377, endPoint x: 564, endPoint y: 378, distance: 109.4
click at [564, 384] on span "Echoes In The Dark" at bounding box center [536, 391] width 196 height 15
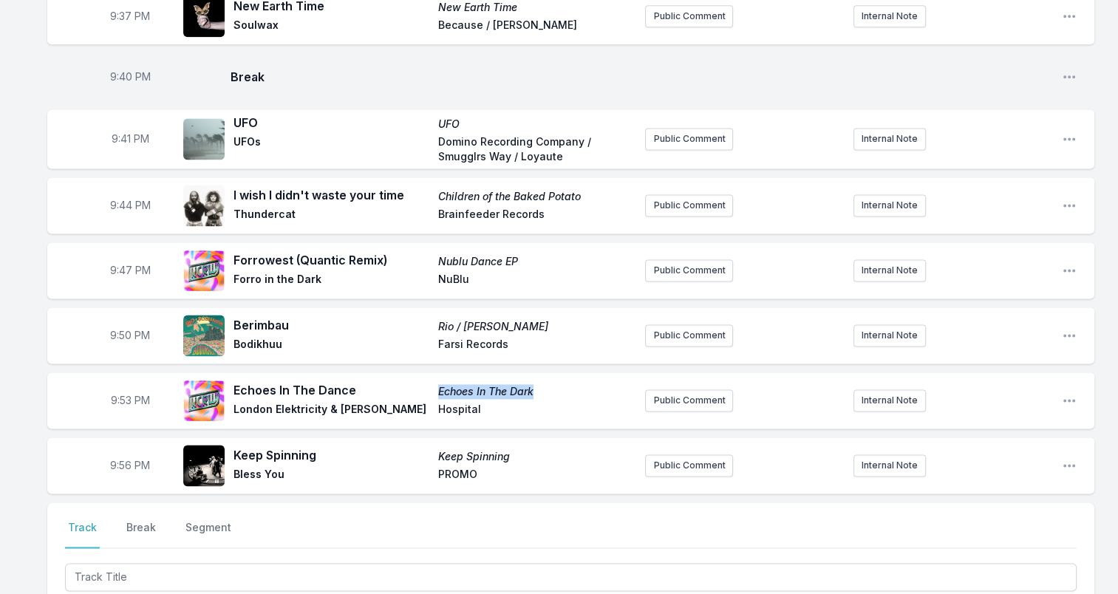
drag, startPoint x: 564, startPoint y: 378, endPoint x: 516, endPoint y: 375, distance: 48.9
drag, startPoint x: 235, startPoint y: 394, endPoint x: 398, endPoint y: 393, distance: 163.3
click at [398, 402] on span "London Elektricity & [PERSON_NAME]" at bounding box center [331, 411] width 196 height 18
drag, startPoint x: 398, startPoint y: 393, endPoint x: 386, endPoint y: 392, distance: 12.6
click at [454, 402] on span "Hospital" at bounding box center [536, 411] width 196 height 18
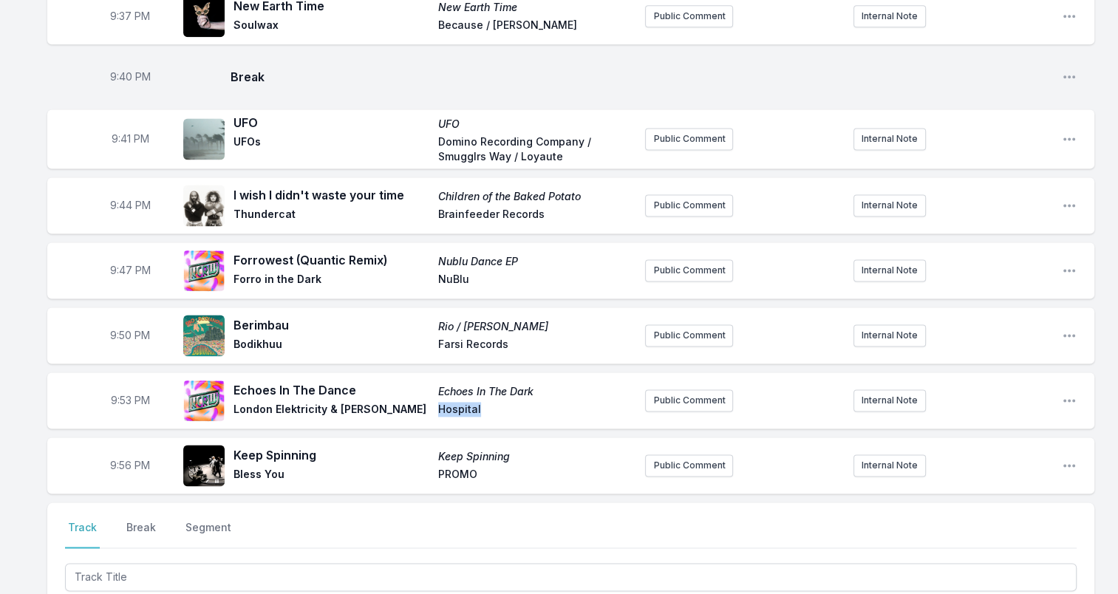
click at [454, 402] on span "Hospital" at bounding box center [536, 411] width 196 height 18
drag, startPoint x: 236, startPoint y: 440, endPoint x: 321, endPoint y: 439, distance: 85.0
click at [321, 446] on span "Keep Spinning" at bounding box center [331, 455] width 196 height 18
drag, startPoint x: 321, startPoint y: 439, endPoint x: 309, endPoint y: 440, distance: 11.8
drag, startPoint x: 232, startPoint y: 460, endPoint x: 295, endPoint y: 460, distance: 62.8
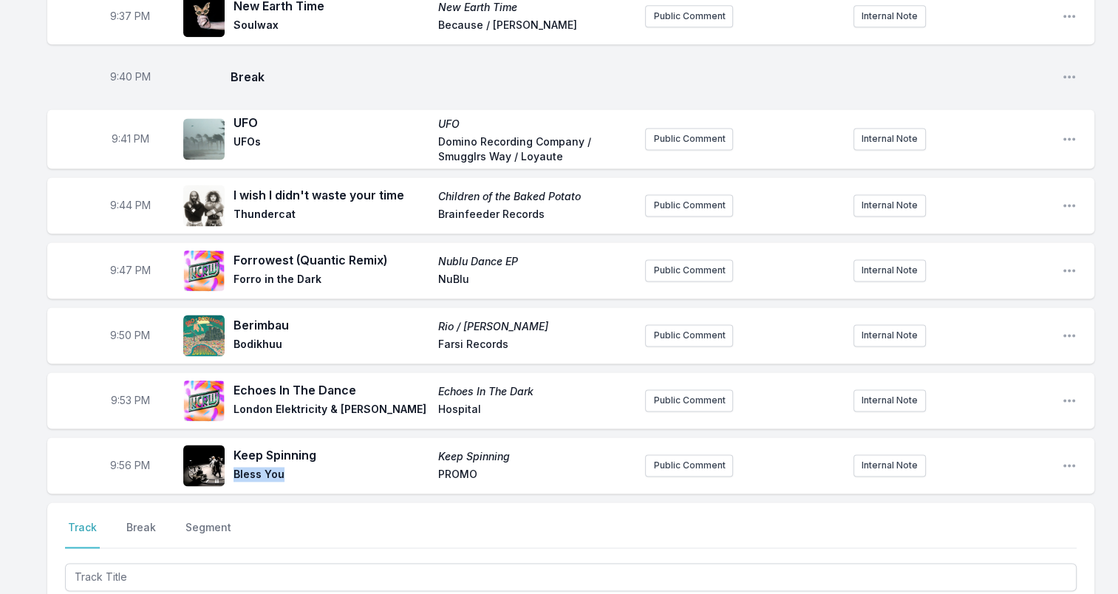
click at [295, 460] on div "Keep Spinning Keep Spinning Bless You PROMO" at bounding box center [408, 465] width 450 height 47
drag, startPoint x: 295, startPoint y: 460, endPoint x: 275, endPoint y: 459, distance: 20.0
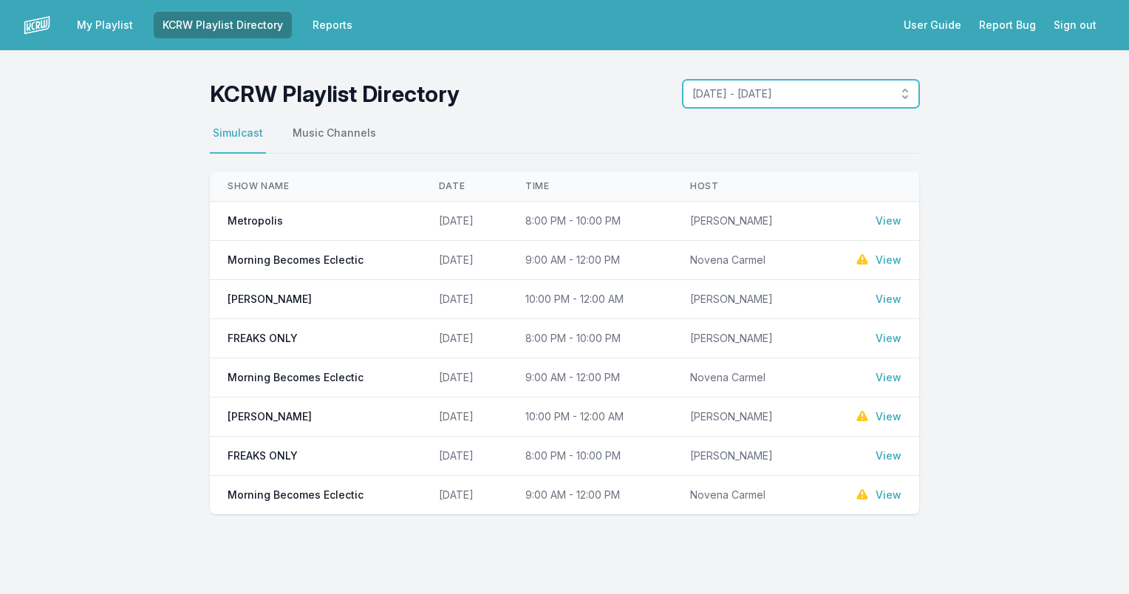
click at [903, 89] on button "[DATE] - [DATE]" at bounding box center [801, 94] width 236 height 28
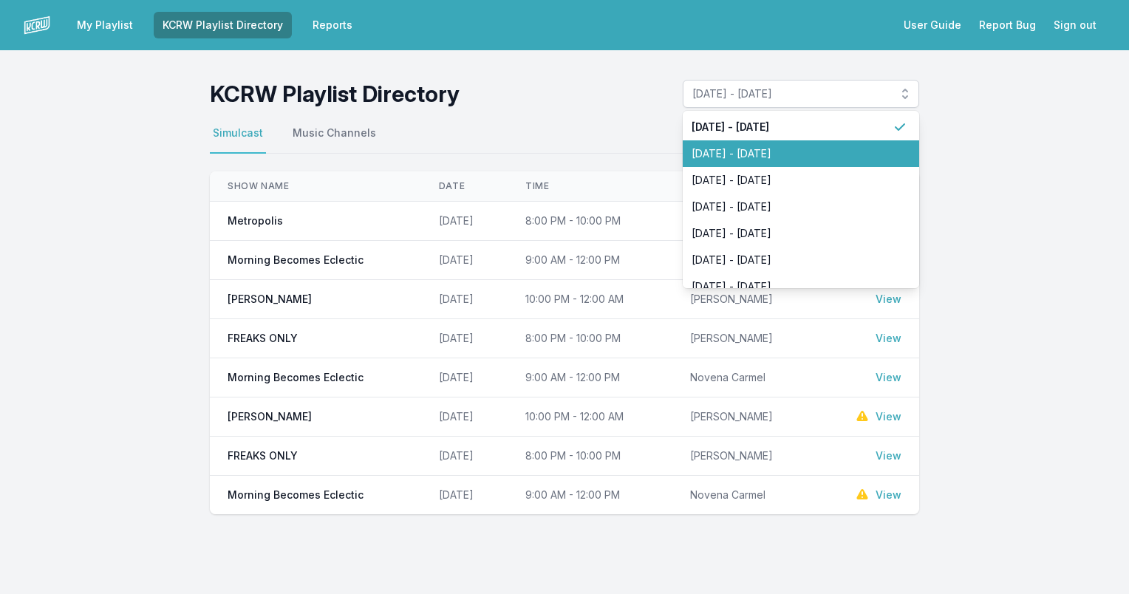
click at [856, 151] on span "[DATE] - [DATE]" at bounding box center [792, 153] width 201 height 15
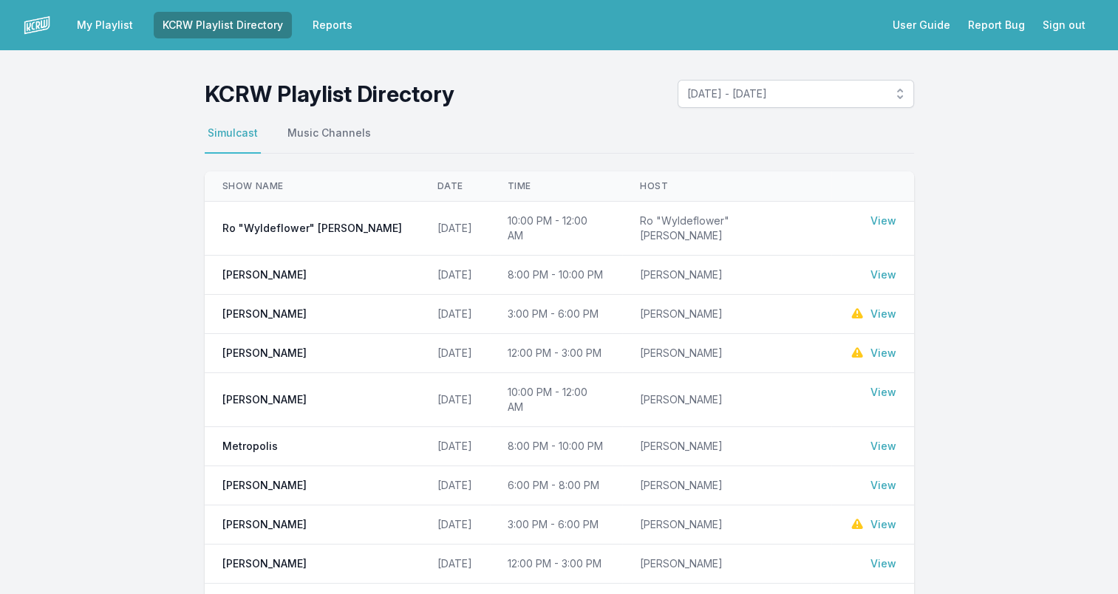
click at [880, 385] on link "View" at bounding box center [883, 392] width 26 height 15
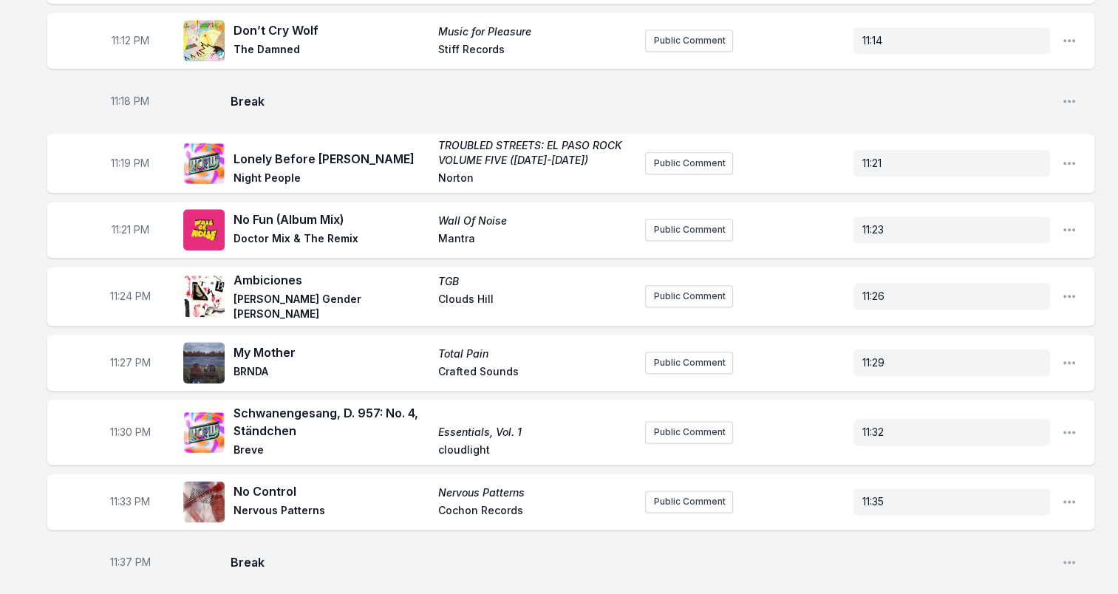
scroll to position [1699, 0]
